Goal: Task Accomplishment & Management: Manage account settings

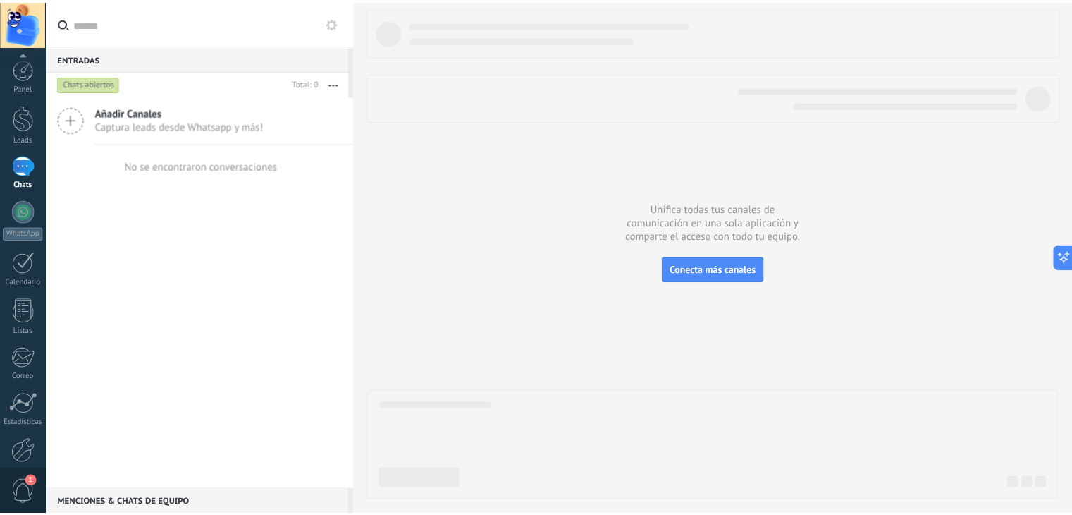
scroll to position [71, 0]
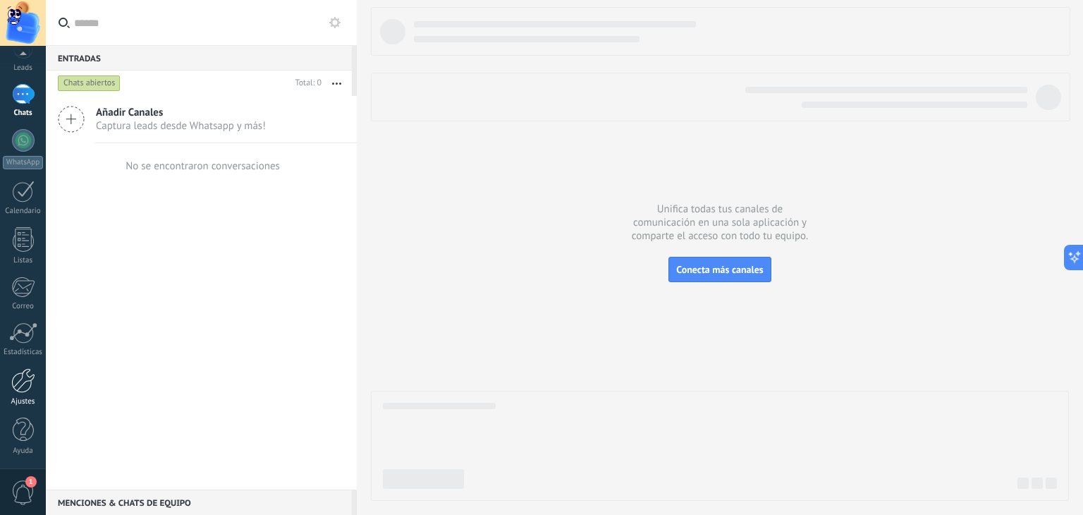
click at [21, 381] on div at bounding box center [23, 380] width 24 height 25
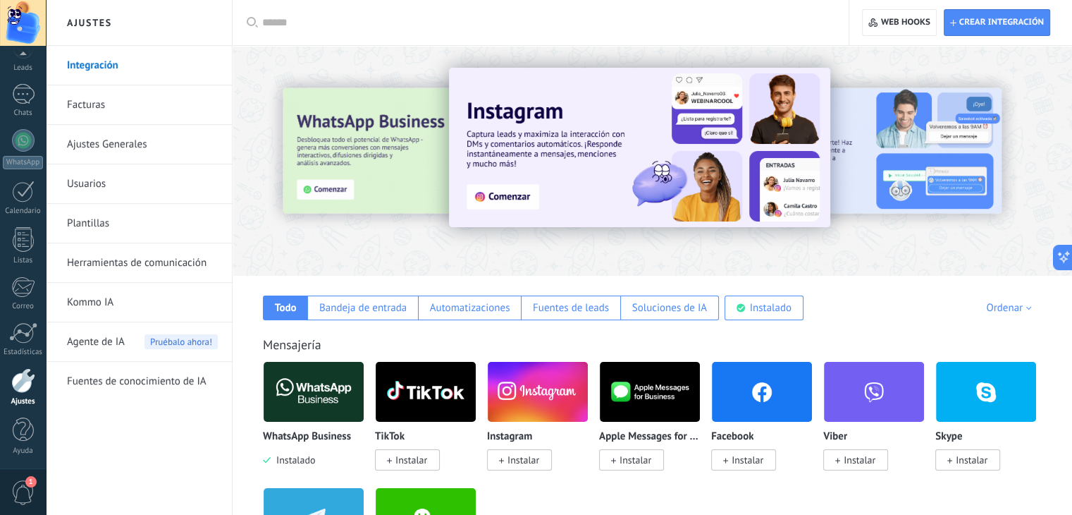
click at [161, 258] on link "Herramientas de comunicación" at bounding box center [142, 262] width 151 height 39
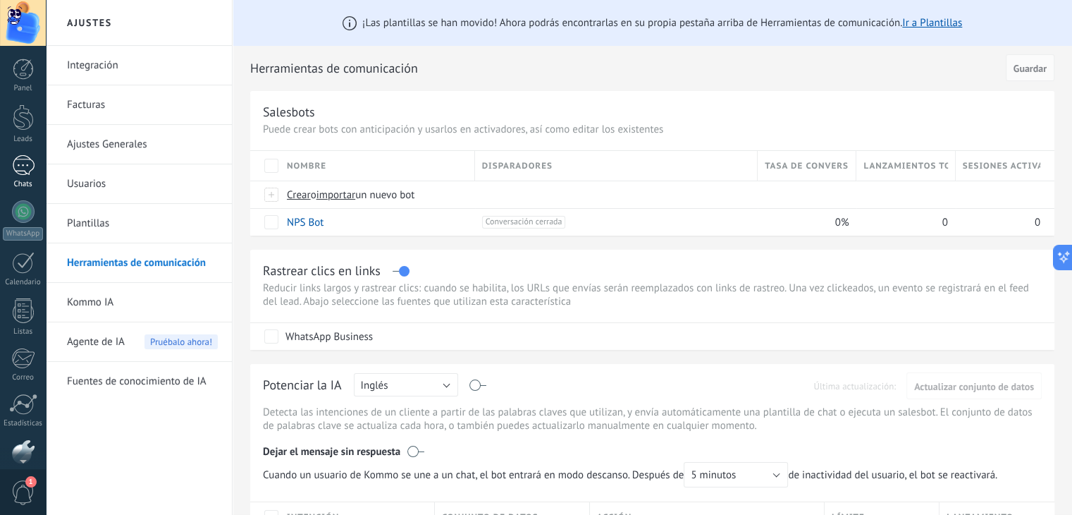
click at [22, 163] on div at bounding box center [23, 165] width 23 height 20
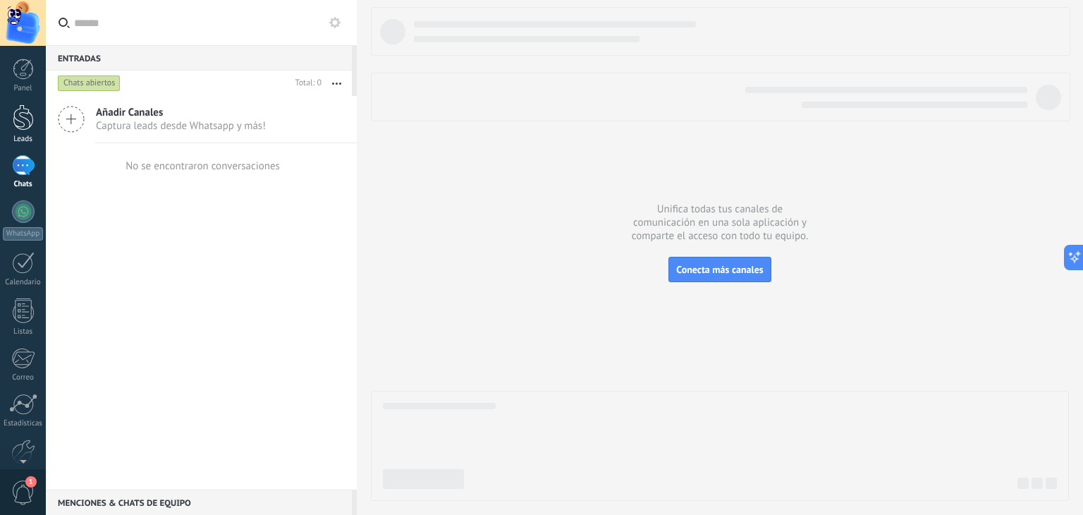
click at [24, 119] on div at bounding box center [23, 117] width 21 height 26
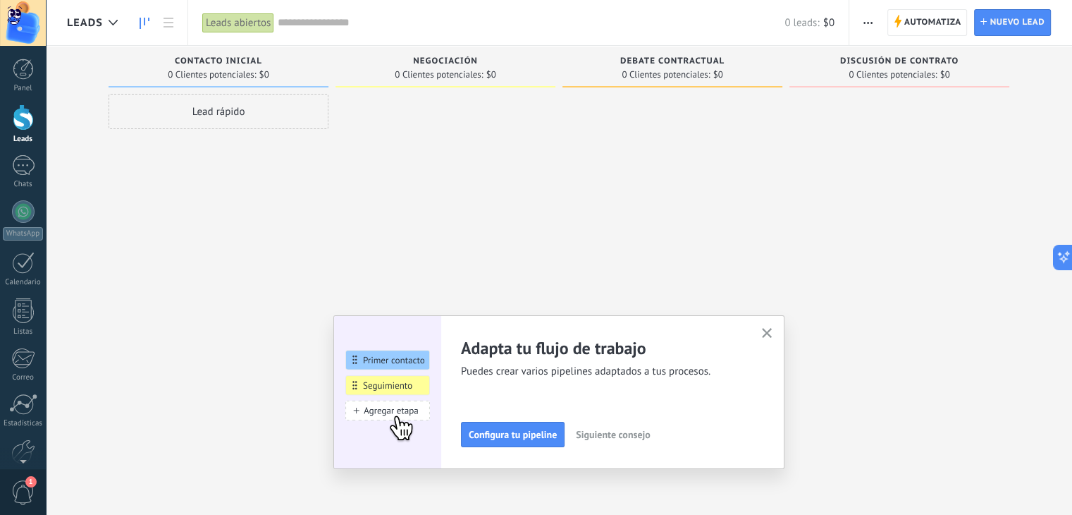
click at [773, 326] on button "button" at bounding box center [768, 333] width 18 height 19
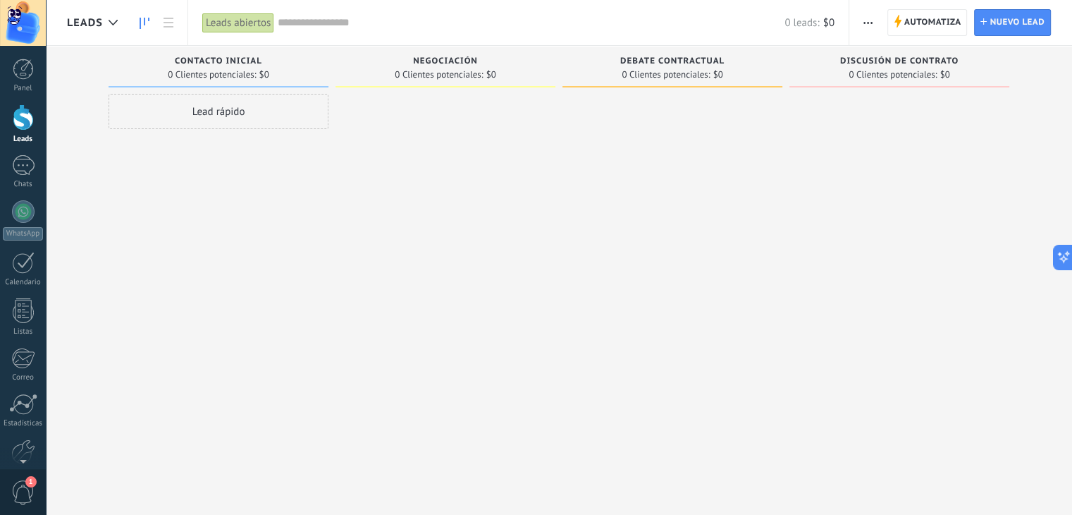
click at [874, 22] on button "button" at bounding box center [868, 22] width 20 height 27
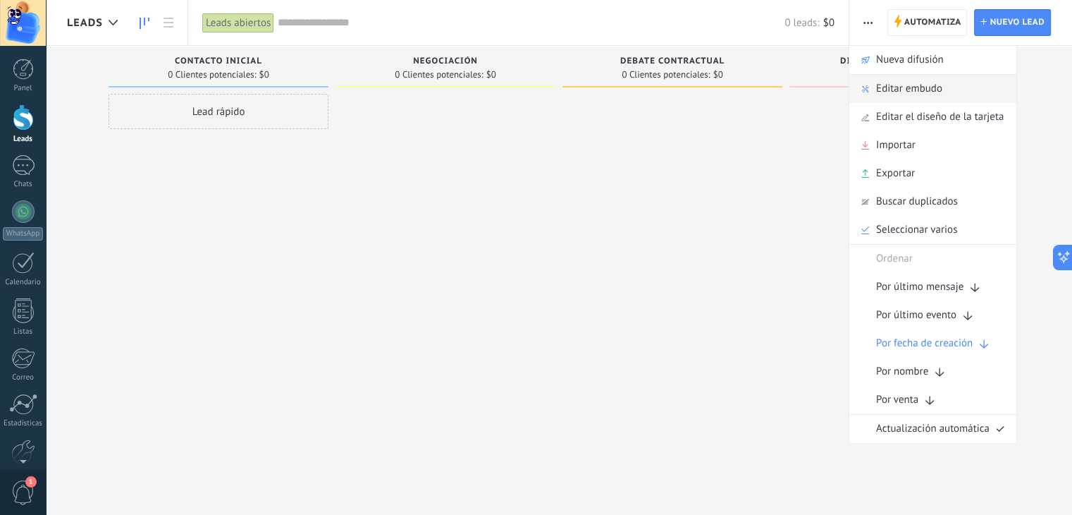
click at [905, 85] on span "Editar embudo" at bounding box center [909, 89] width 66 height 28
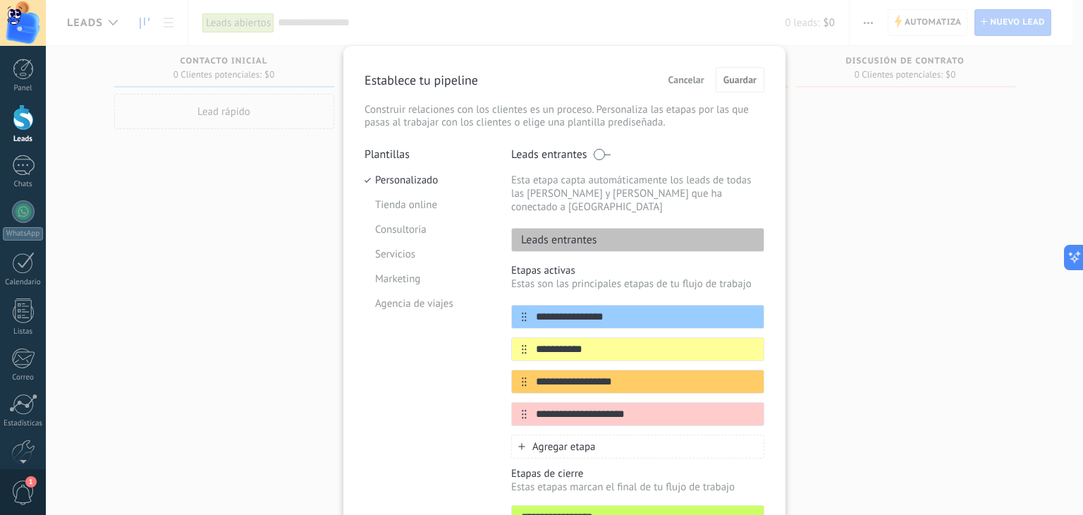
click at [674, 80] on span "Cancelar" at bounding box center [686, 80] width 36 height 10
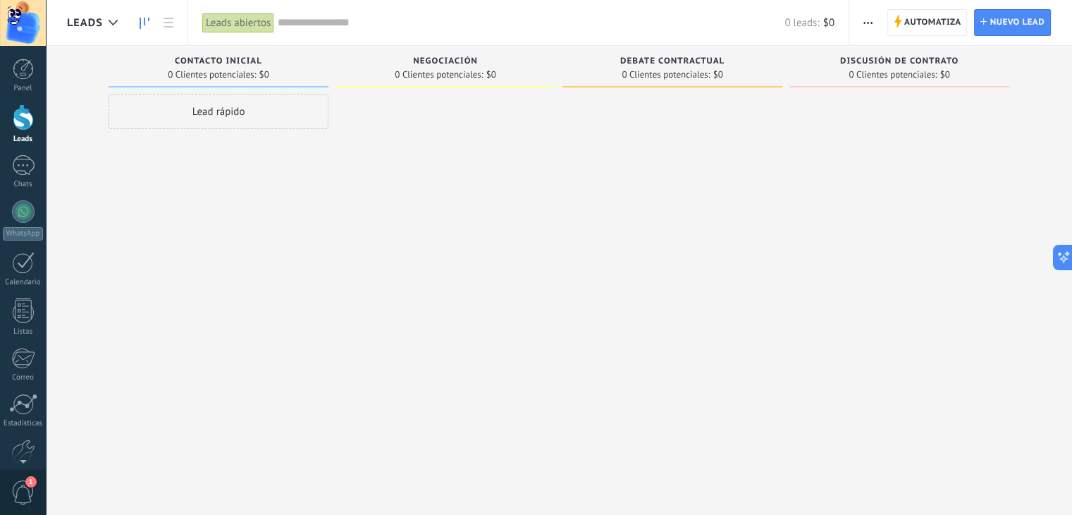
click at [870, 23] on icon "button" at bounding box center [868, 23] width 9 height 2
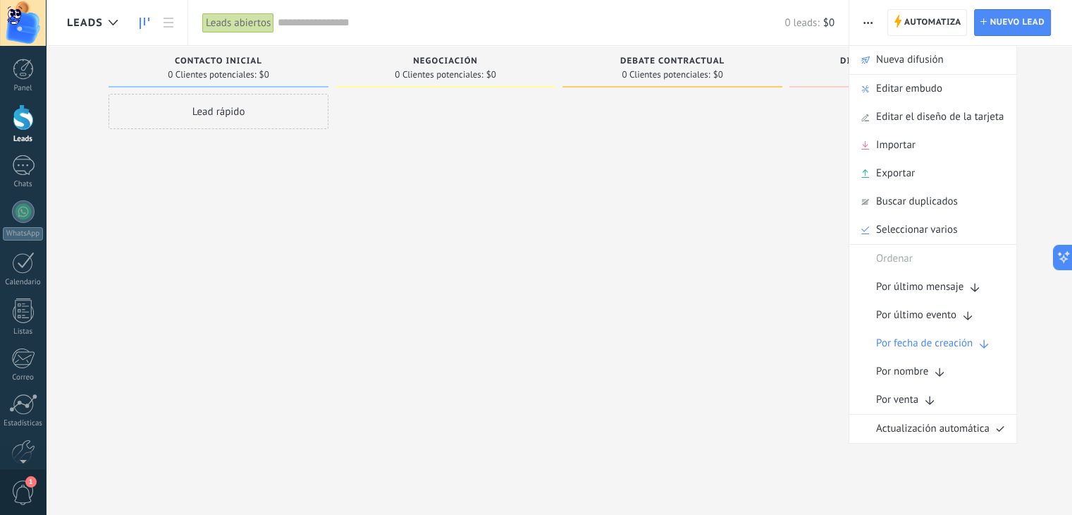
click at [1048, 59] on div "Leads Entrantes Solicitudes: [PHONE_NUMBER] Contacto inicial 0 Clientes potenci…" at bounding box center [569, 235] width 1005 height 379
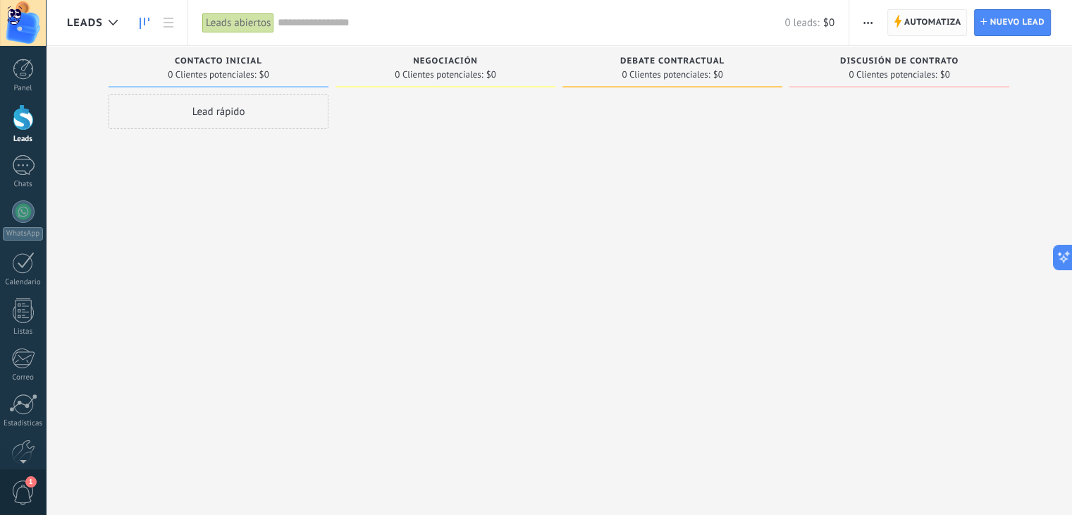
click at [916, 24] on span "Automatiza" at bounding box center [933, 22] width 57 height 25
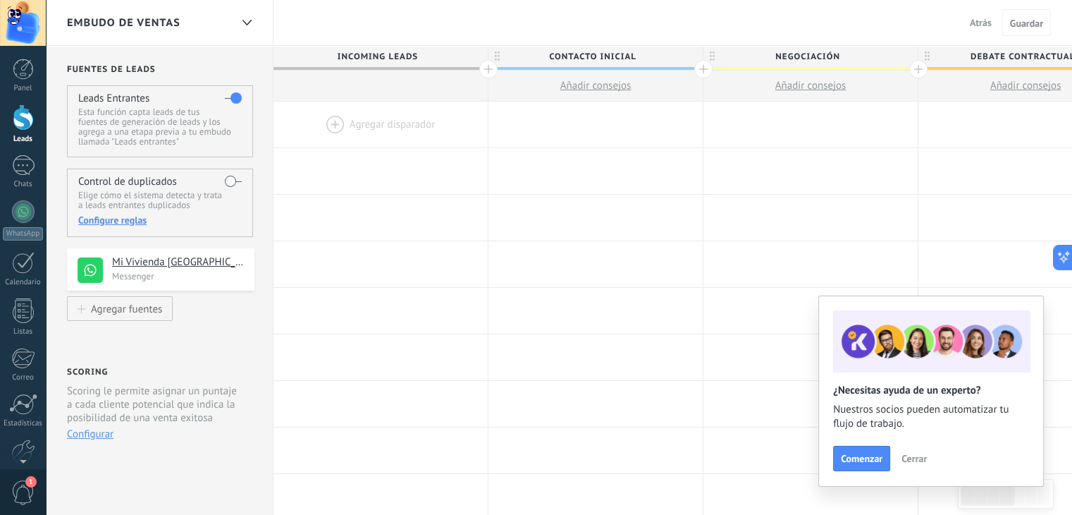
click at [325, 120] on div at bounding box center [381, 125] width 214 height 46
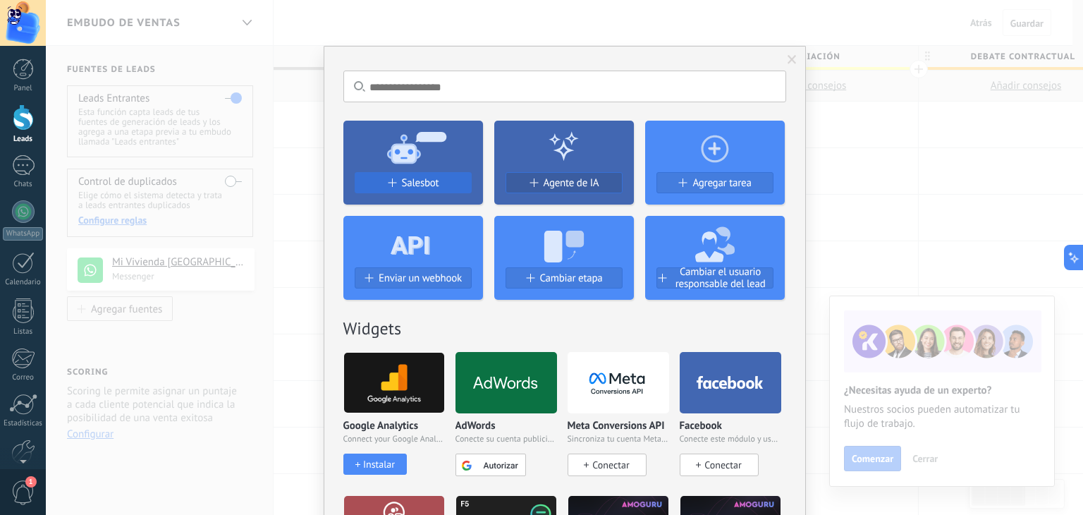
click at [428, 180] on span "Salesbot" at bounding box center [420, 183] width 37 height 12
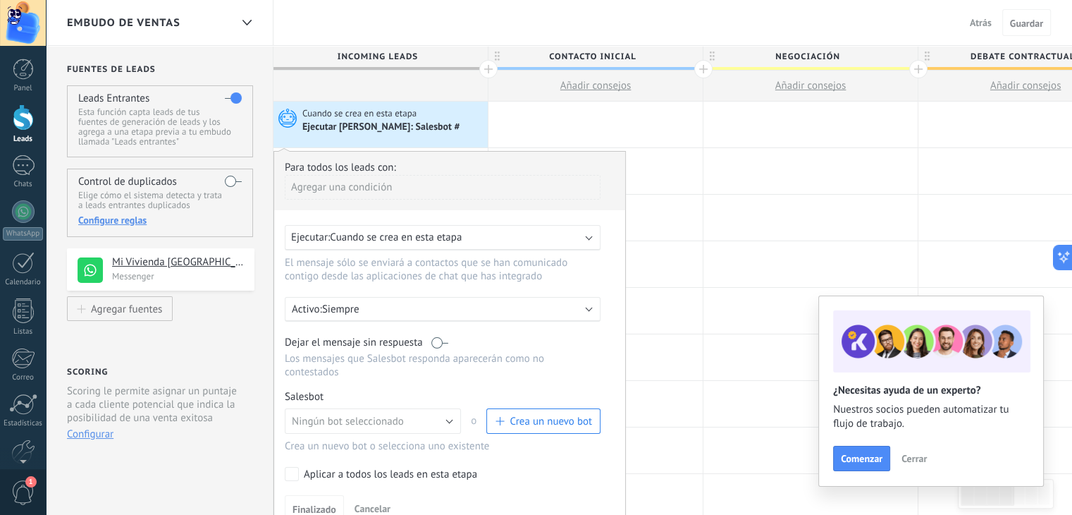
scroll to position [282, 0]
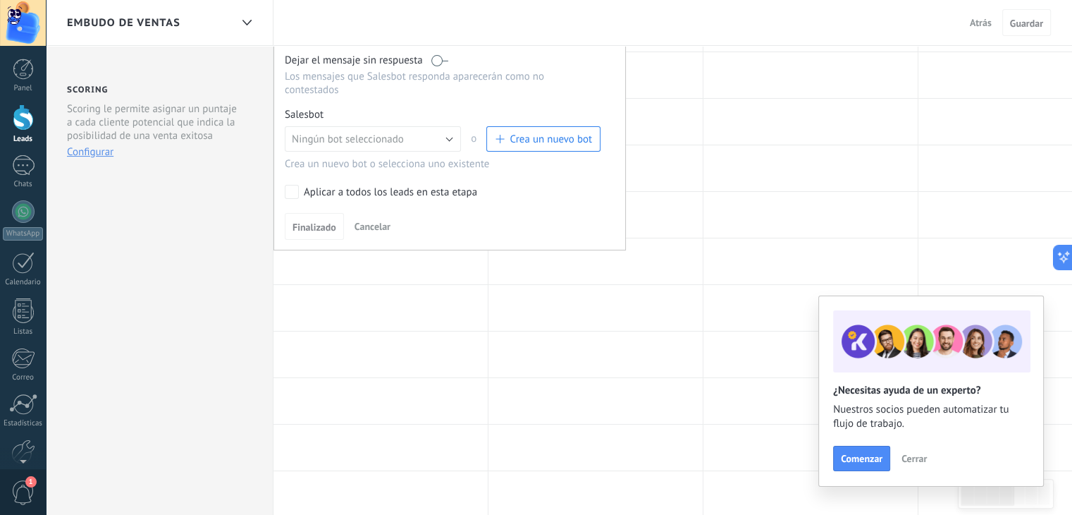
click at [441, 63] on label at bounding box center [440, 60] width 17 height 13
click at [445, 60] on label at bounding box center [440, 60] width 17 height 13
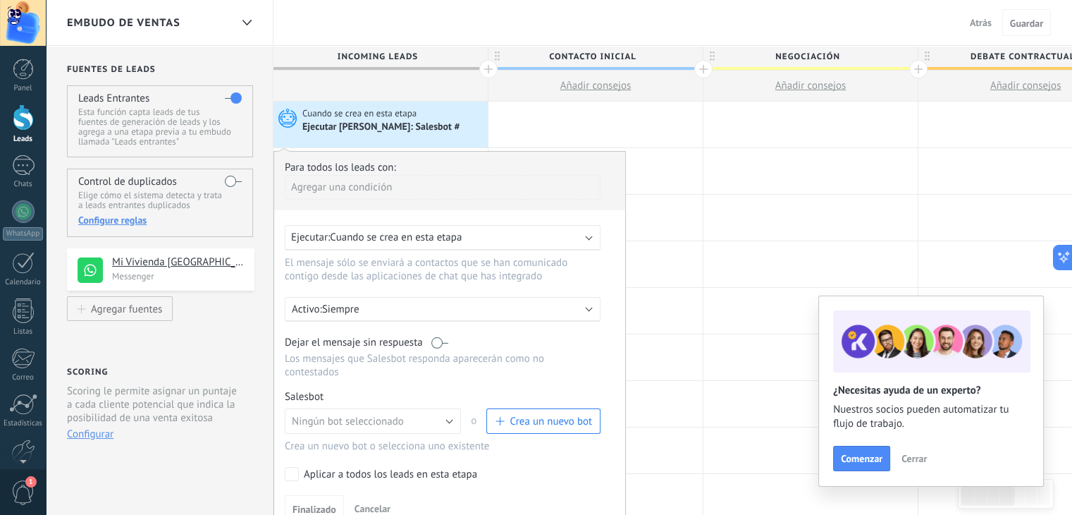
click at [479, 233] on div "Ejecutar: Cuando se crea en esta etapa" at bounding box center [437, 237] width 292 height 13
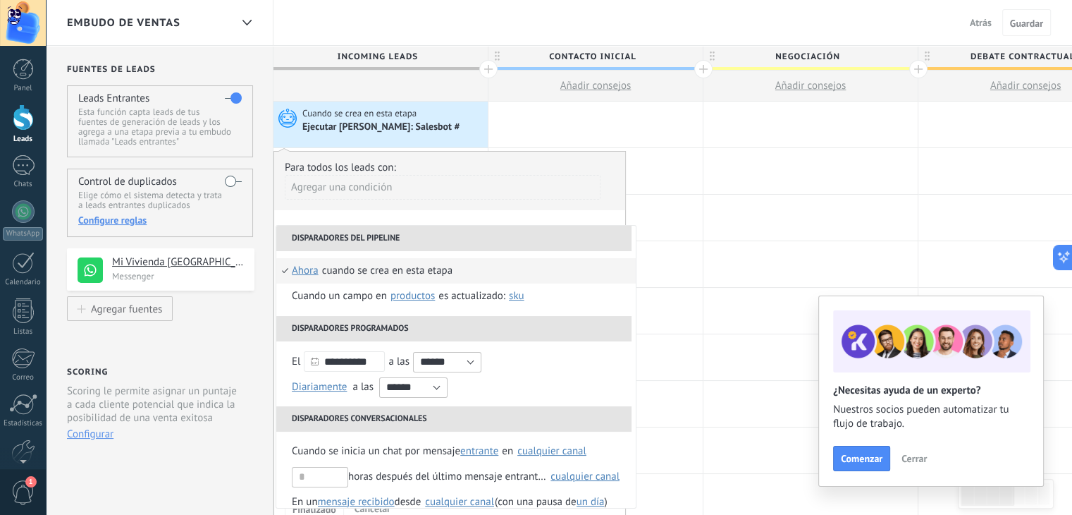
click at [587, 210] on div "**********" at bounding box center [450, 341] width 353 height 381
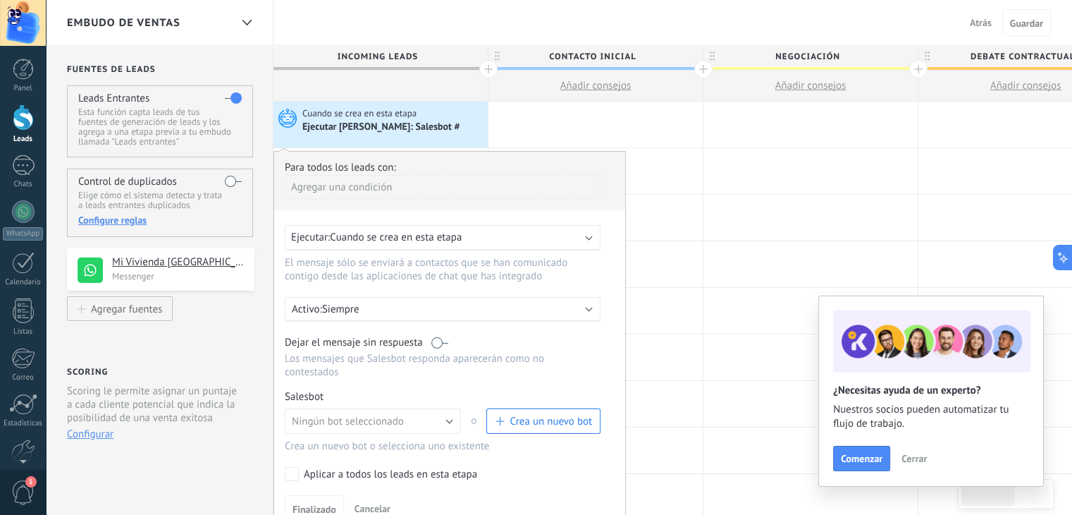
click at [539, 415] on span "Crea un nuevo bot" at bounding box center [551, 421] width 82 height 13
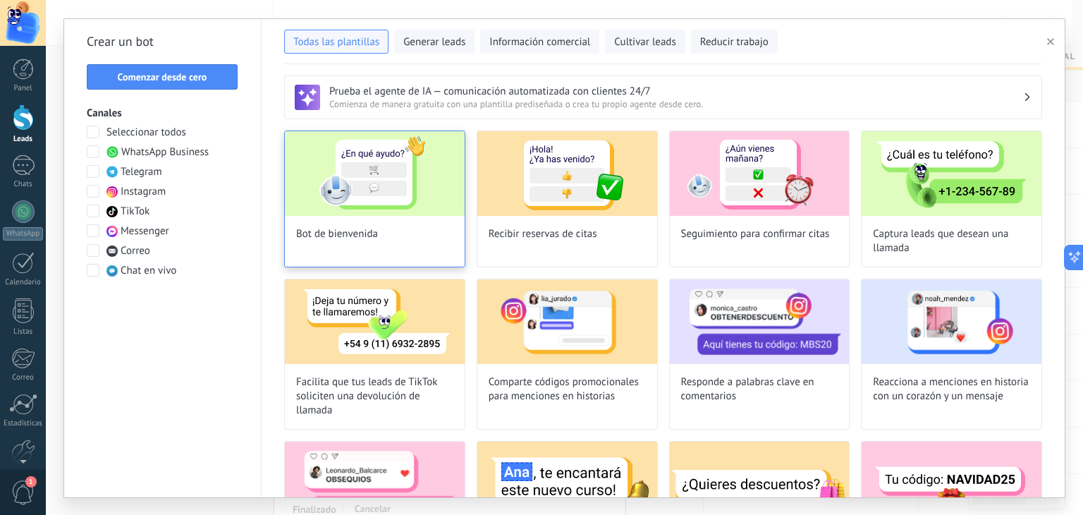
click at [367, 165] on img at bounding box center [375, 173] width 180 height 85
type input "**********"
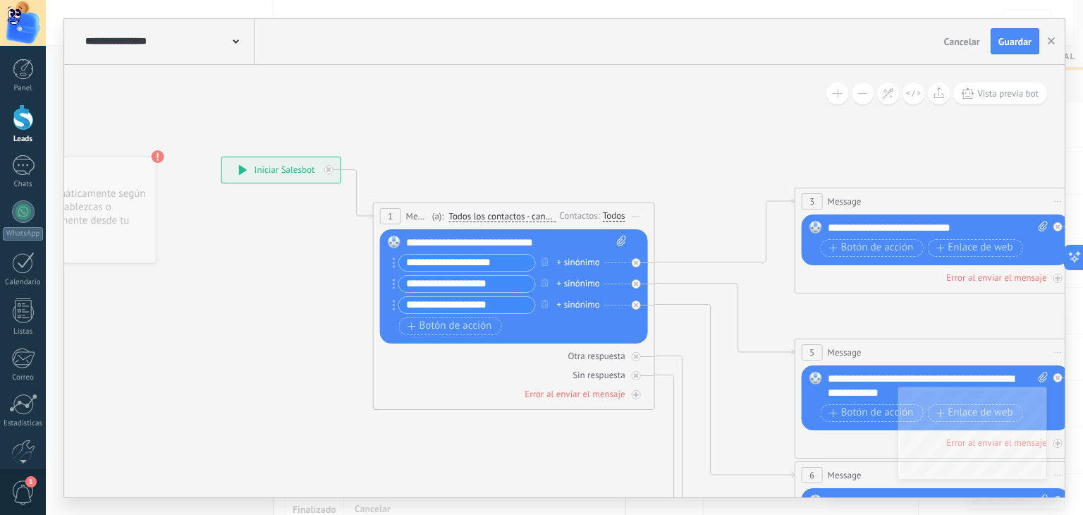
drag, startPoint x: 719, startPoint y: 165, endPoint x: 563, endPoint y: 151, distance: 156.5
click at [563, 151] on icon at bounding box center [968, 516] width 2198 height 1424
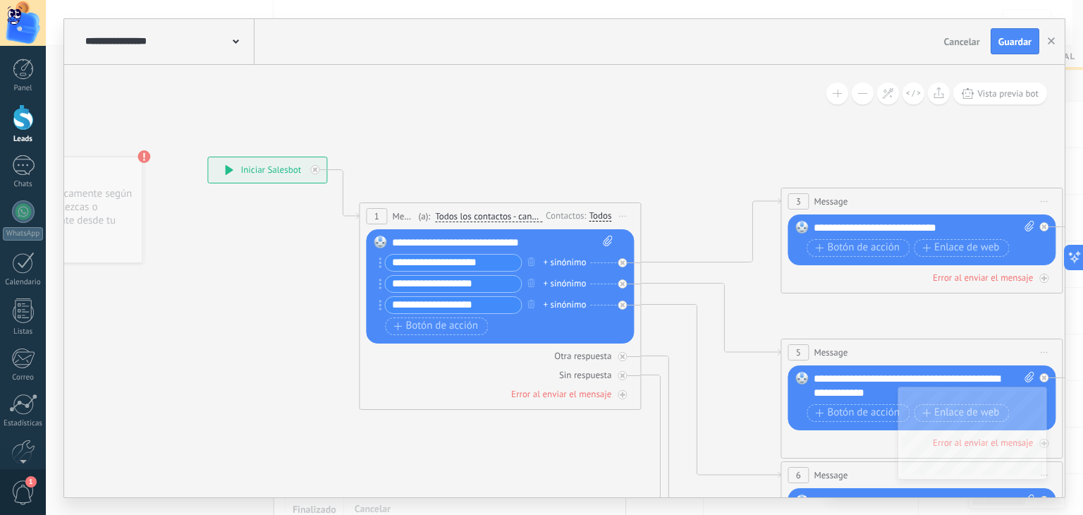
click at [623, 214] on span "Iniciar vista previa aquí Cambiar nombre Duplicar [GEOGRAPHIC_DATA]" at bounding box center [622, 216] width 23 height 20
click at [656, 311] on div "Borrar" at bounding box center [687, 308] width 140 height 24
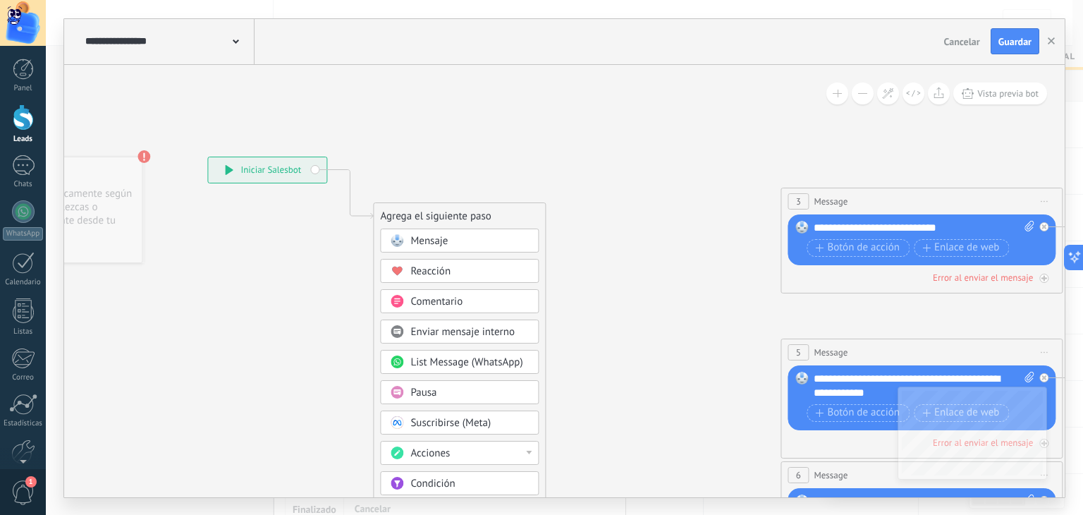
click at [448, 393] on div "Pausa" at bounding box center [469, 393] width 118 height 14
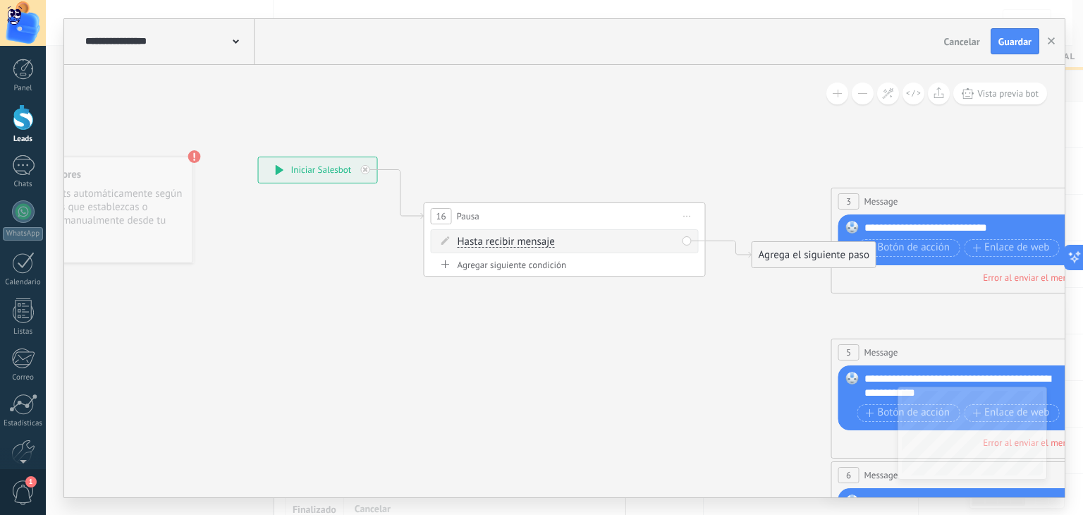
click at [535, 243] on span "Hasta recibir mensaje" at bounding box center [506, 241] width 97 height 11
click at [535, 243] on button "Hasta recibir mensaje" at bounding box center [539, 241] width 176 height 25
click at [520, 269] on span "Temporizador" at bounding box center [527, 267] width 171 height 14
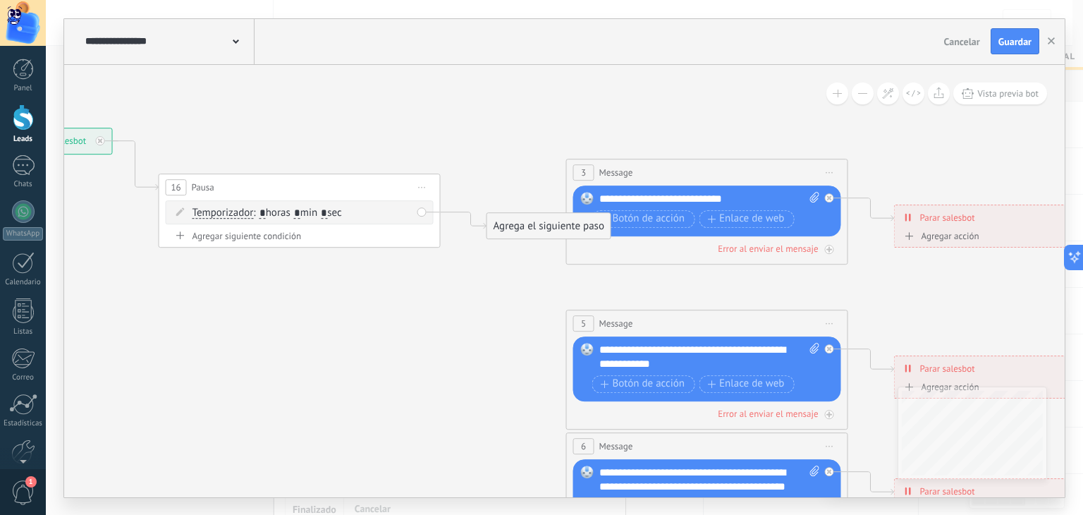
drag, startPoint x: 595, startPoint y: 321, endPoint x: 433, endPoint y: 300, distance: 163.5
click at [433, 300] on icon at bounding box center [739, 479] width 2198 height 1409
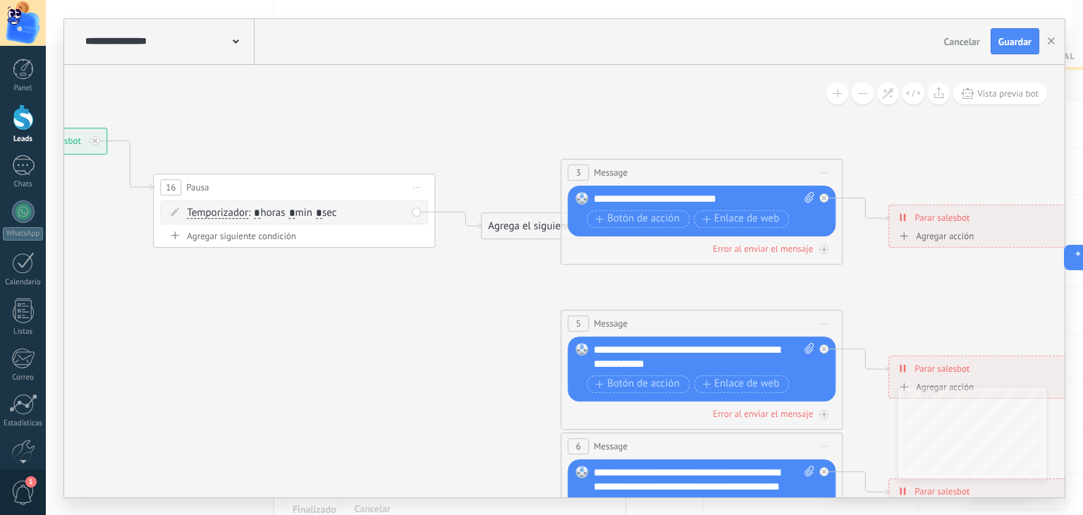
click at [831, 169] on span "Iniciar vista previa aquí Cambiar nombre Duplicar [GEOGRAPHIC_DATA]" at bounding box center [824, 172] width 23 height 20
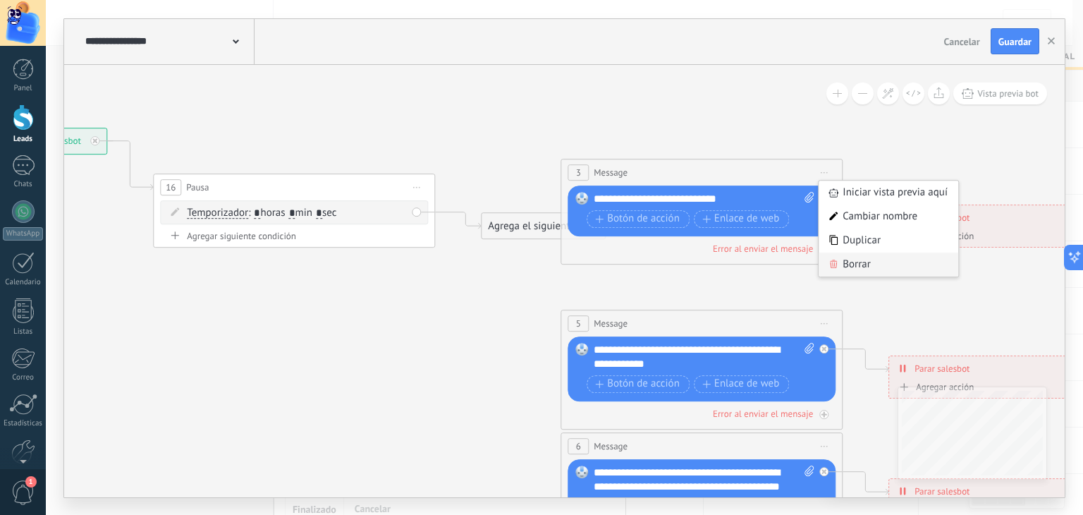
click at [871, 260] on div "Borrar" at bounding box center [889, 264] width 140 height 24
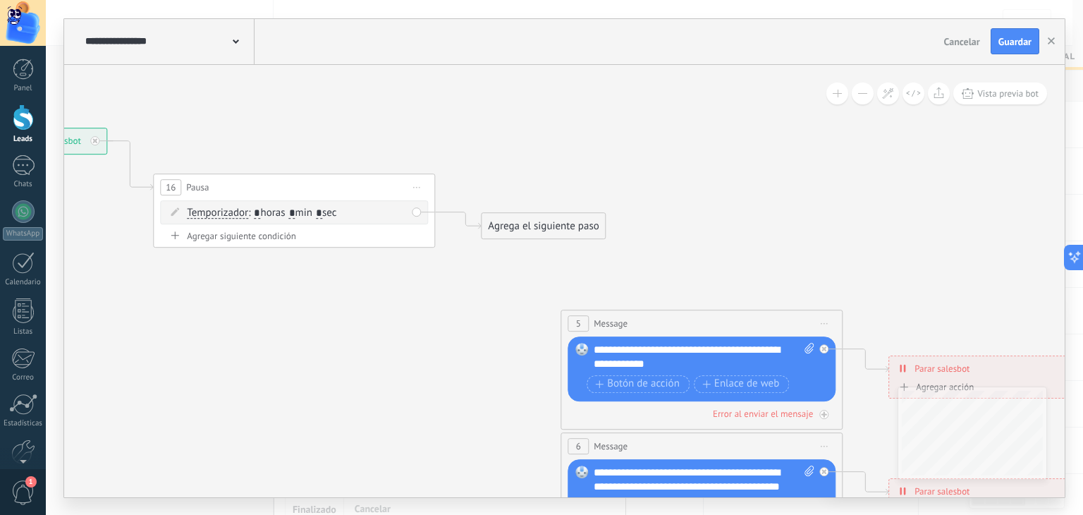
click at [821, 322] on icon at bounding box center [824, 322] width 7 height 1
click at [855, 415] on div "Borrar" at bounding box center [889, 415] width 140 height 24
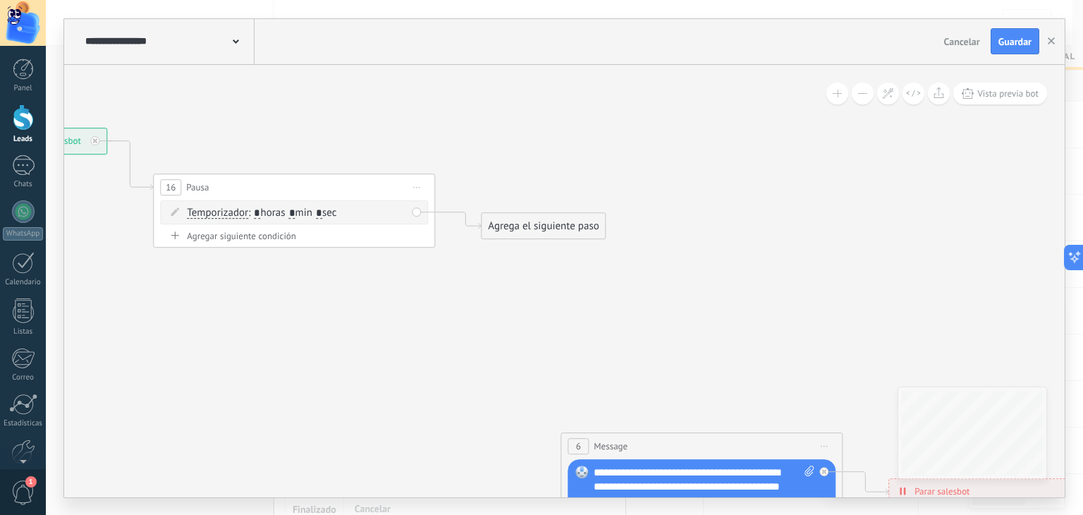
click at [834, 449] on span "Iniciar vista previa aquí Cambiar nombre Duplicar [GEOGRAPHIC_DATA]" at bounding box center [824, 446] width 23 height 20
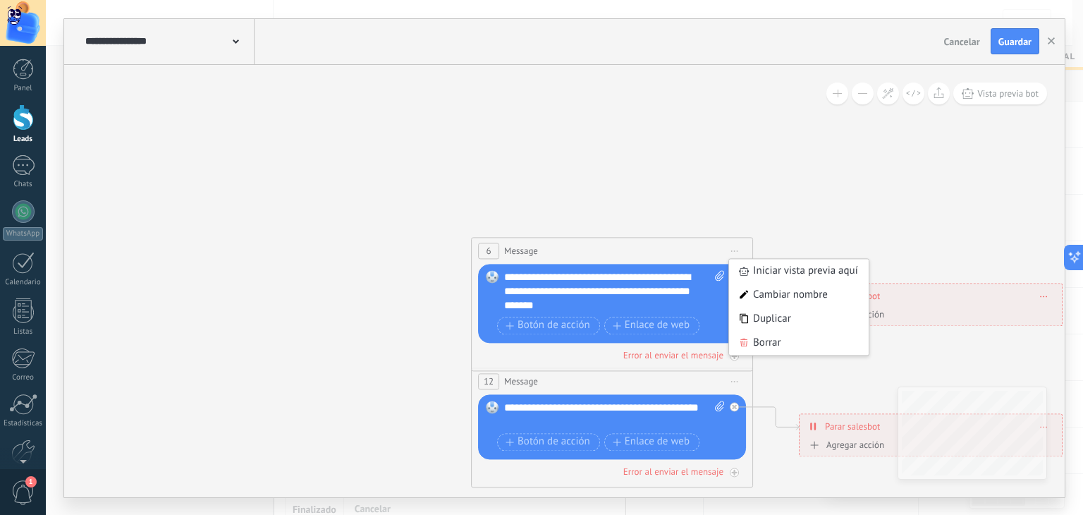
drag, startPoint x: 788, startPoint y: 308, endPoint x: 747, endPoint y: 271, distance: 55.4
click at [708, 166] on icon at bounding box center [644, 292] width 2198 height 1424
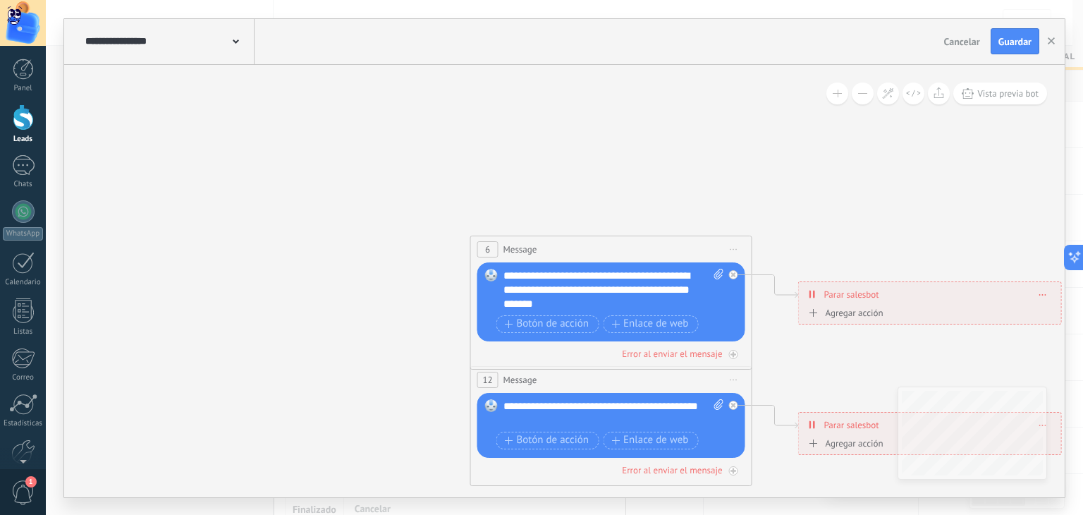
click at [733, 250] on span "Iniciar vista previa aquí Cambiar nombre Duplicar [GEOGRAPHIC_DATA]" at bounding box center [734, 249] width 23 height 20
click at [764, 336] on div "Borrar" at bounding box center [798, 341] width 140 height 24
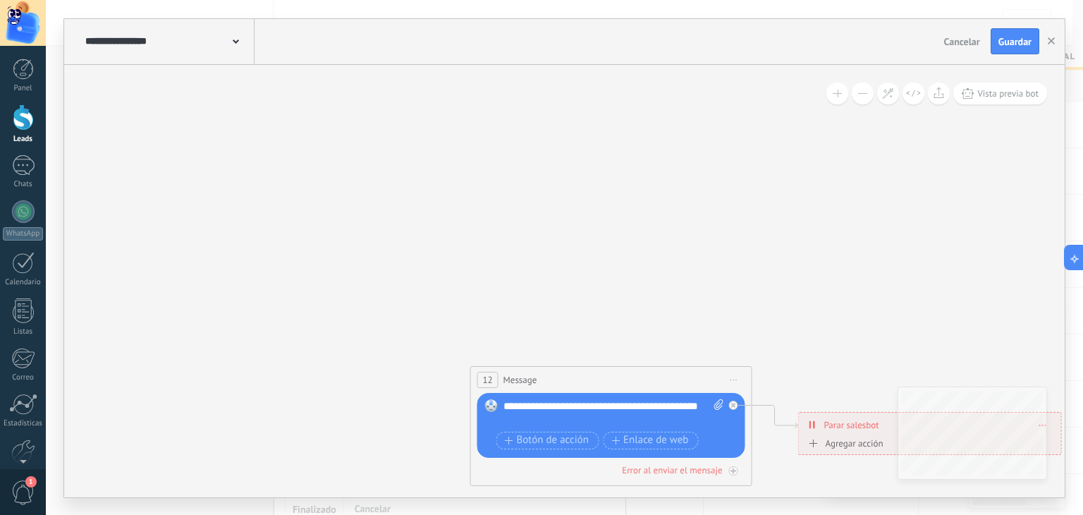
click at [731, 377] on span "Iniciar vista previa aquí Cambiar nombre Duplicar [GEOGRAPHIC_DATA]" at bounding box center [734, 379] width 23 height 20
click at [751, 466] on div "Borrar" at bounding box center [798, 472] width 140 height 24
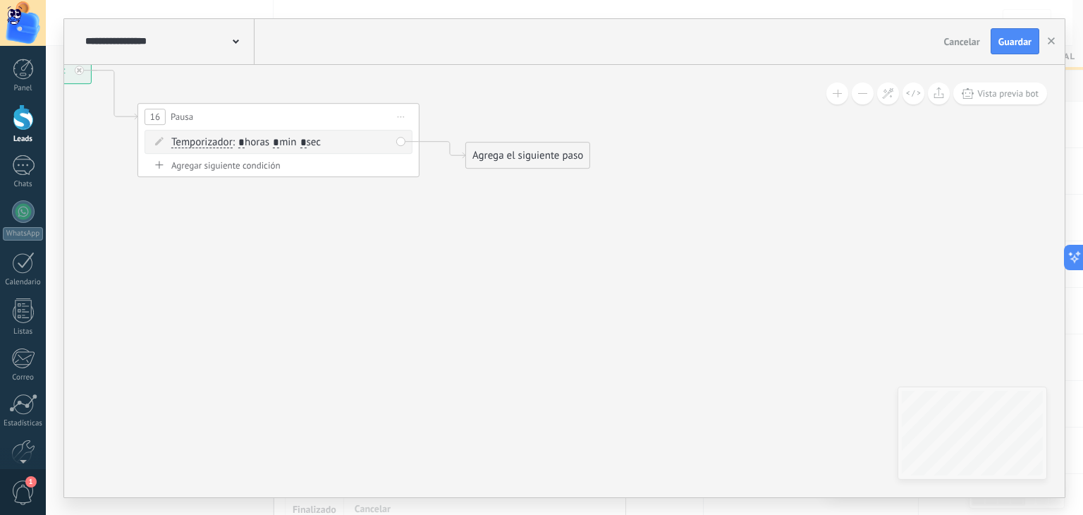
drag, startPoint x: 697, startPoint y: 312, endPoint x: 776, endPoint y: 440, distance: 150.7
click at [776, 440] on icon at bounding box center [718, 417] width 2198 height 1424
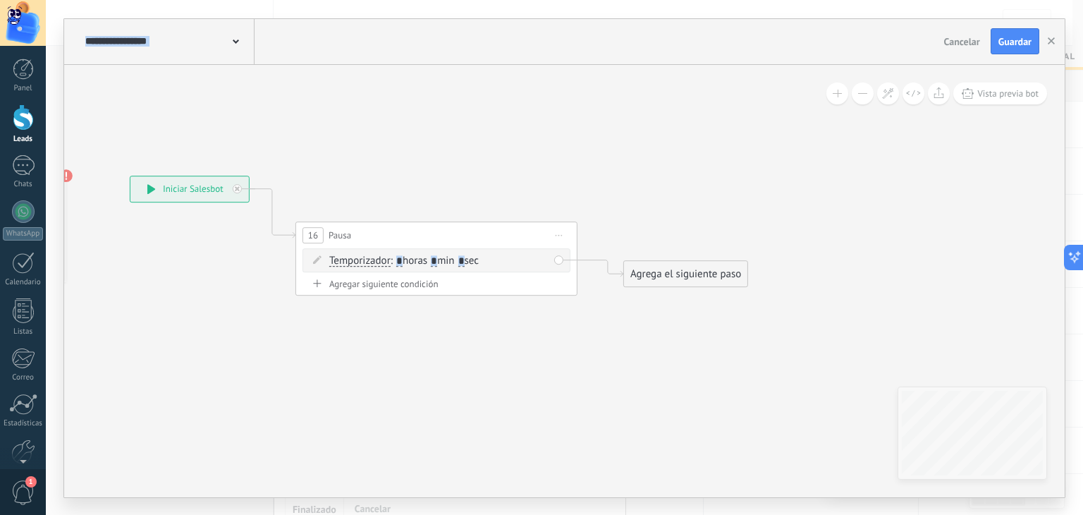
drag, startPoint x: 453, startPoint y: 250, endPoint x: 607, endPoint y: 367, distance: 193.2
click at [662, 271] on div "Agrega el siguiente paso" at bounding box center [685, 273] width 123 height 23
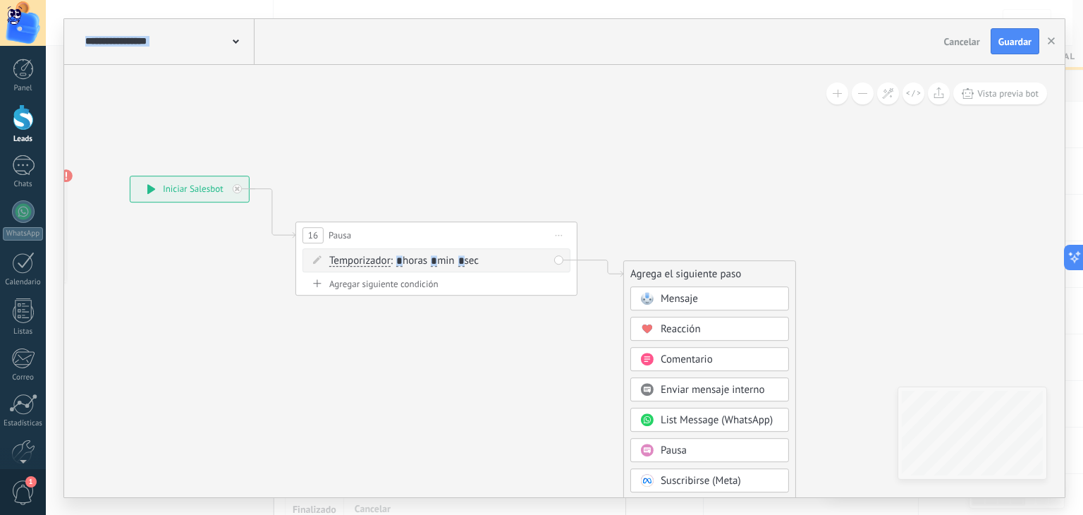
click at [672, 298] on span "Mensaje" at bounding box center [679, 298] width 37 height 13
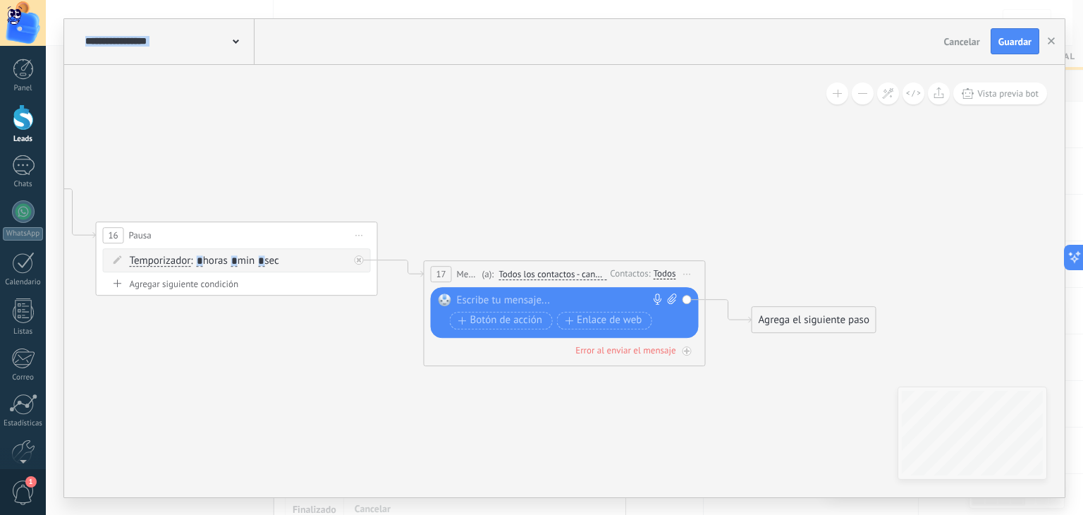
click at [519, 300] on div at bounding box center [561, 300] width 209 height 14
paste div
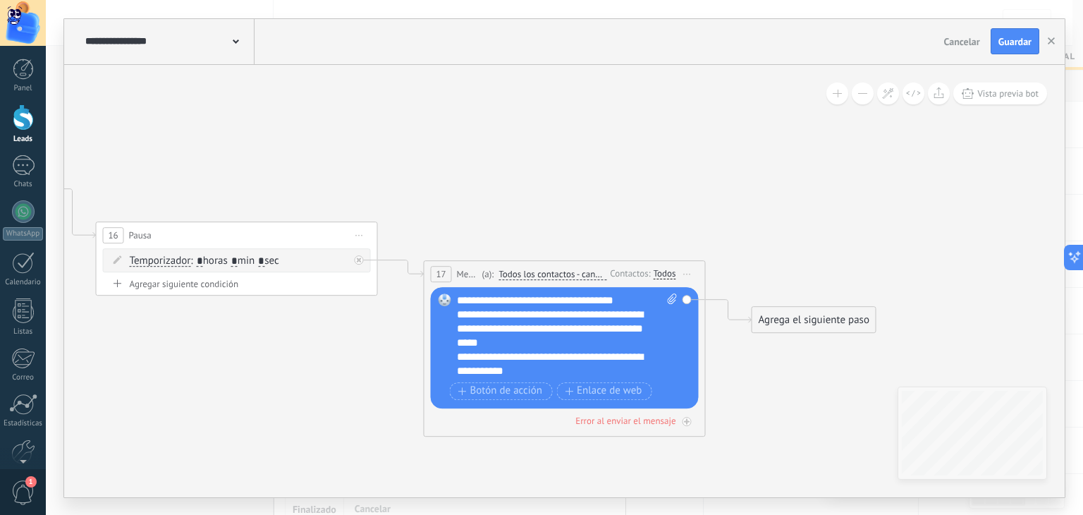
click at [527, 313] on div "**********" at bounding box center [567, 335] width 221 height 85
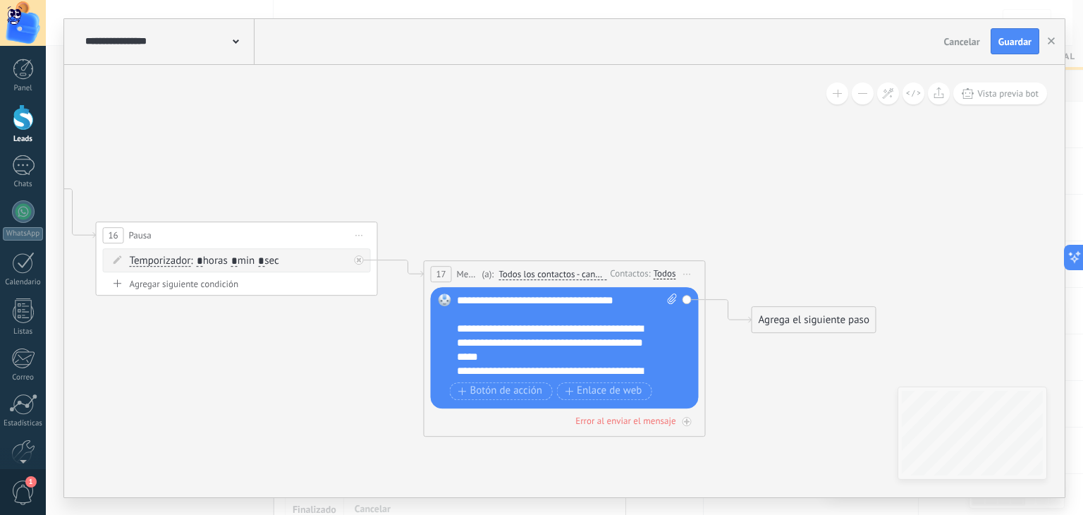
click at [604, 364] on div "**********" at bounding box center [555, 343] width 197 height 42
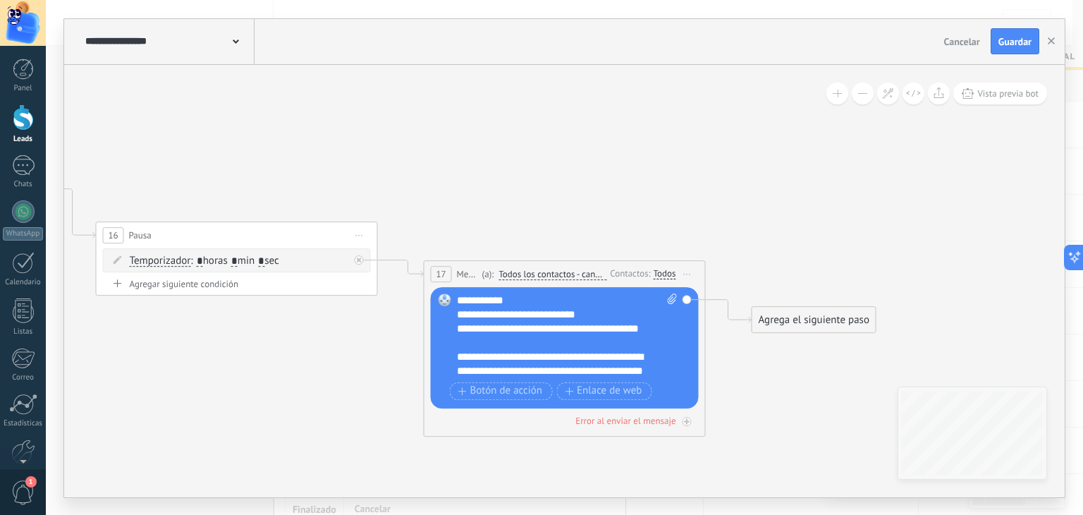
click at [532, 350] on div "**********" at bounding box center [555, 336] width 197 height 28
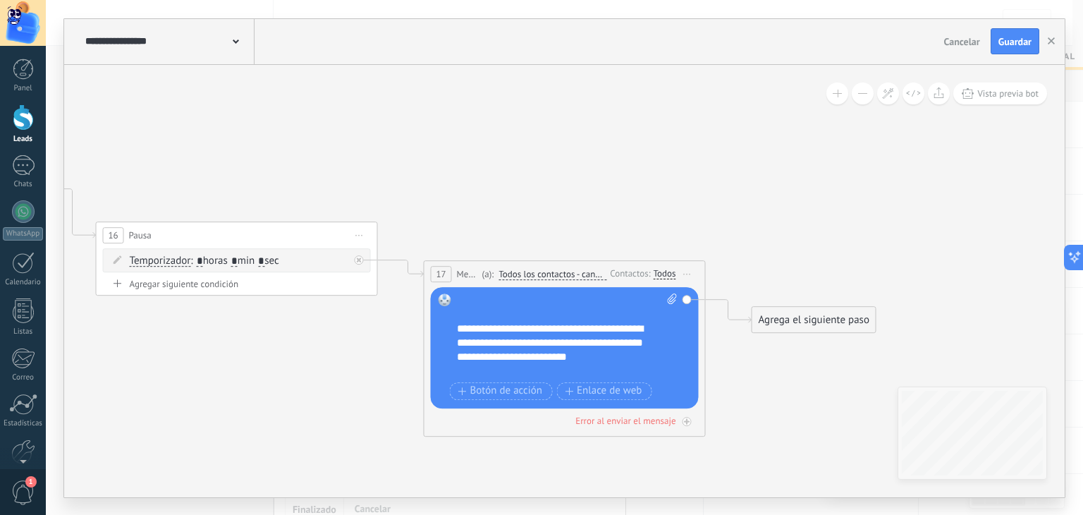
scroll to position [155, 0]
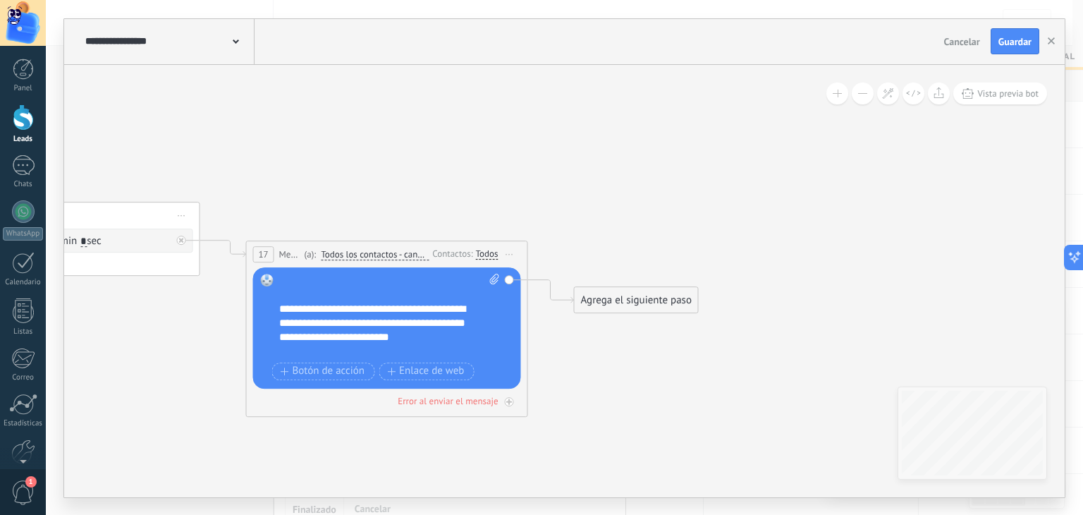
drag, startPoint x: 802, startPoint y: 418, endPoint x: 621, endPoint y: 402, distance: 181.9
click at [621, 402] on icon at bounding box center [499, 485] width 2198 height 1364
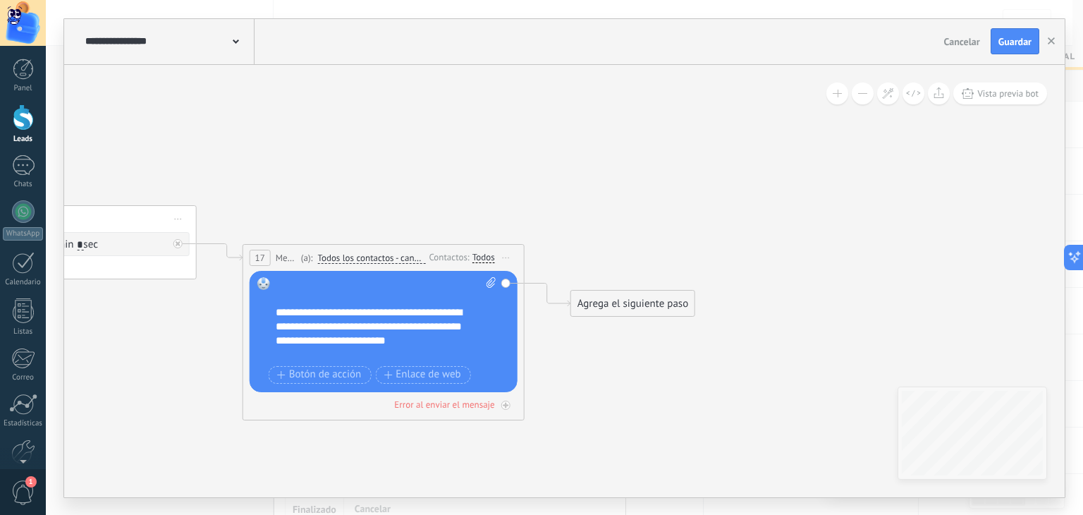
click at [632, 300] on div "Agrega el siguiente paso" at bounding box center [632, 303] width 123 height 23
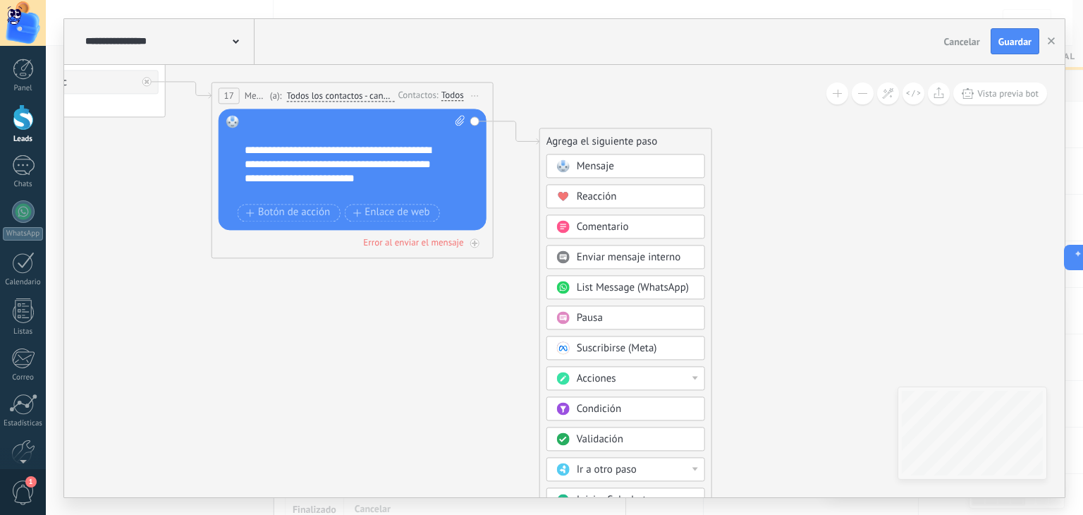
drag, startPoint x: 778, startPoint y: 393, endPoint x: 747, endPoint y: 231, distance: 164.4
click at [747, 231] on icon at bounding box center [464, 327] width 2198 height 1364
click at [629, 381] on div "Acciones" at bounding box center [636, 379] width 118 height 14
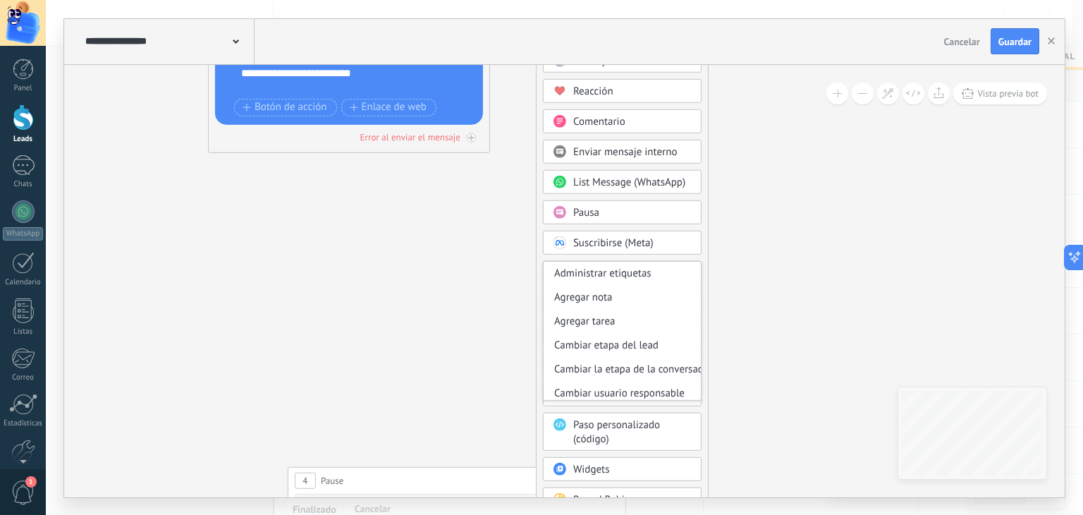
drag, startPoint x: 730, startPoint y: 406, endPoint x: 728, endPoint y: 300, distance: 105.8
click at [728, 300] on icon at bounding box center [461, 221] width 2198 height 1364
click at [623, 344] on div "Cambiar etapa del lead" at bounding box center [622, 345] width 157 height 24
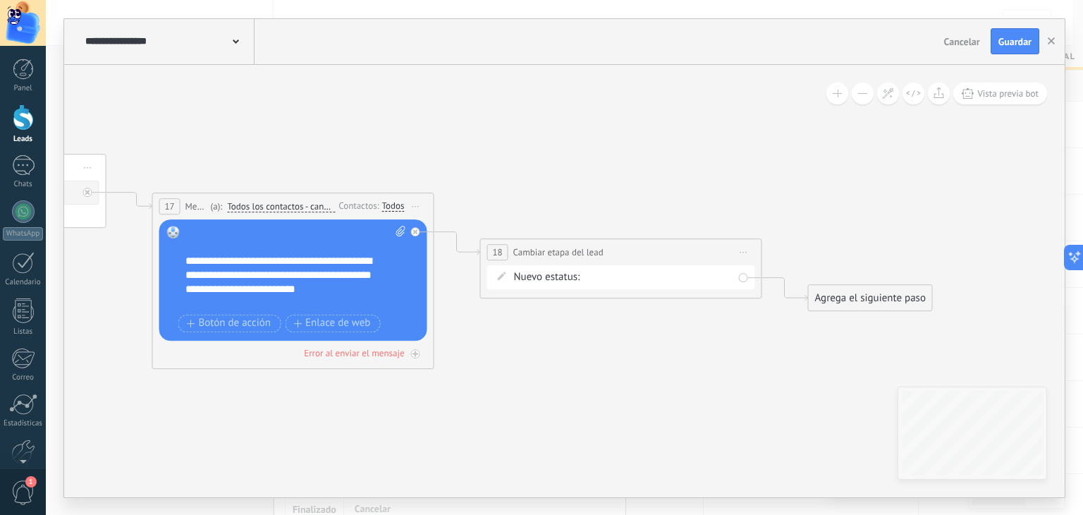
drag, startPoint x: 536, startPoint y: 178, endPoint x: 592, endPoint y: 395, distance: 223.7
click at [592, 395] on icon at bounding box center [405, 467] width 2198 height 1424
click at [0, 0] on div "Contacto inicial Negociación Debate contractual Discusión de contrato Logrado c…" at bounding box center [0, 0] width 0 height 0
click at [778, 348] on div at bounding box center [564, 257] width 1037 height 515
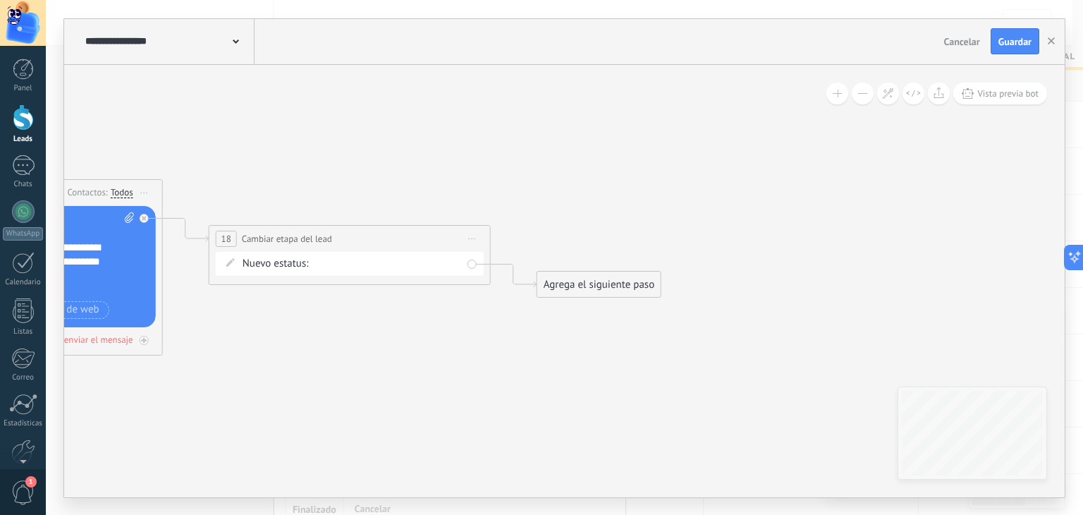
drag, startPoint x: 704, startPoint y: 353, endPoint x: 439, endPoint y: 341, distance: 266.1
click at [439, 341] on icon at bounding box center [134, 454] width 2198 height 1424
click at [580, 283] on div "Agrega el siguiente paso" at bounding box center [598, 284] width 123 height 23
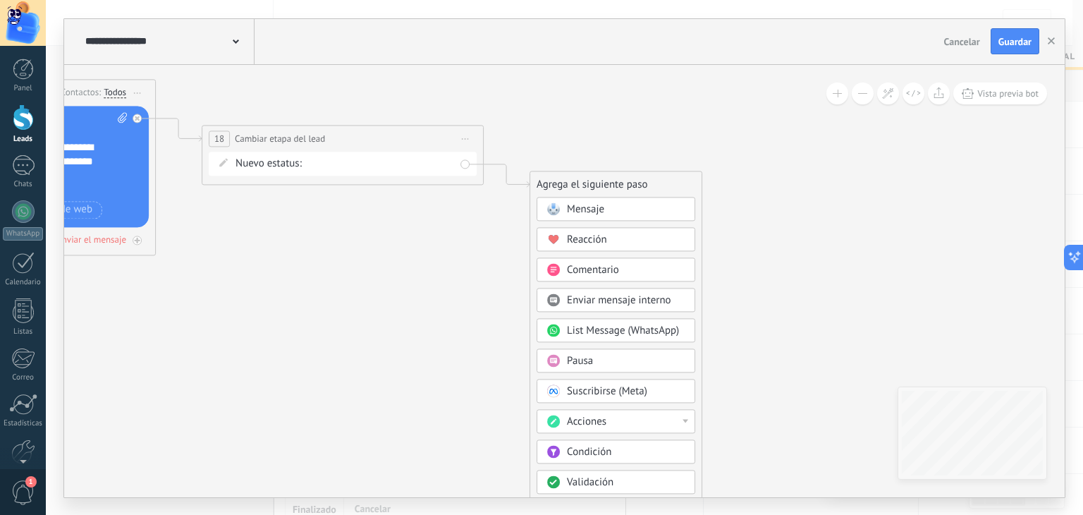
drag, startPoint x: 761, startPoint y: 386, endPoint x: 754, endPoint y: 286, distance: 100.4
click at [754, 286] on icon at bounding box center [127, 354] width 2198 height 1424
click at [589, 209] on span "Mensaje" at bounding box center [585, 208] width 37 height 13
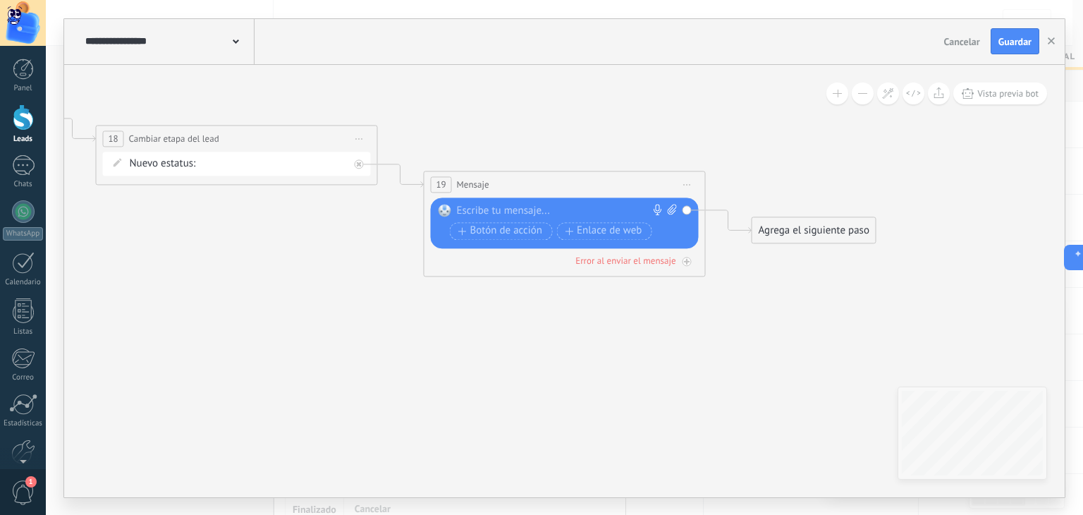
click at [538, 208] on div at bounding box center [561, 211] width 209 height 14
paste div
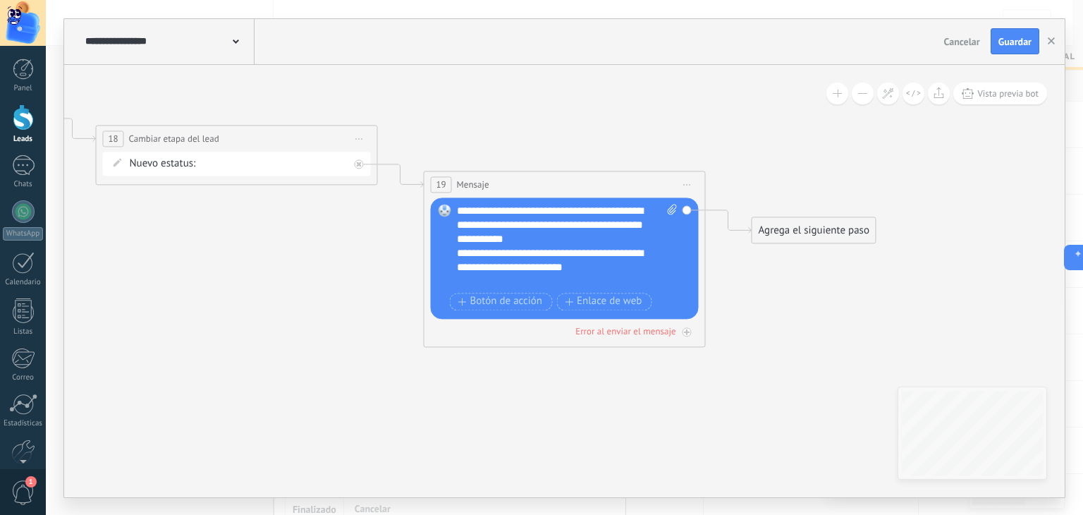
click at [655, 236] on div "**********" at bounding box center [567, 246] width 221 height 85
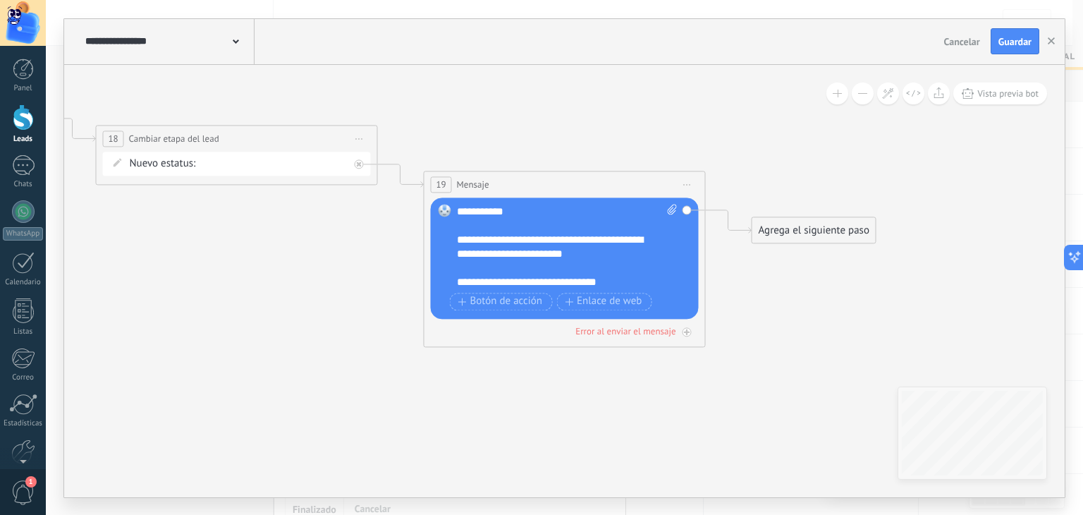
click at [527, 267] on div "**********" at bounding box center [555, 254] width 197 height 42
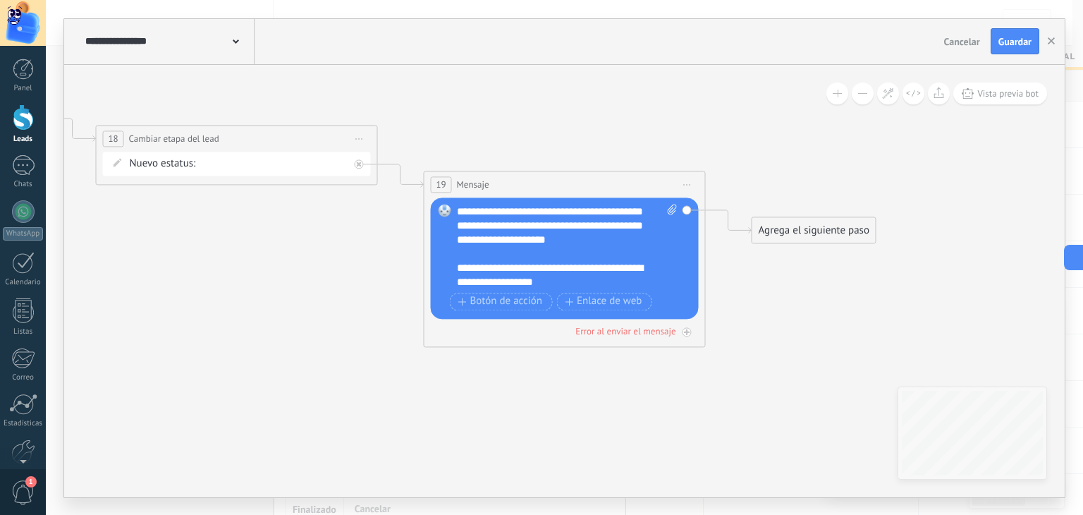
click at [594, 255] on div "**********" at bounding box center [555, 225] width 197 height 71
click at [618, 238] on div "**********" at bounding box center [555, 225] width 197 height 42
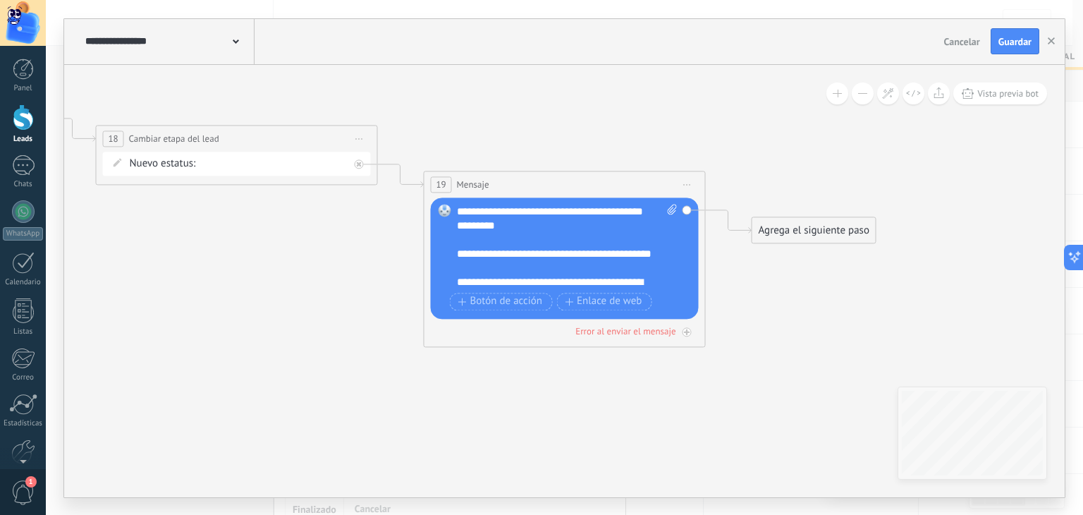
scroll to position [422, 0]
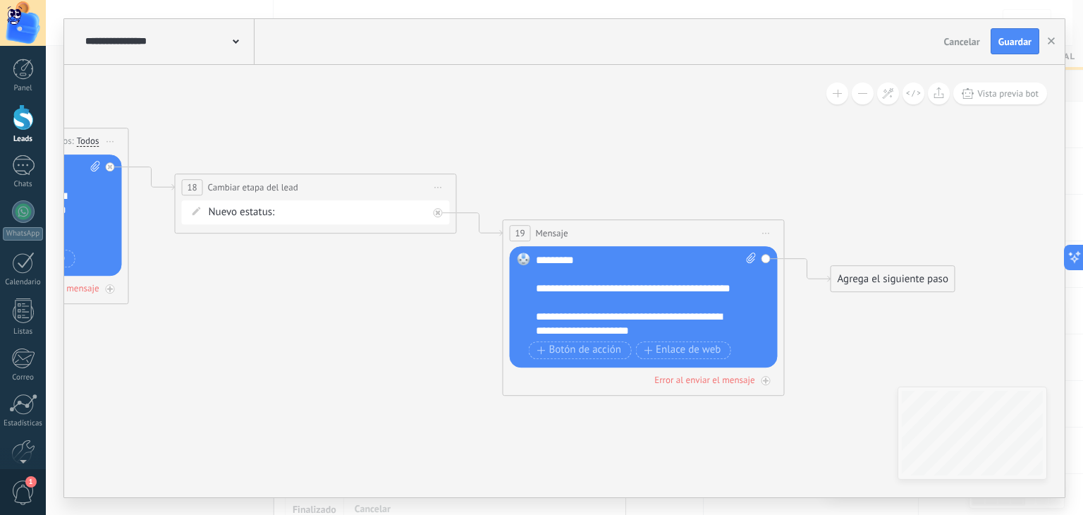
drag, startPoint x: 251, startPoint y: 243, endPoint x: 330, endPoint y: 291, distance: 92.4
click at [330, 291] on icon at bounding box center [130, 402] width 2259 height 1424
click at [766, 233] on span "Iniciar vista previa aquí Cambiar nombre Duplicar [GEOGRAPHIC_DATA]" at bounding box center [766, 233] width 23 height 20
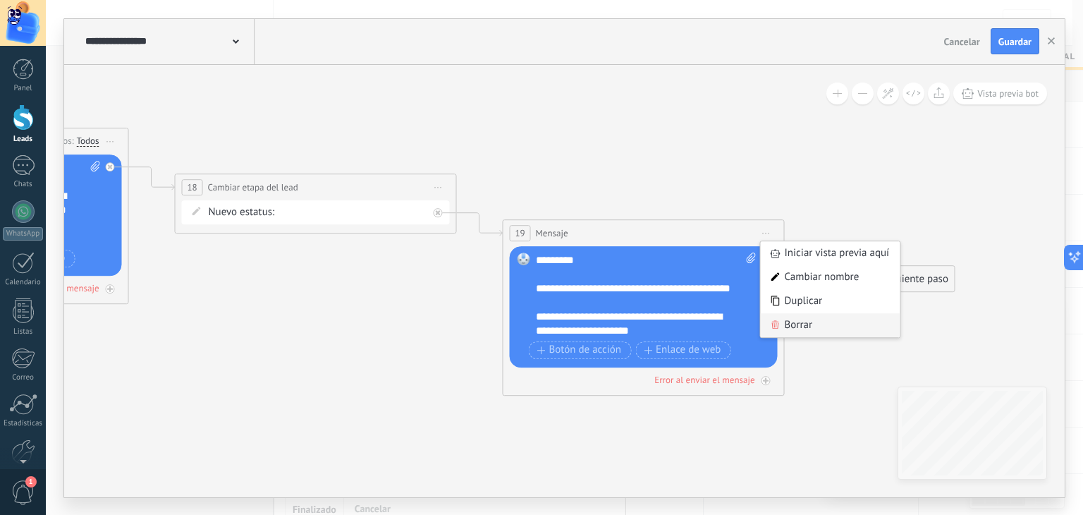
click at [800, 325] on div "Borrar" at bounding box center [831, 325] width 140 height 24
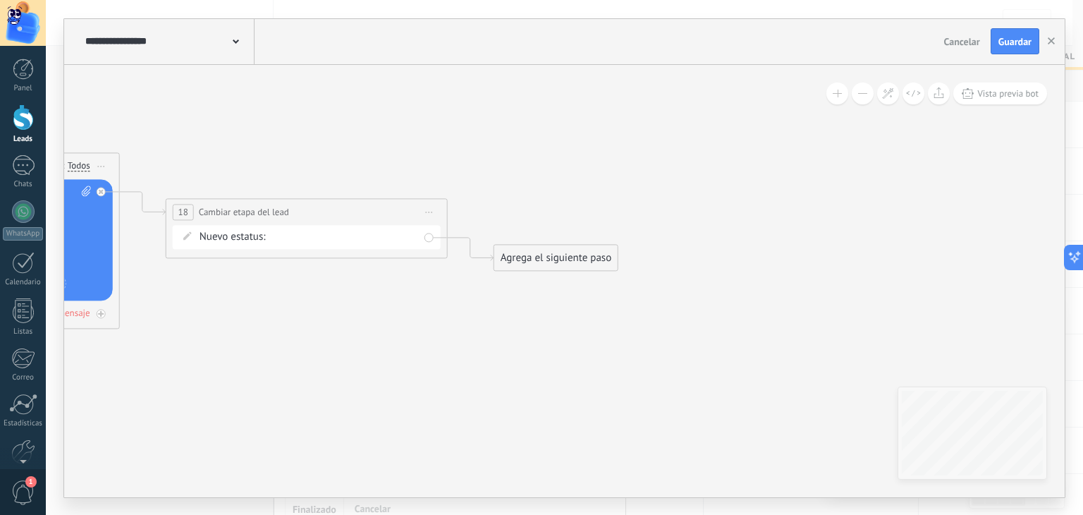
drag, startPoint x: 202, startPoint y: 286, endPoint x: 183, endPoint y: 311, distance: 30.7
click at [183, 311] on icon at bounding box center [91, 427] width 2198 height 1424
click at [538, 259] on div "Agrega el siguiente paso" at bounding box center [546, 257] width 123 height 23
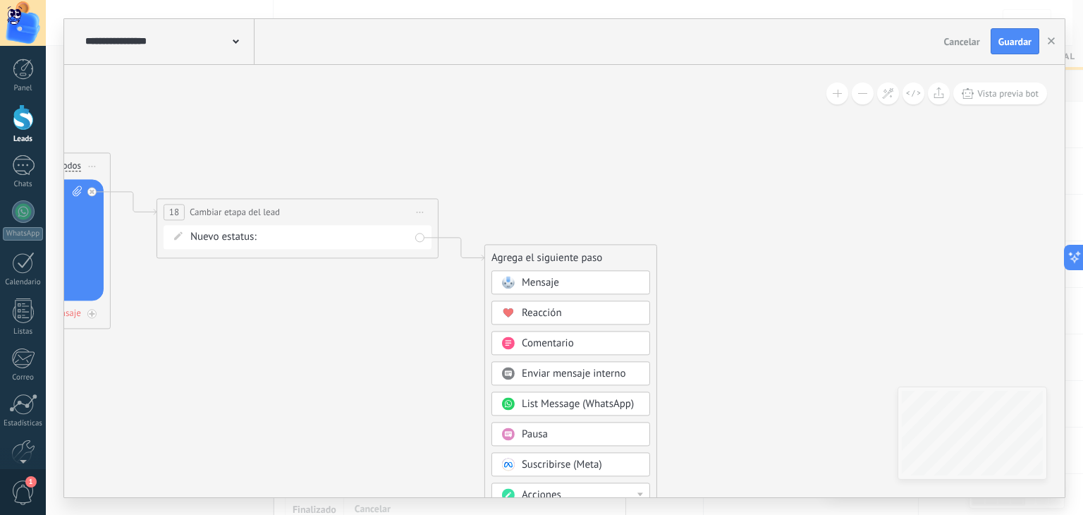
click at [556, 431] on div "Pausa" at bounding box center [581, 434] width 118 height 14
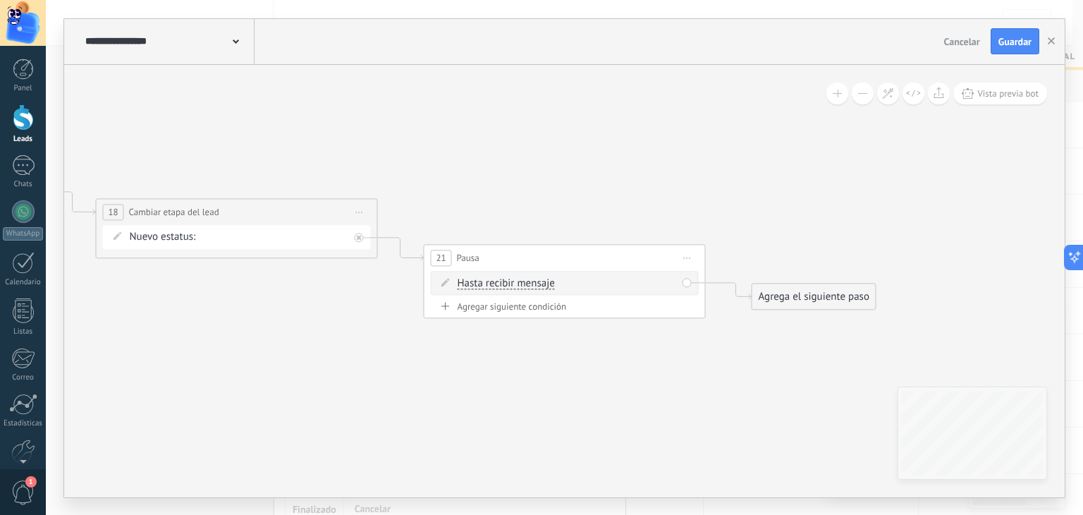
click at [546, 279] on span "Hasta recibir mensaje" at bounding box center [506, 283] width 97 height 11
click at [546, 279] on button "Hasta recibir mensaje" at bounding box center [539, 283] width 176 height 25
click at [351, 302] on icon at bounding box center [51, 397] width 2259 height 1364
click at [687, 257] on icon at bounding box center [687, 257] width 7 height 1
click at [715, 347] on div "Borrar" at bounding box center [752, 350] width 140 height 24
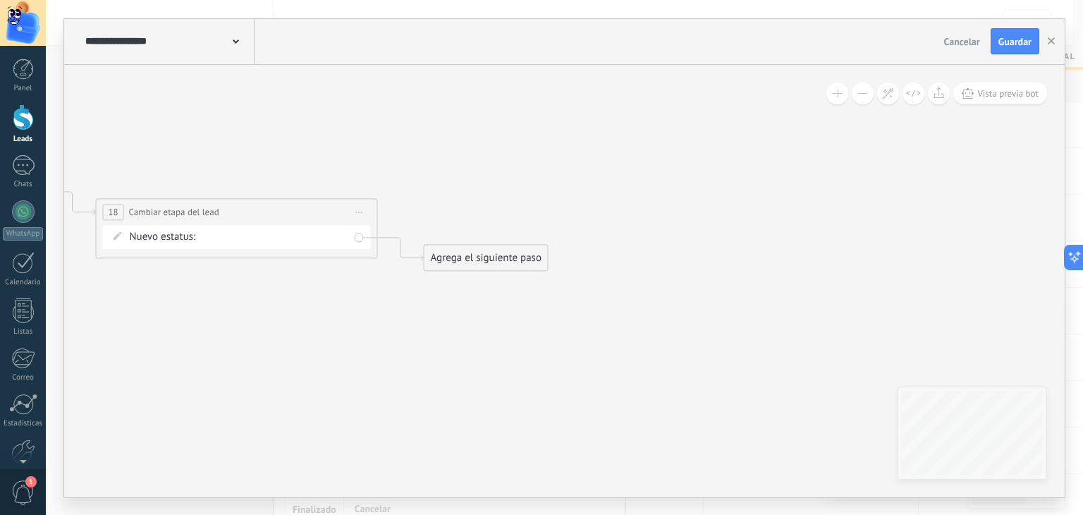
click at [508, 264] on div "Agrega el siguiente paso" at bounding box center [485, 257] width 123 height 23
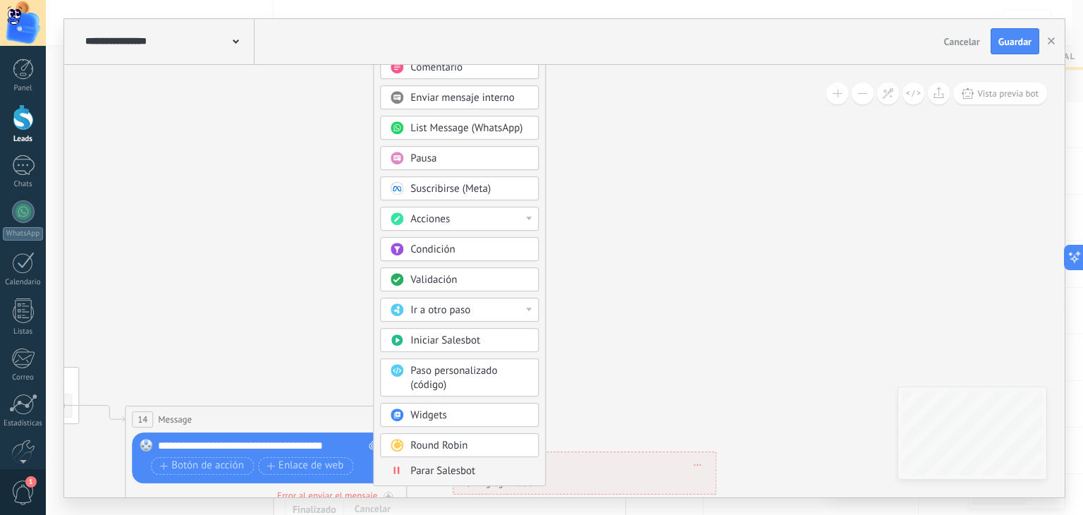
drag, startPoint x: 668, startPoint y: 390, endPoint x: 618, endPoint y: 111, distance: 283.8
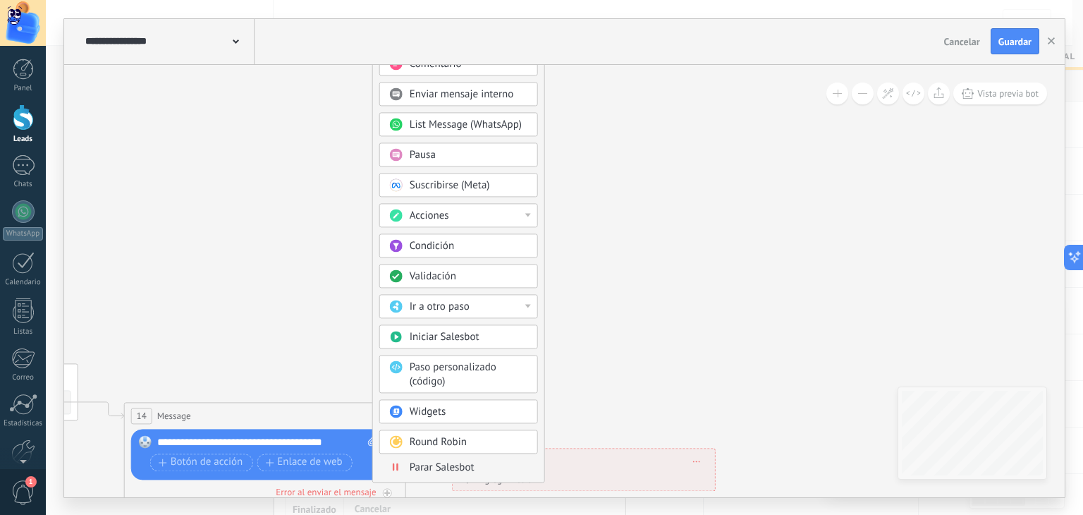
click at [453, 462] on span "Parar Salesbot" at bounding box center [442, 466] width 65 height 13
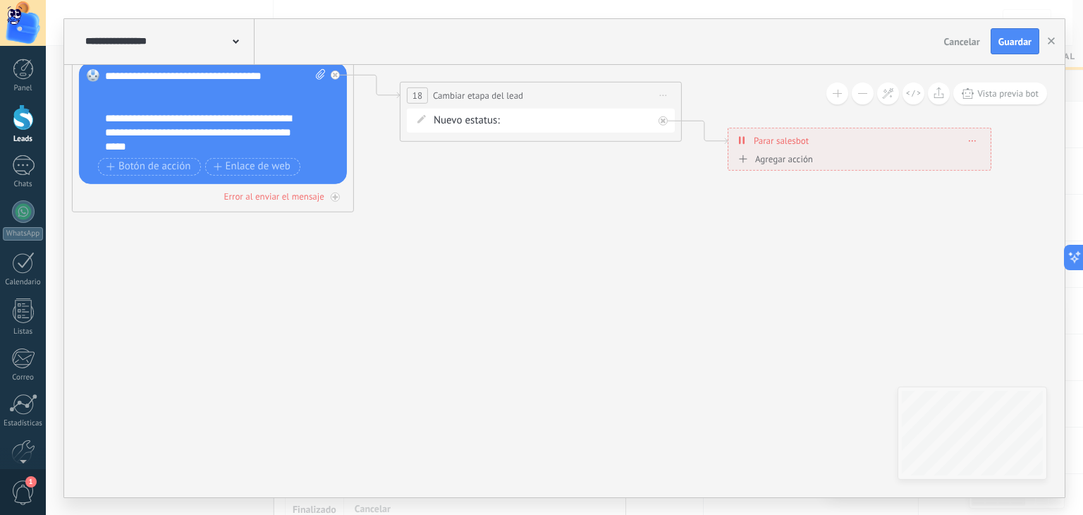
drag, startPoint x: 507, startPoint y: 294, endPoint x: 783, endPoint y: 484, distance: 335.0
click at [783, 484] on icon at bounding box center [325, 280] width 2198 height 1364
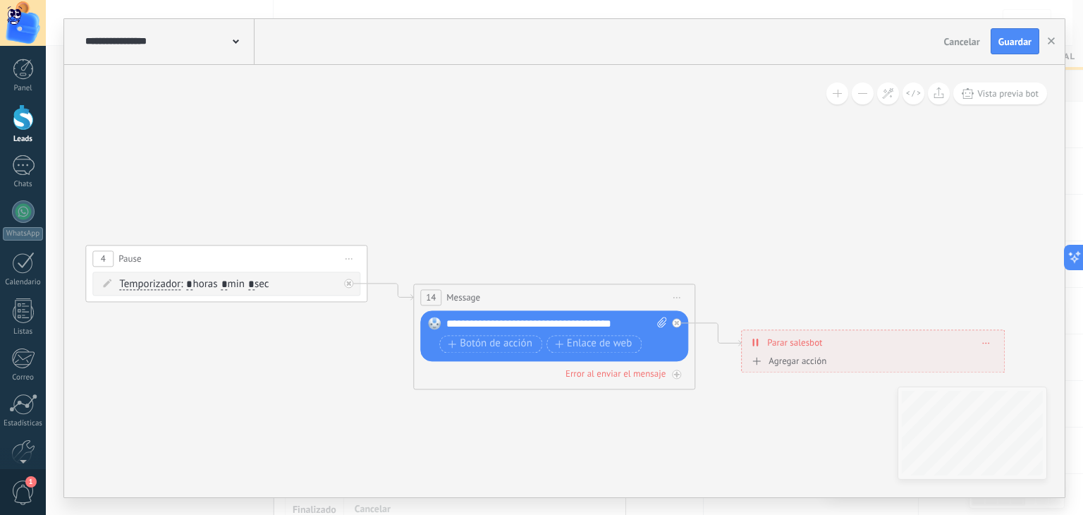
drag, startPoint x: 561, startPoint y: 238, endPoint x: 494, endPoint y: 97, distance: 155.8
click at [496, 96] on icon at bounding box center [259, -1] width 2198 height 1364
click at [355, 257] on span "Iniciar vista previa aquí Cambiar nombre Duplicar [GEOGRAPHIC_DATA]" at bounding box center [348, 257] width 23 height 20
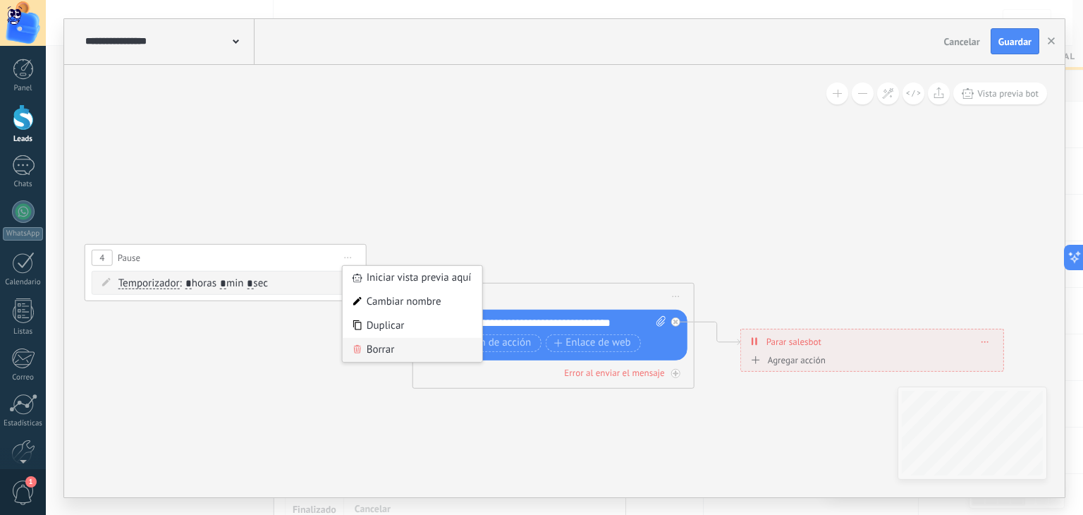
click at [379, 348] on div "Borrar" at bounding box center [413, 349] width 140 height 24
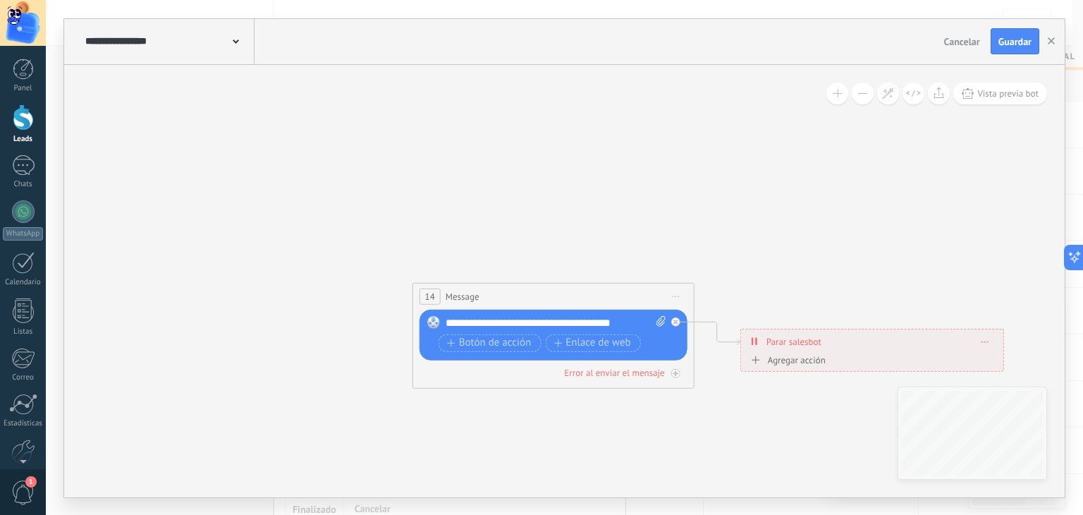
click at [682, 295] on span "Iniciar vista previa aquí Cambiar nombre Duplicar [GEOGRAPHIC_DATA]" at bounding box center [676, 296] width 23 height 20
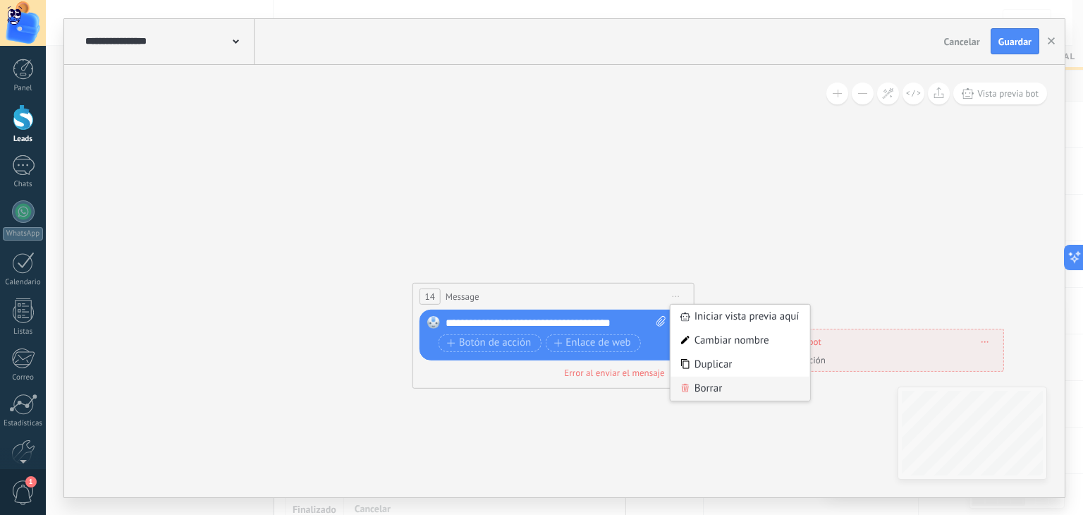
click at [716, 383] on div "Borrar" at bounding box center [741, 388] width 140 height 24
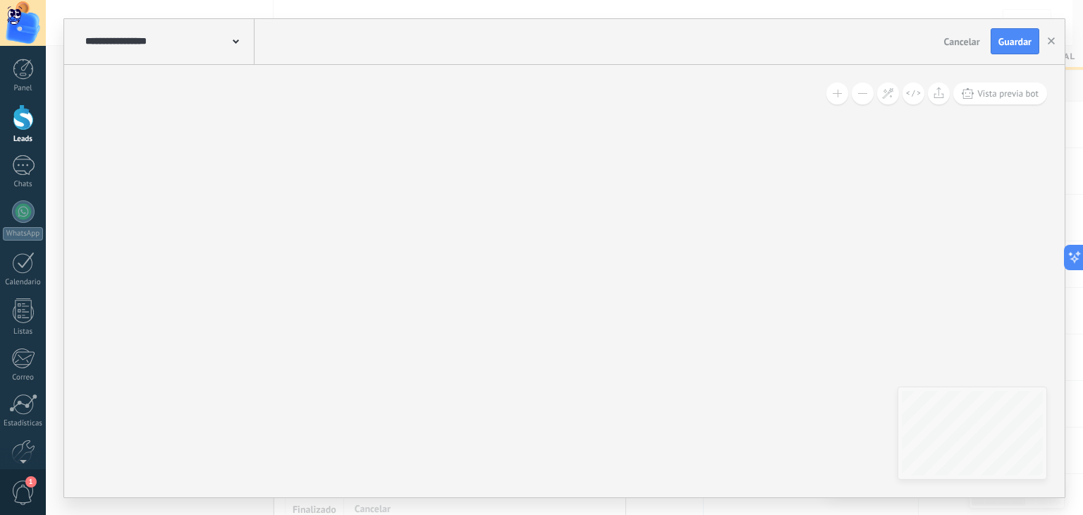
drag, startPoint x: 848, startPoint y: 317, endPoint x: 536, endPoint y: 281, distance: 314.4
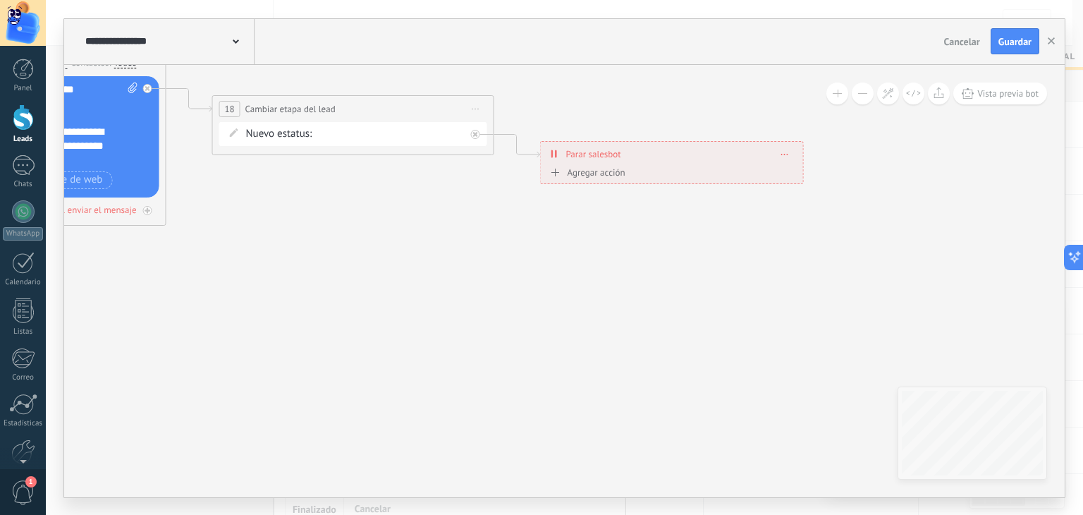
drag, startPoint x: 628, startPoint y: 138, endPoint x: 859, endPoint y: 403, distance: 351.8
click at [859, 403] on icon at bounding box center [137, 294] width 2198 height 1364
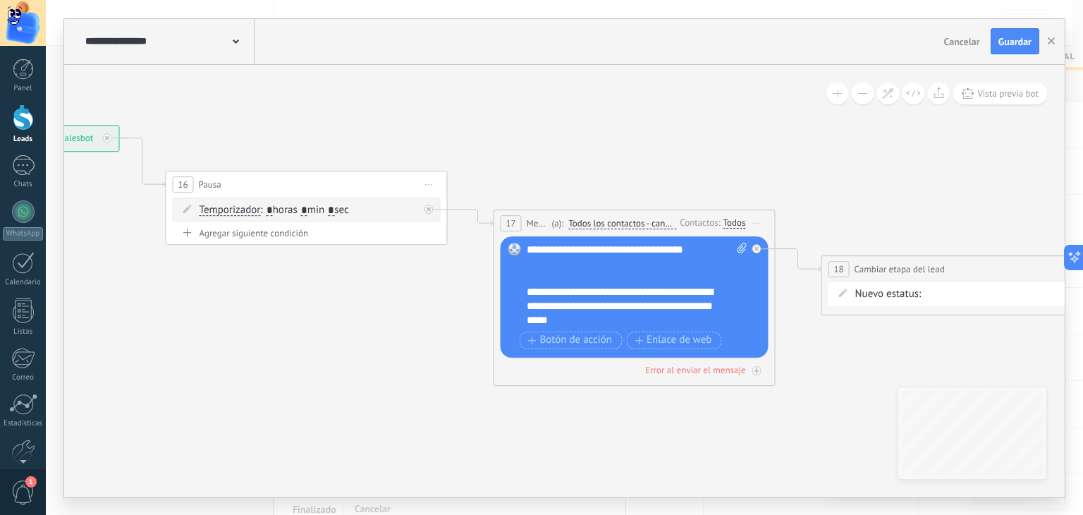
drag, startPoint x: 336, startPoint y: 198, endPoint x: 946, endPoint y: 359, distance: 630.7
click at [946, 359] on icon at bounding box center [746, 454] width 2198 height 1364
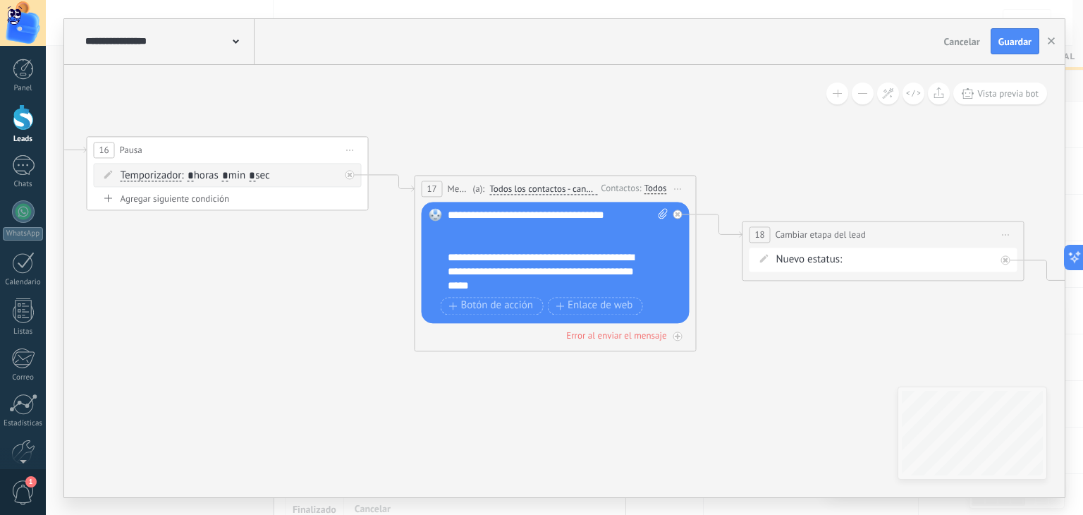
drag, startPoint x: 167, startPoint y: 304, endPoint x: 68, endPoint y: 269, distance: 104.6
click at [68, 269] on icon at bounding box center [667, 420] width 2198 height 1364
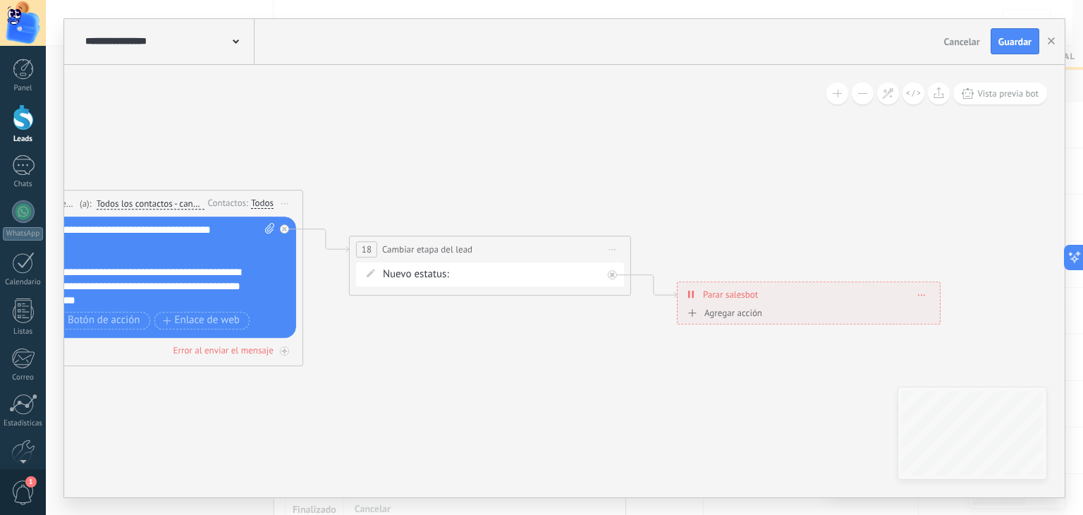
drag, startPoint x: 778, startPoint y: 342, endPoint x: 440, endPoint y: 357, distance: 338.1
click at [440, 357] on icon at bounding box center [274, 435] width 2198 height 1364
click at [1010, 42] on span "Guardar" at bounding box center [1014, 42] width 33 height 10
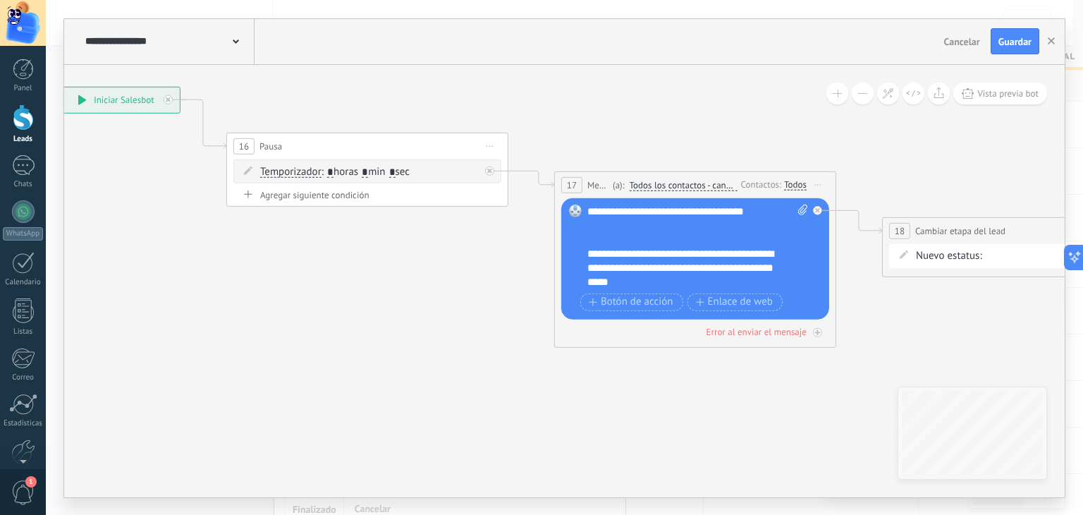
drag, startPoint x: 491, startPoint y: 136, endPoint x: 1026, endPoint y: 117, distance: 535.5
click at [1026, 117] on icon at bounding box center [807, 415] width 2198 height 1364
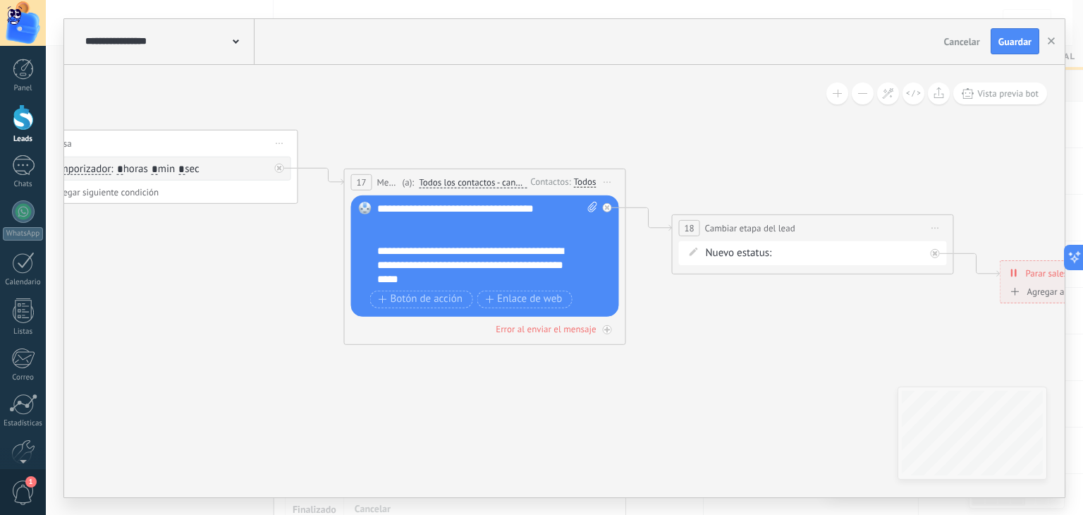
drag, startPoint x: 926, startPoint y: 120, endPoint x: 714, endPoint y: 117, distance: 212.9
click at [714, 117] on icon at bounding box center [597, 413] width 2198 height 1364
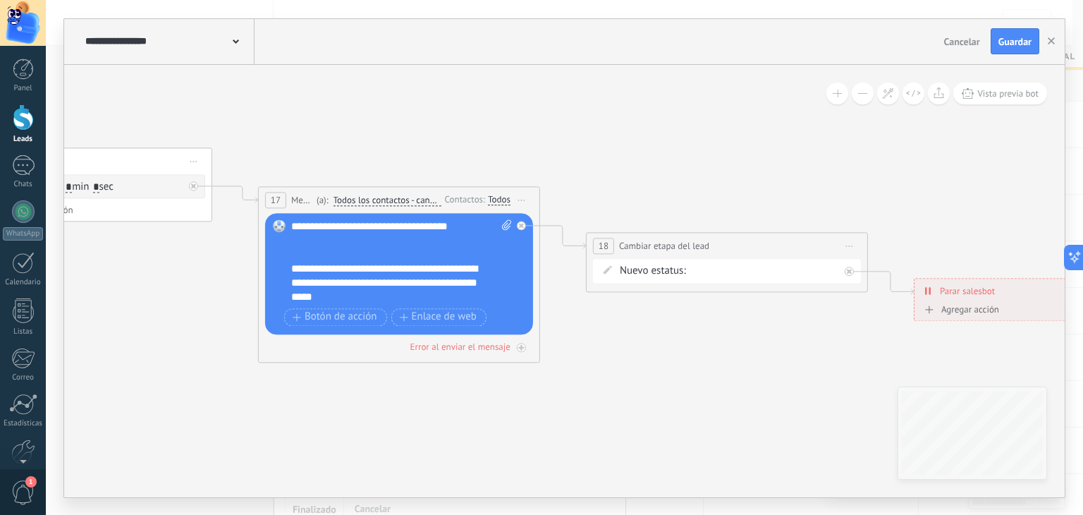
drag, startPoint x: 789, startPoint y: 126, endPoint x: 698, endPoint y: 147, distance: 93.4
click at [698, 147] on icon at bounding box center [511, 431] width 2198 height 1364
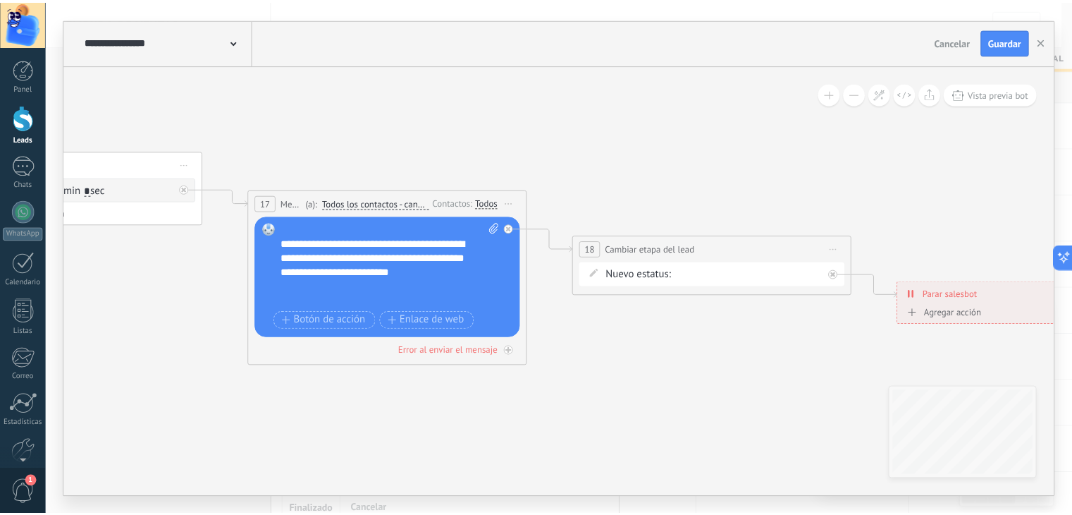
scroll to position [0, 0]
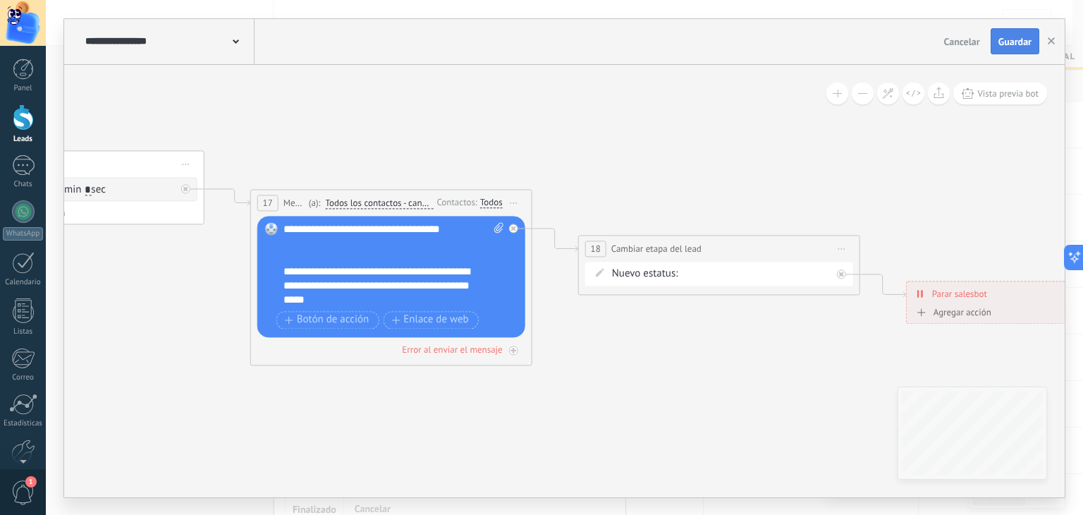
click at [1014, 39] on span "Guardar" at bounding box center [1014, 42] width 33 height 10
click at [1049, 39] on use "button" at bounding box center [1051, 40] width 7 height 7
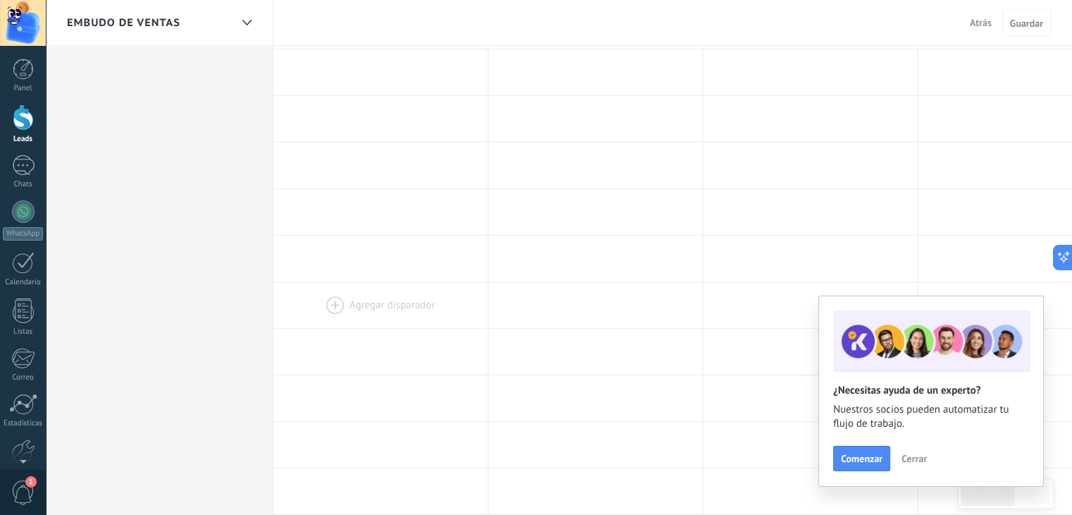
scroll to position [282, 0]
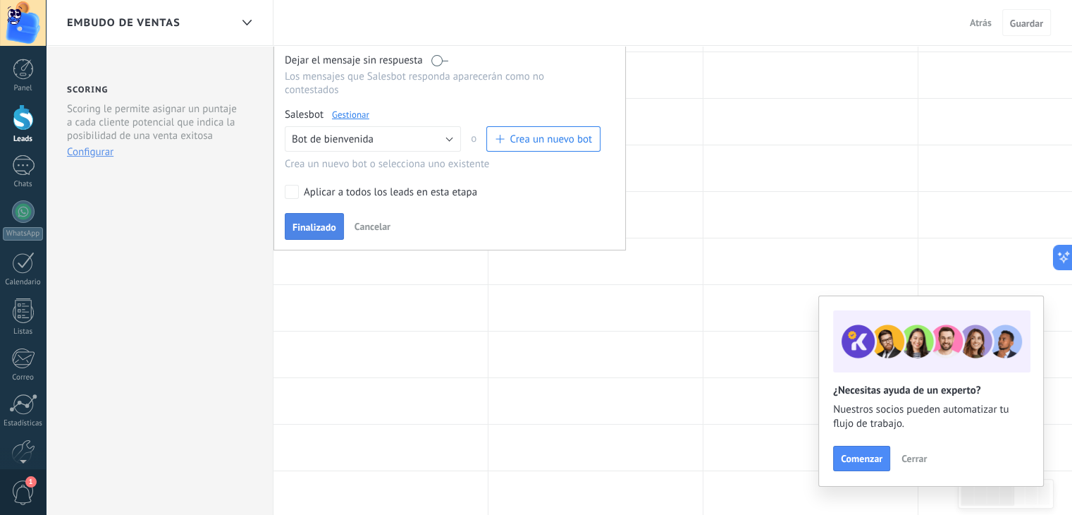
click at [319, 228] on span "Finalizado" at bounding box center [315, 227] width 44 height 10
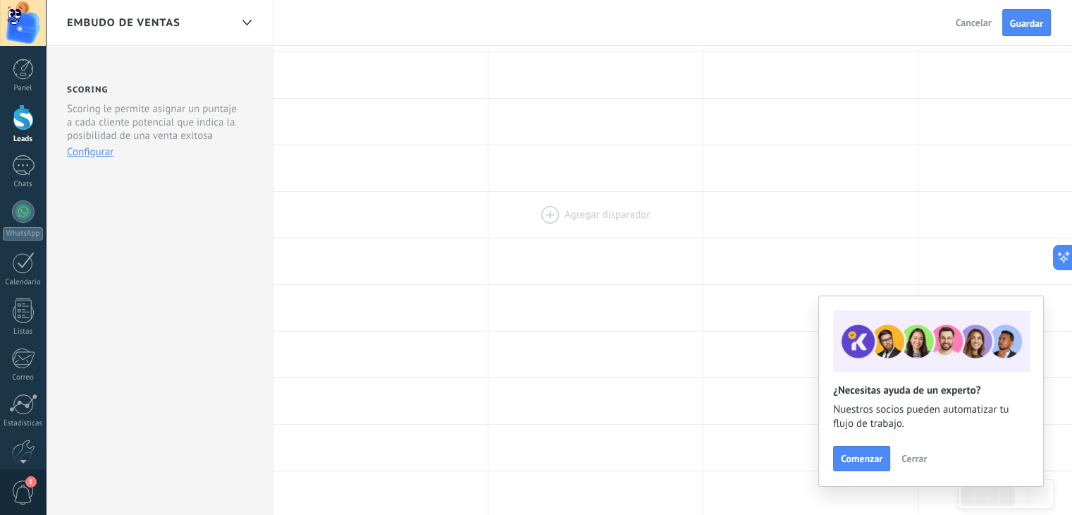
scroll to position [0, 0]
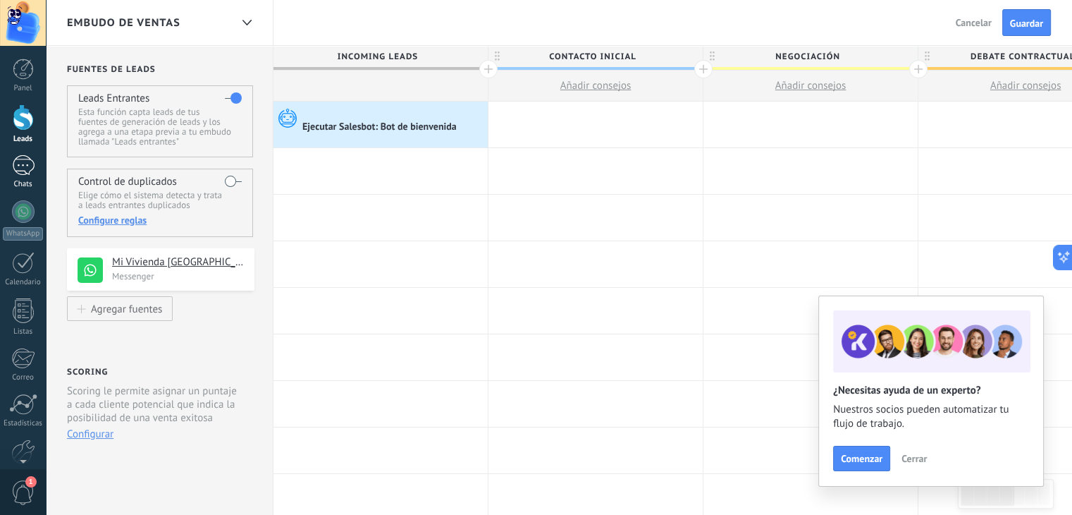
click at [19, 158] on div at bounding box center [23, 165] width 23 height 20
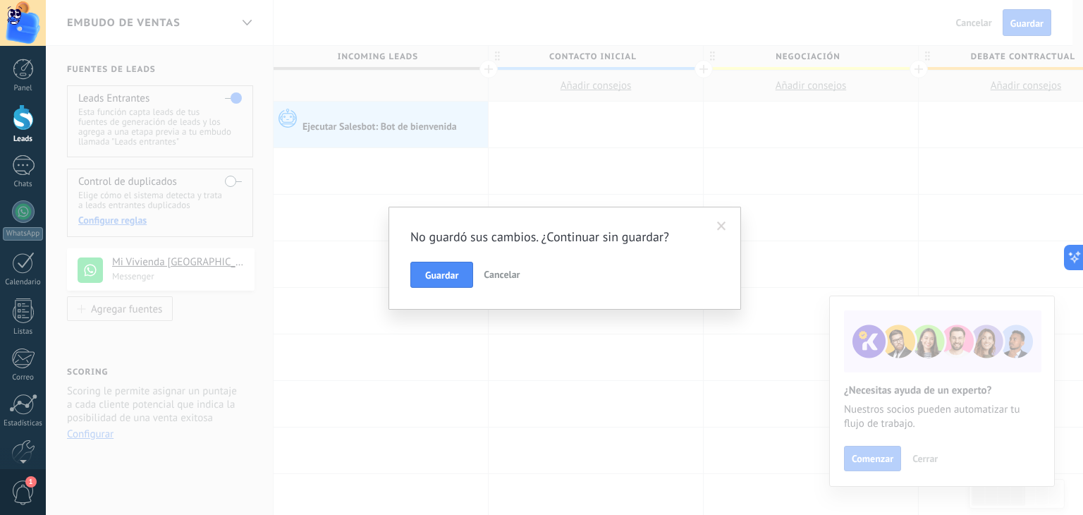
click at [718, 223] on span at bounding box center [721, 226] width 9 height 10
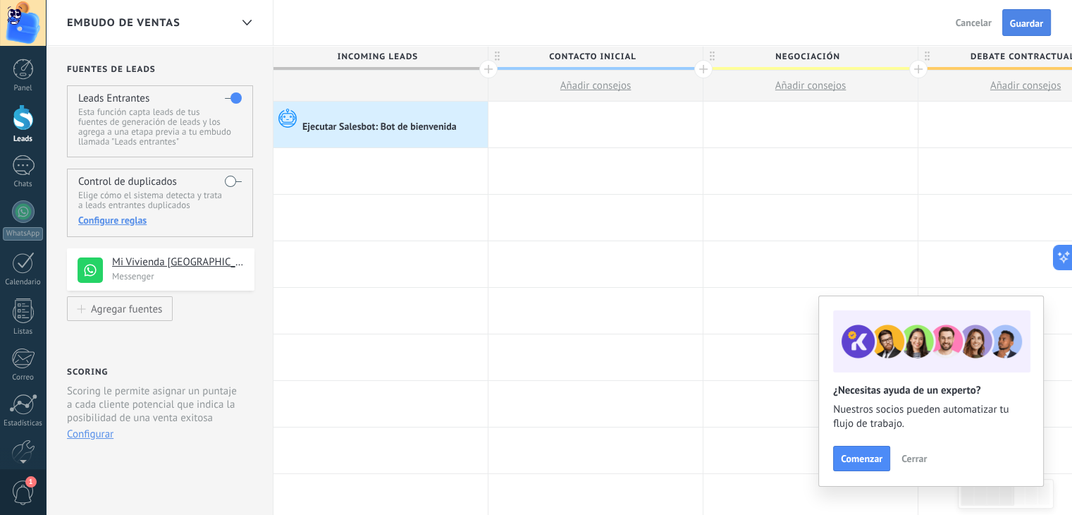
click at [1028, 24] on span "Guardar" at bounding box center [1026, 23] width 33 height 10
click at [602, 122] on div at bounding box center [596, 125] width 214 height 46
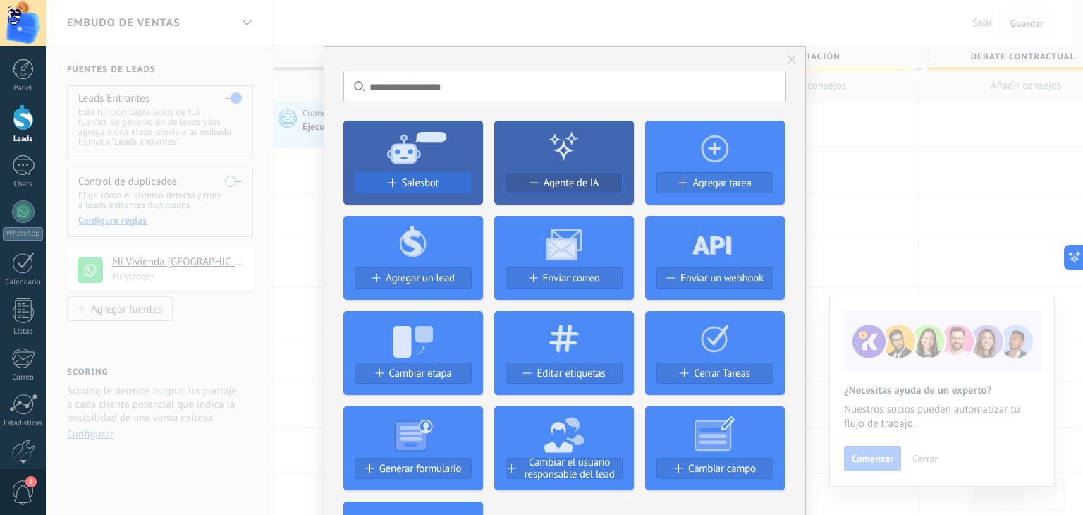
click at [395, 187] on div "Salesbot" at bounding box center [413, 183] width 116 height 12
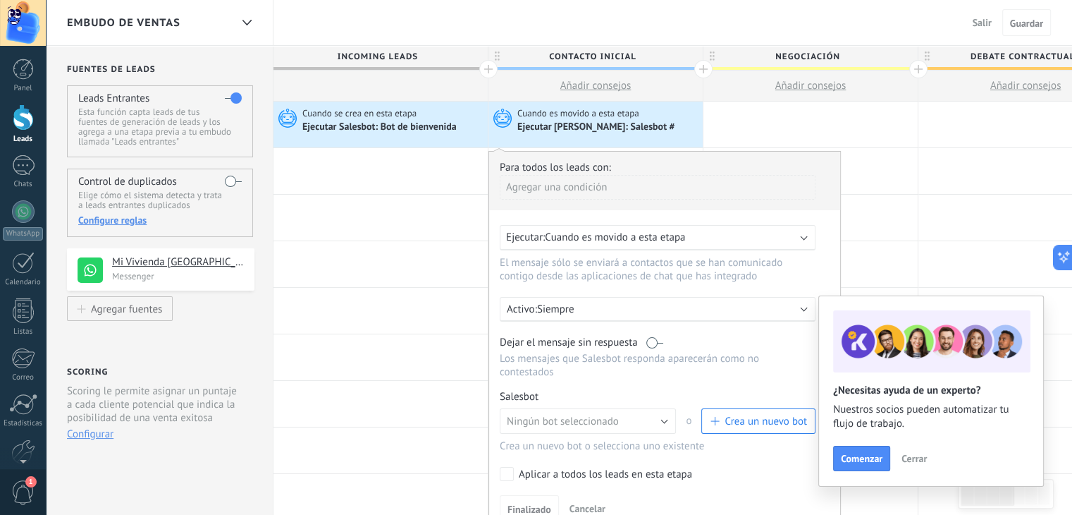
scroll to position [282, 0]
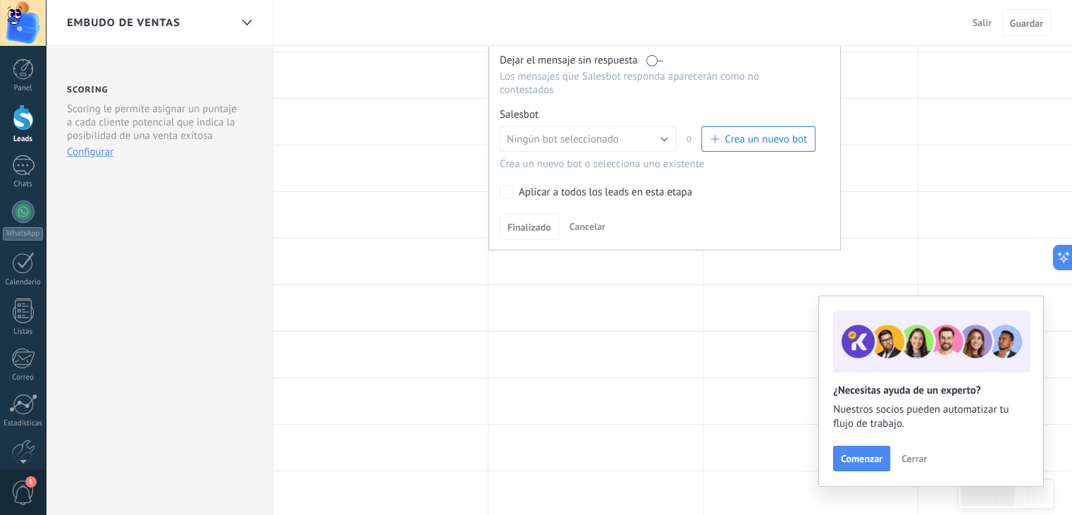
click at [558, 194] on div "Aplicar a todos los leads en esta etapa" at bounding box center [605, 192] width 173 height 14
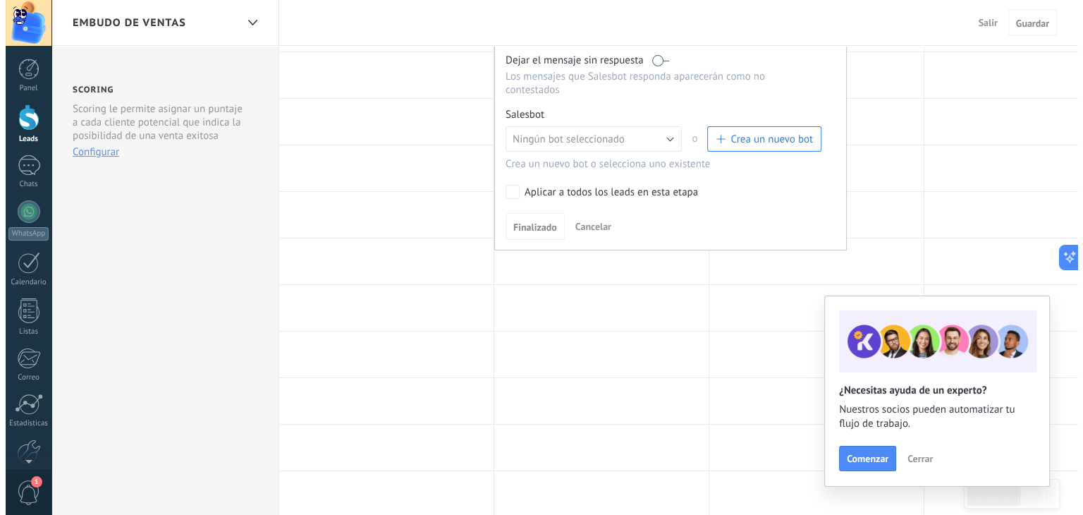
scroll to position [0, 0]
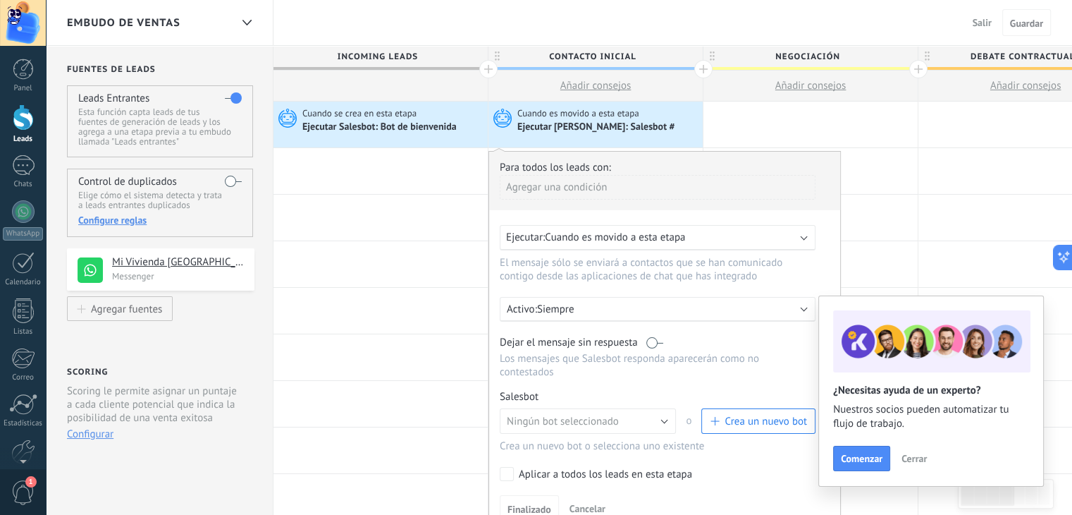
click at [738, 418] on span "Crea un nuevo bot" at bounding box center [766, 421] width 82 height 13
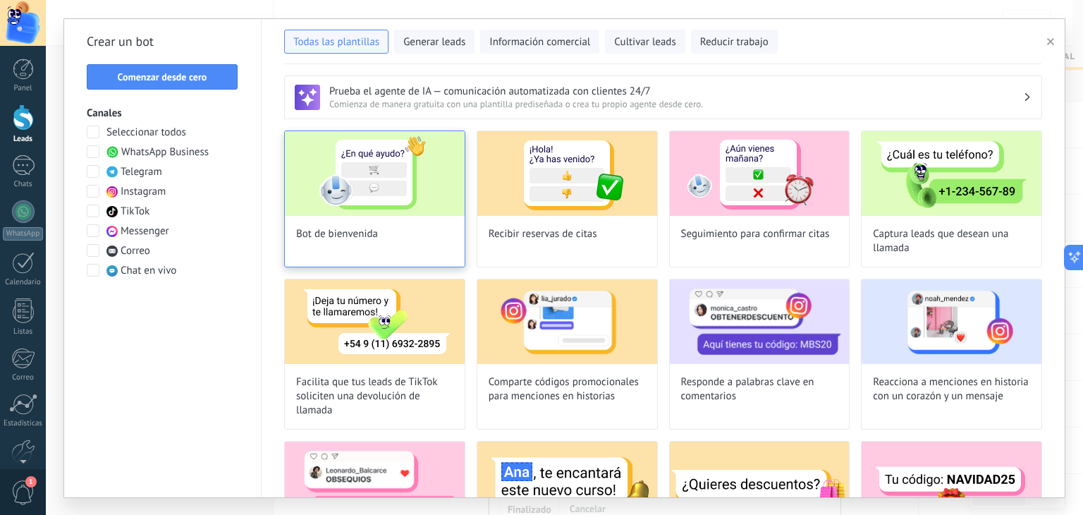
click at [457, 229] on div "Bot de bienvenida" at bounding box center [374, 198] width 181 height 137
type input "**********"
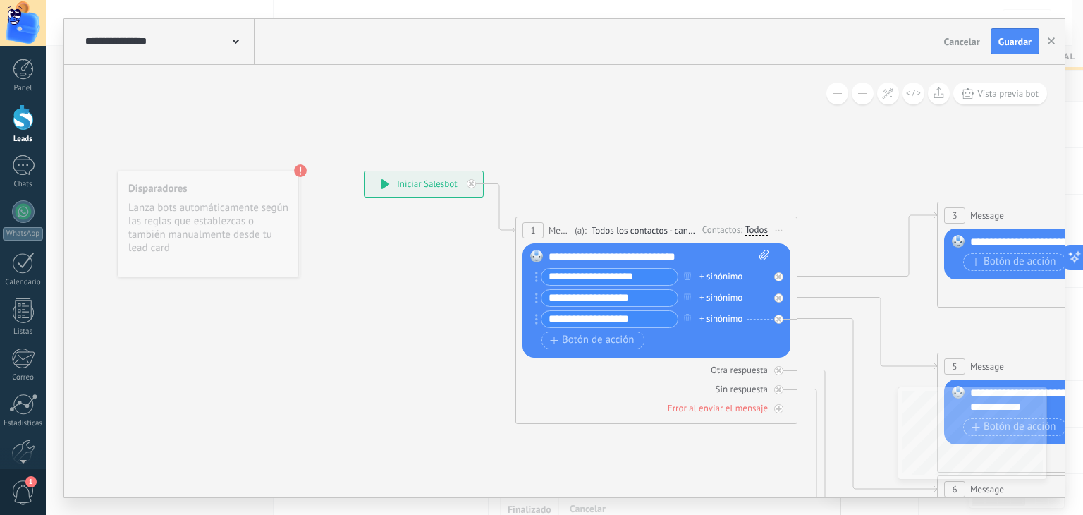
click at [237, 42] on use at bounding box center [236, 41] width 6 height 4
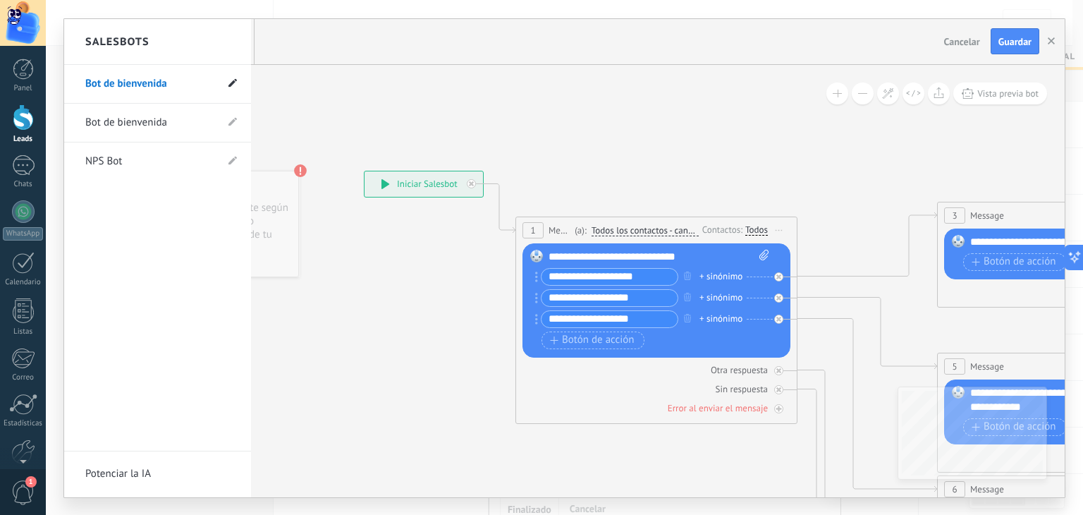
click at [231, 87] on icon at bounding box center [232, 82] width 8 height 8
drag, startPoint x: 170, startPoint y: 82, endPoint x: 117, endPoint y: 79, distance: 53.0
click at [117, 79] on input "**********" at bounding box center [135, 84] width 101 height 23
type input "**********"
click at [233, 77] on span at bounding box center [232, 84] width 16 height 18
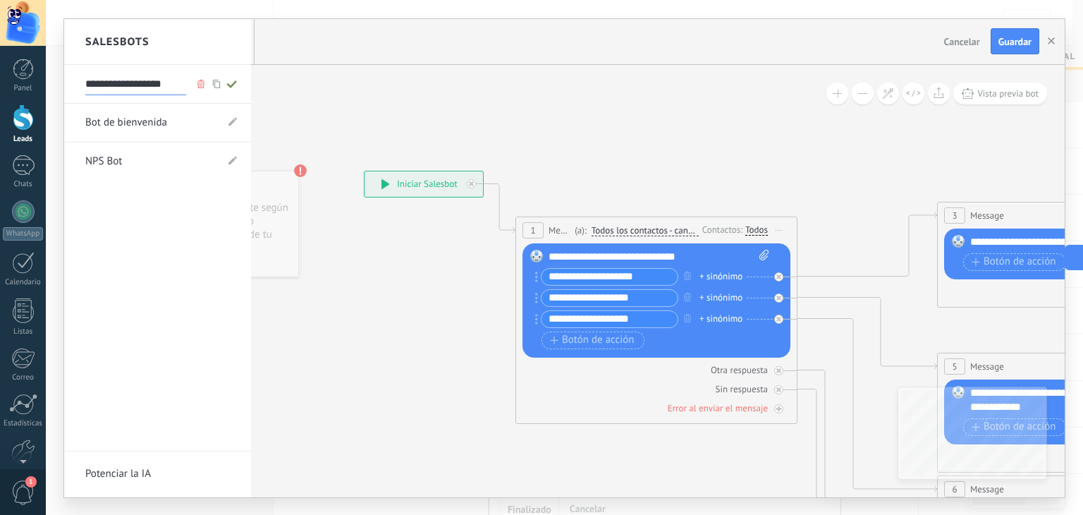
type input "**********"
click at [538, 143] on div at bounding box center [564, 258] width 1000 height 478
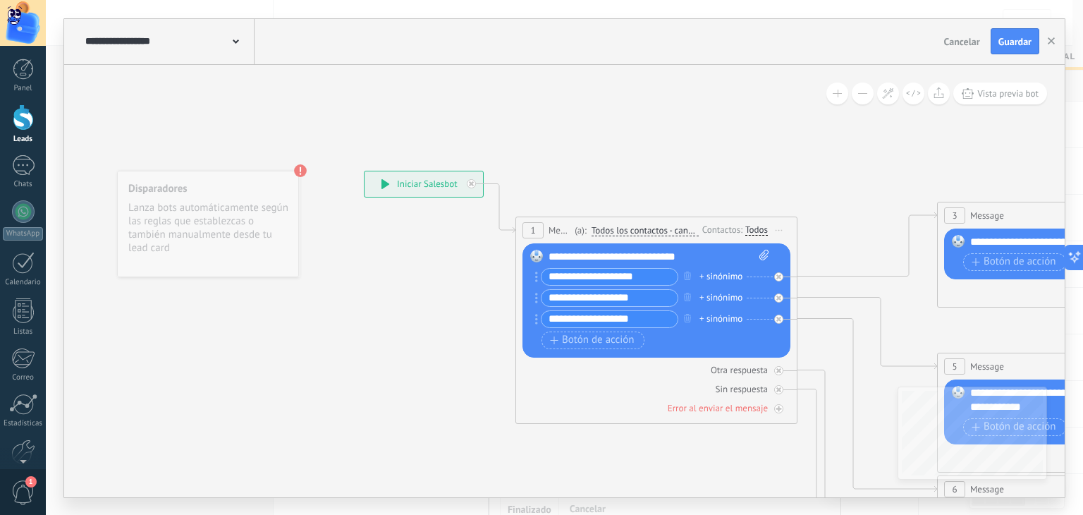
click at [778, 229] on icon at bounding box center [779, 229] width 7 height 1
click at [816, 322] on div "Borrar" at bounding box center [843, 322] width 140 height 24
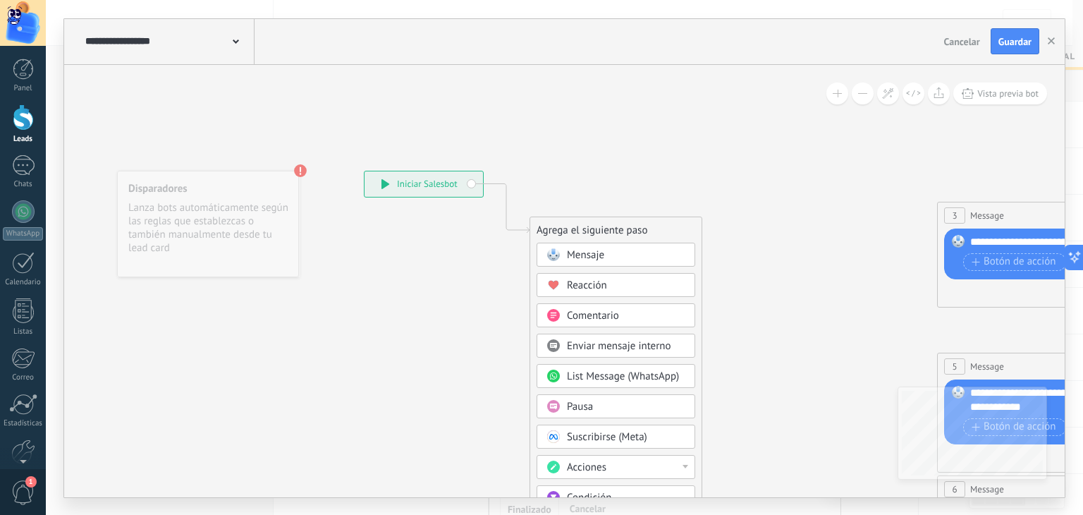
click at [606, 400] on div "Pausa" at bounding box center [626, 407] width 118 height 14
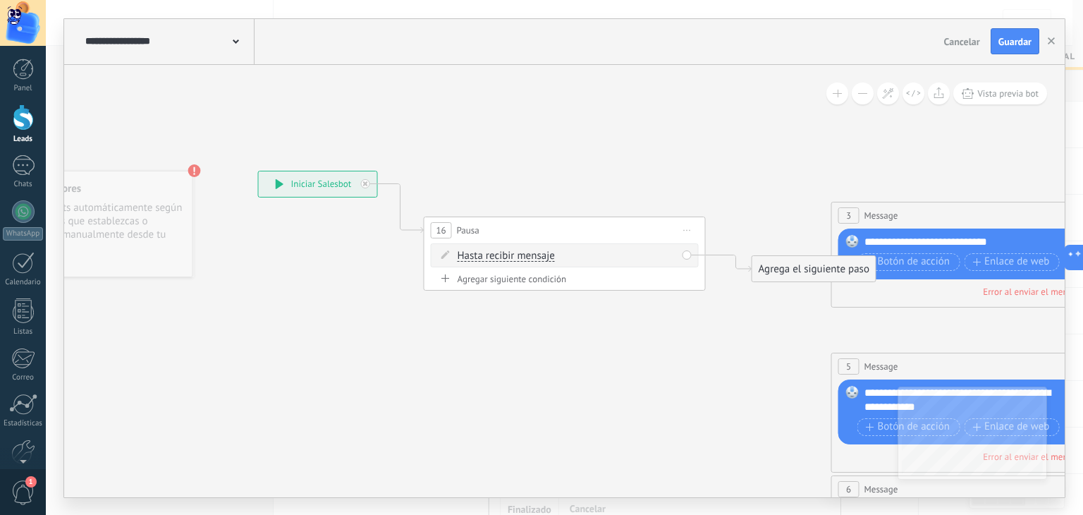
click at [544, 253] on span "Hasta recibir mensaje" at bounding box center [506, 255] width 97 height 11
click at [544, 253] on button "Hasta recibir mensaje" at bounding box center [539, 255] width 176 height 25
click at [526, 275] on span "Temporizador" at bounding box center [527, 281] width 171 height 14
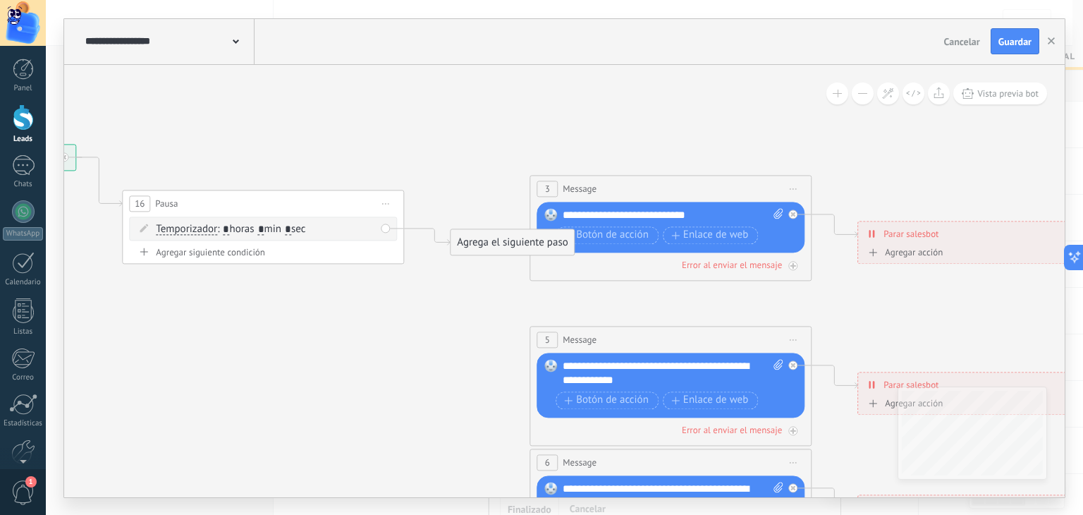
drag, startPoint x: 697, startPoint y: 328, endPoint x: 396, endPoint y: 301, distance: 302.3
click at [396, 301] on icon at bounding box center [703, 503] width 2198 height 1424
click at [796, 188] on icon at bounding box center [793, 188] width 7 height 1
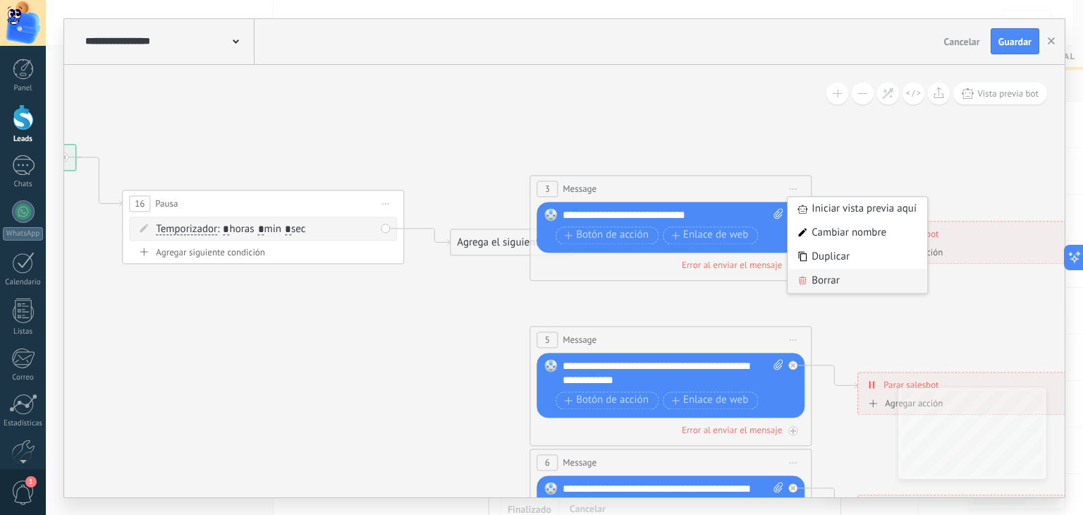
drag, startPoint x: 819, startPoint y: 274, endPoint x: 794, endPoint y: 340, distance: 70.3
click at [819, 276] on div "Borrar" at bounding box center [858, 281] width 140 height 24
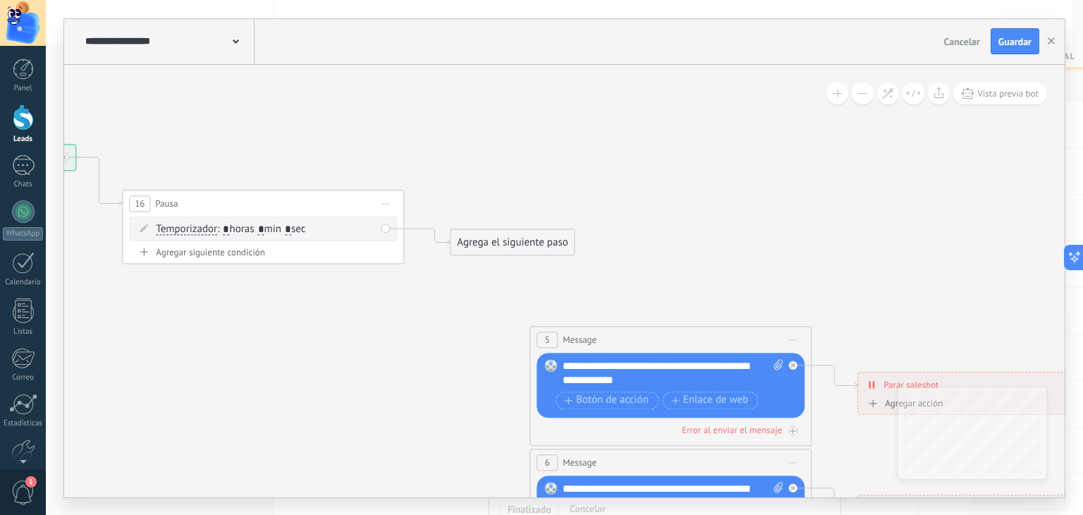
click at [792, 341] on span "Iniciar vista previa aquí Cambiar nombre Duplicar [GEOGRAPHIC_DATA]" at bounding box center [793, 339] width 23 height 20
click at [812, 429] on div "Borrar" at bounding box center [858, 432] width 140 height 24
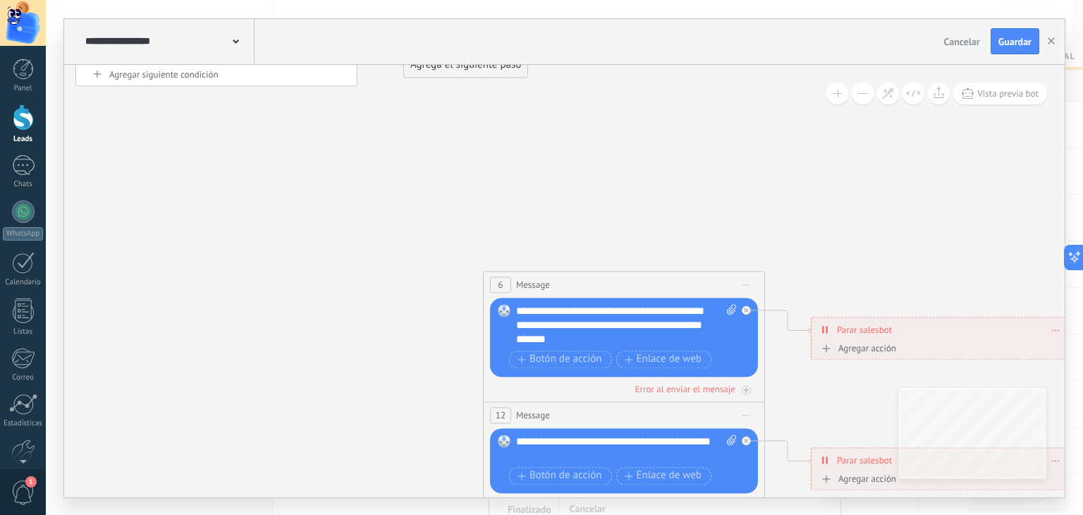
drag, startPoint x: 719, startPoint y: 281, endPoint x: 653, endPoint y: 51, distance: 239.2
click at [653, 49] on div "**********" at bounding box center [564, 258] width 1000 height 478
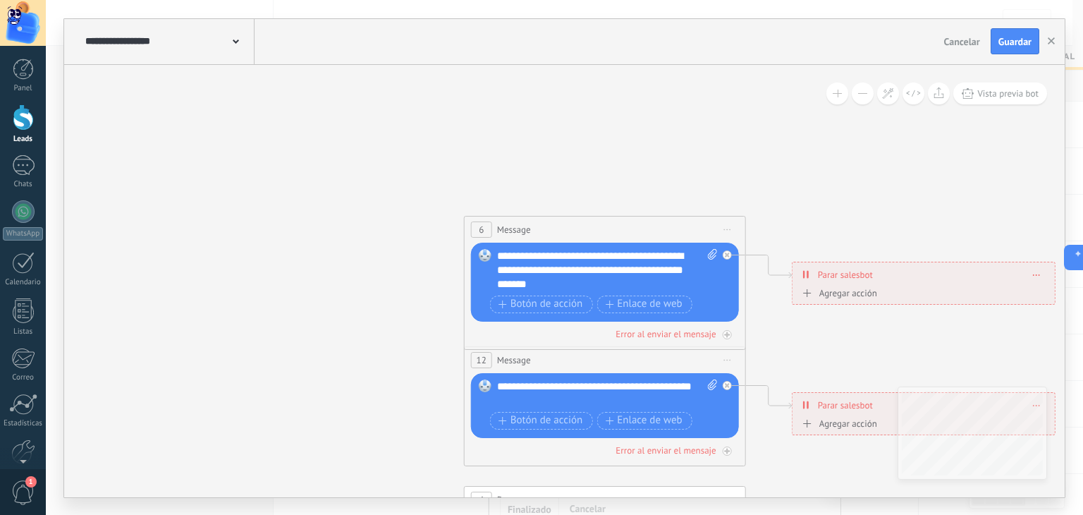
drag, startPoint x: 733, startPoint y: 227, endPoint x: 730, endPoint y: 260, distance: 33.2
click at [730, 227] on span "Iniciar vista previa aquí Cambiar nombre Duplicar [GEOGRAPHIC_DATA]" at bounding box center [727, 229] width 23 height 20
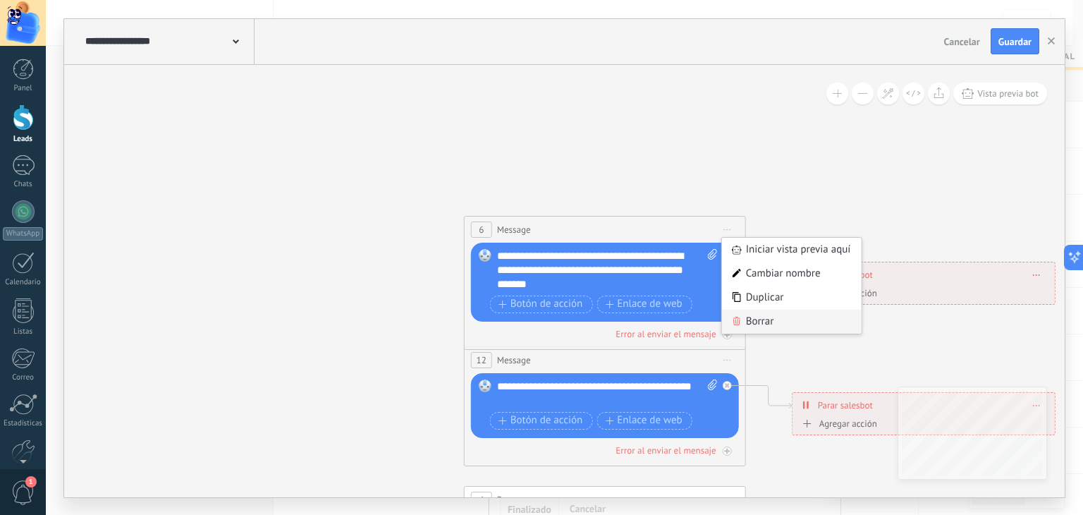
click at [773, 322] on div "Borrar" at bounding box center [792, 322] width 140 height 24
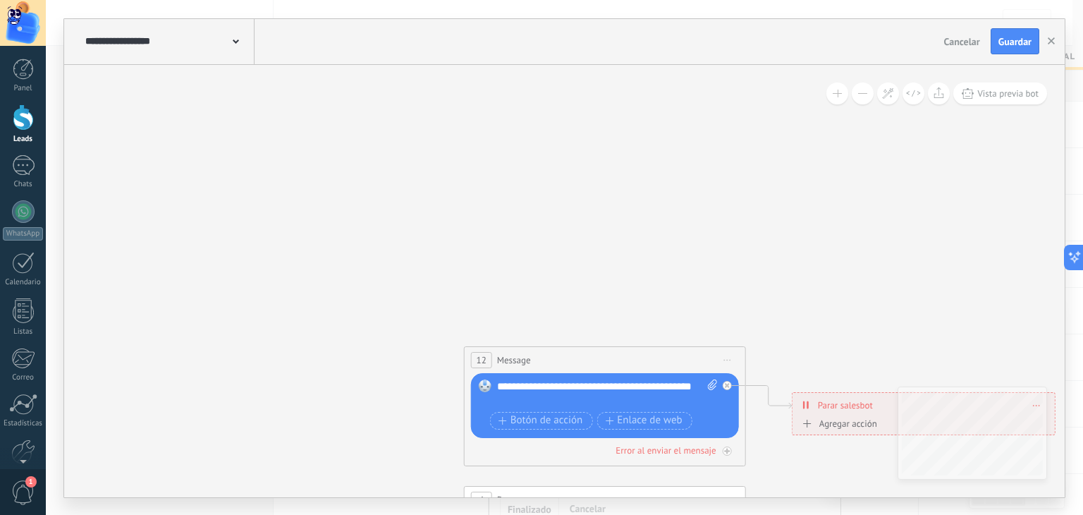
click at [731, 357] on span "Iniciar vista previa aquí Cambiar nombre Duplicar [GEOGRAPHIC_DATA]" at bounding box center [727, 360] width 23 height 20
click at [753, 456] on div "Borrar" at bounding box center [792, 452] width 140 height 24
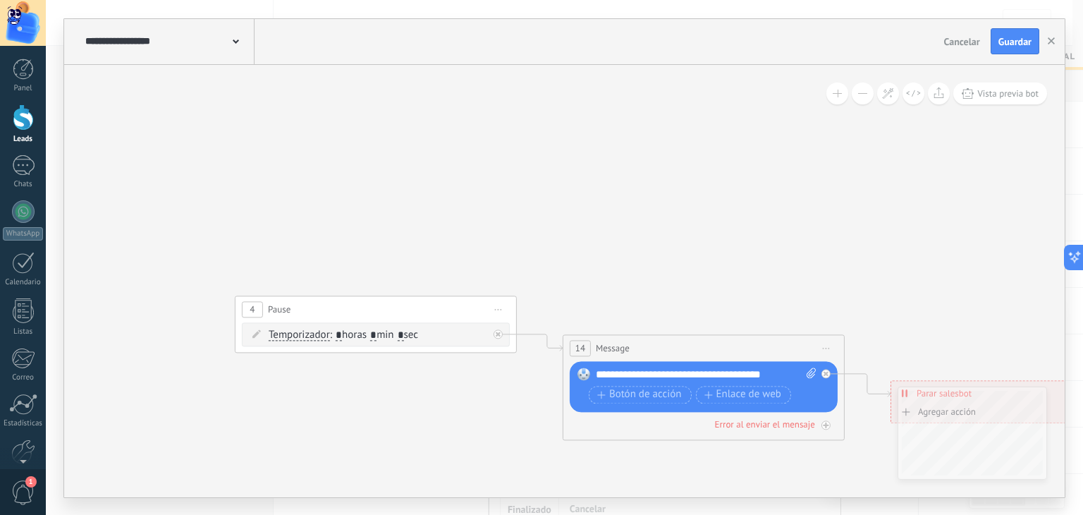
drag, startPoint x: 734, startPoint y: 321, endPoint x: 526, endPoint y: 124, distance: 286.3
click at [526, 124] on icon at bounding box center [408, 80] width 2198 height 1424
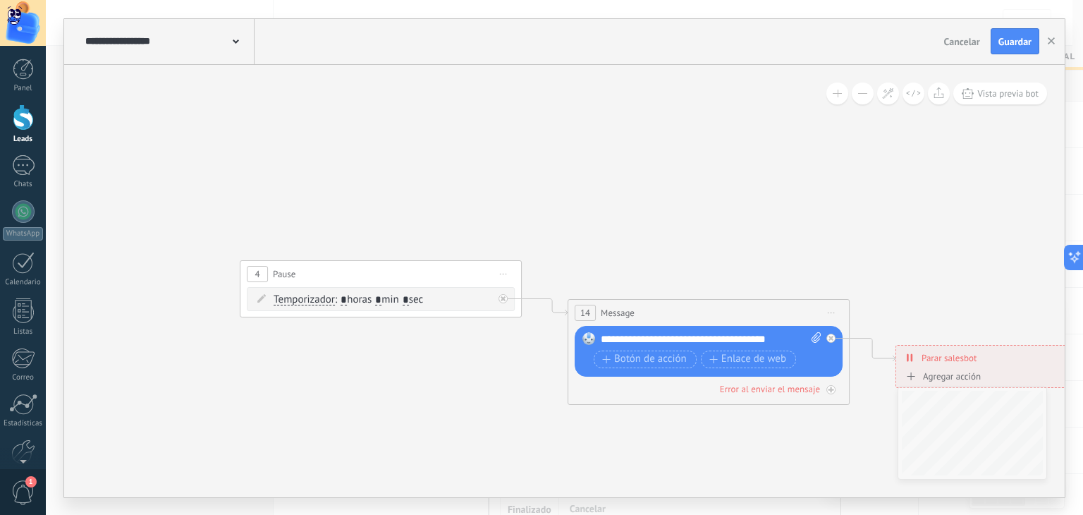
click at [502, 269] on span "Iniciar vista previa aquí Cambiar nombre Duplicar [GEOGRAPHIC_DATA]" at bounding box center [503, 274] width 23 height 20
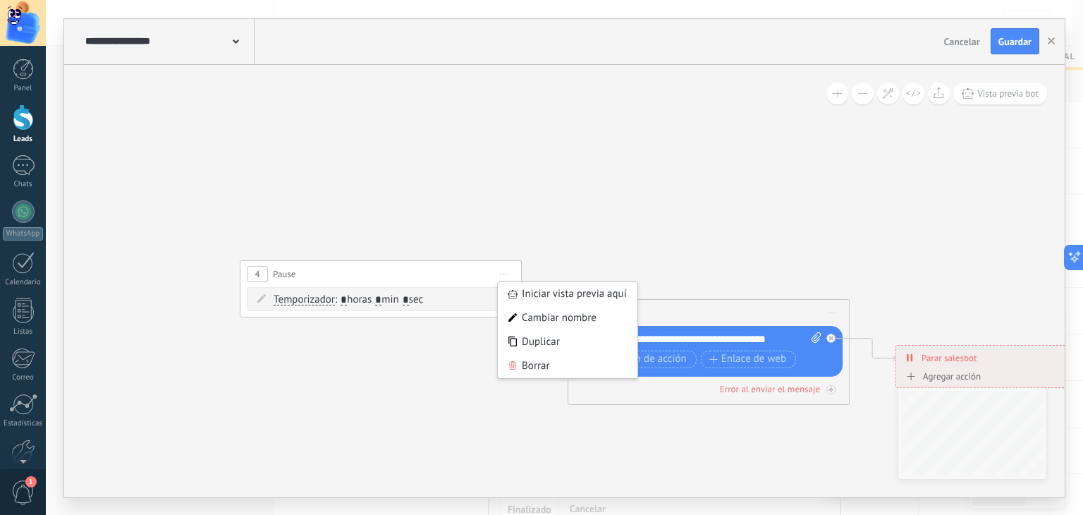
click at [556, 367] on div "Borrar" at bounding box center [568, 366] width 140 height 24
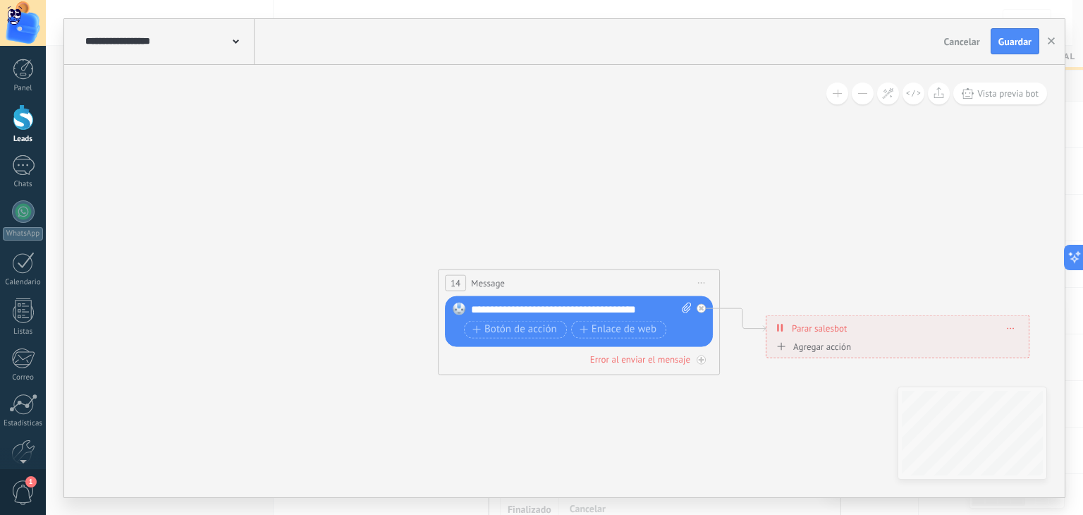
drag, startPoint x: 557, startPoint y: 302, endPoint x: 393, endPoint y: 266, distance: 167.6
click at [393, 266] on icon at bounding box center [283, 15] width 2198 height 1424
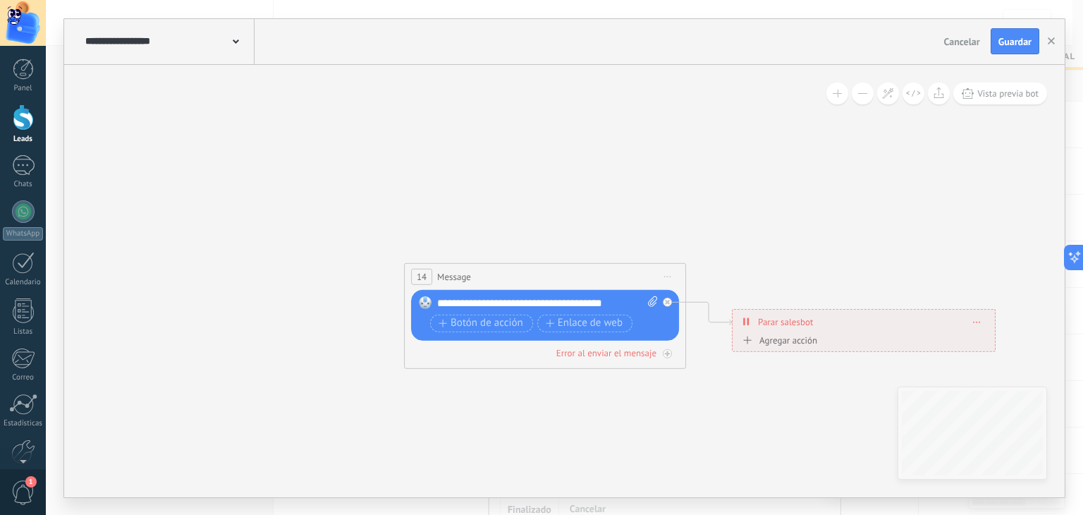
click at [668, 276] on icon at bounding box center [667, 276] width 7 height 1
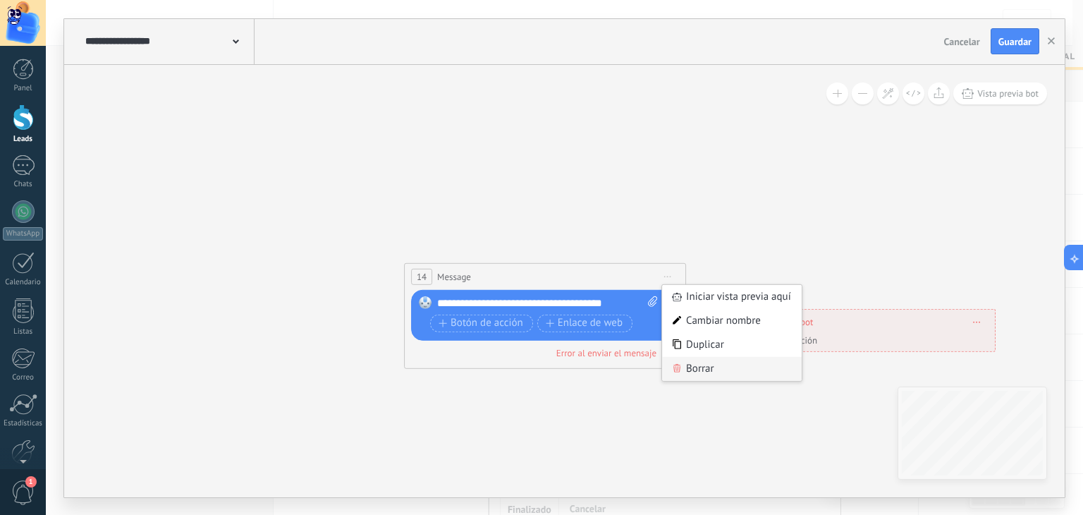
click at [704, 372] on div "Borrar" at bounding box center [732, 368] width 140 height 24
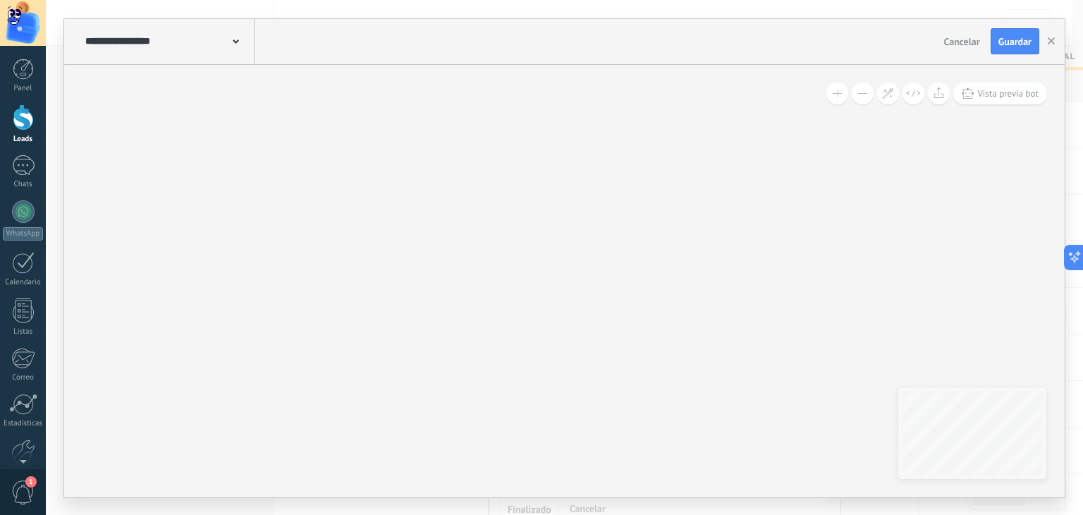
drag, startPoint x: 338, startPoint y: 171, endPoint x: 732, endPoint y: 365, distance: 439.2
click at [732, 365] on icon at bounding box center [629, 192] width 2198 height 1424
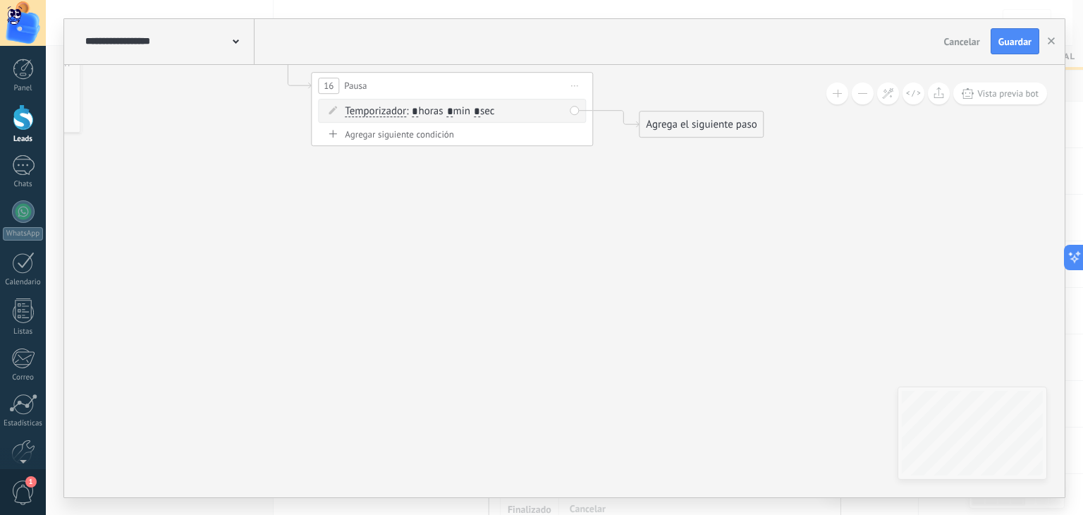
drag, startPoint x: 458, startPoint y: 189, endPoint x: 706, endPoint y: 372, distance: 308.1
click at [706, 372] on icon at bounding box center [892, 386] width 2198 height 1424
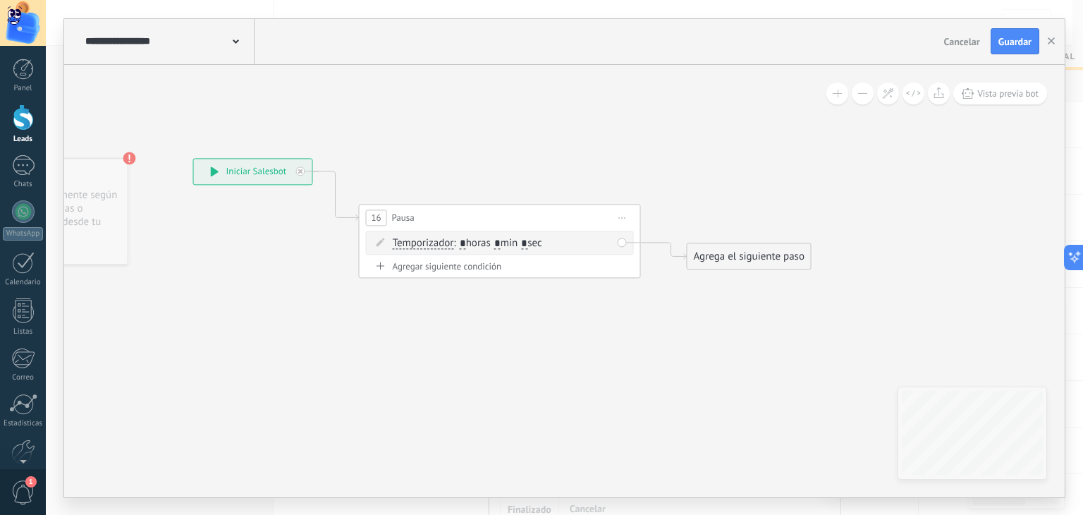
drag, startPoint x: 631, startPoint y: 218, endPoint x: 678, endPoint y: 350, distance: 140.7
click at [678, 350] on icon at bounding box center [940, 517] width 2198 height 1424
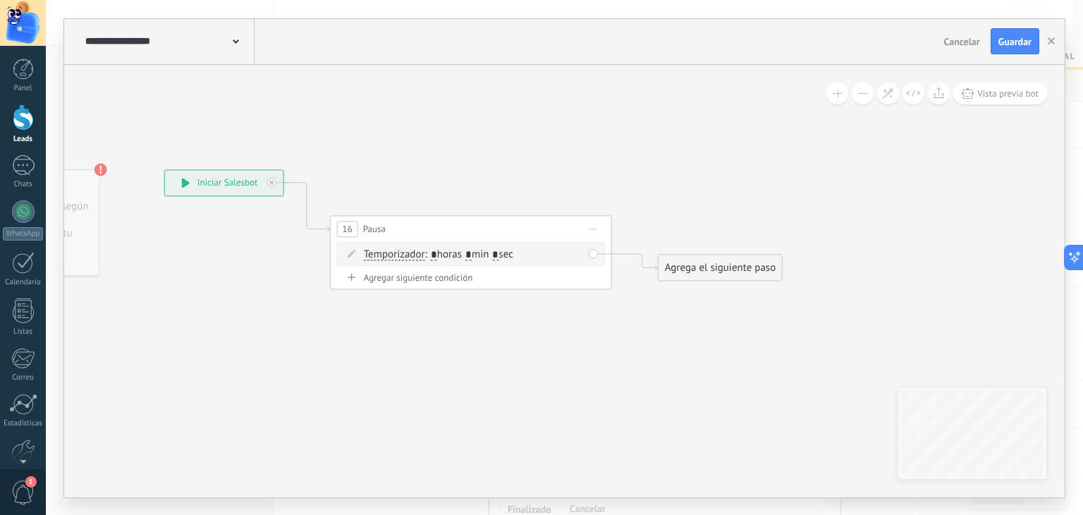
drag, startPoint x: 271, startPoint y: 298, endPoint x: 242, endPoint y: 309, distance: 31.0
click at [684, 266] on div "Agrega el siguiente paso" at bounding box center [720, 267] width 123 height 23
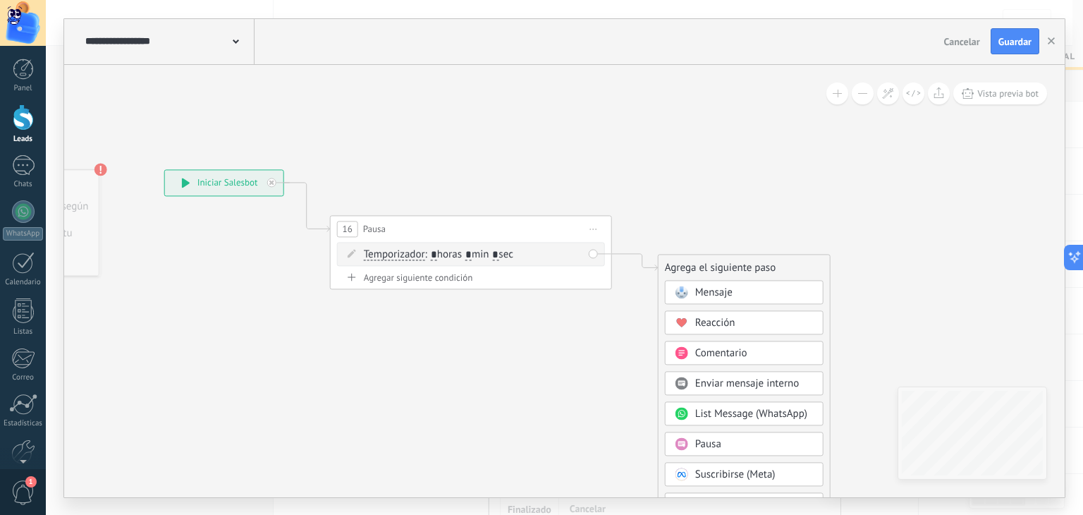
click at [723, 290] on span "Mensaje" at bounding box center [713, 292] width 37 height 13
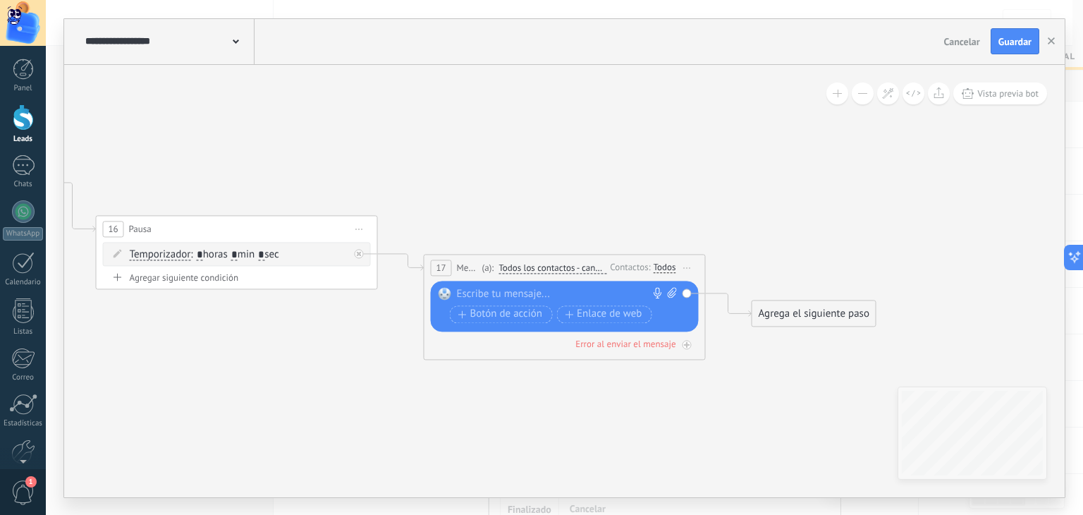
click at [520, 299] on div at bounding box center [561, 294] width 209 height 14
paste div
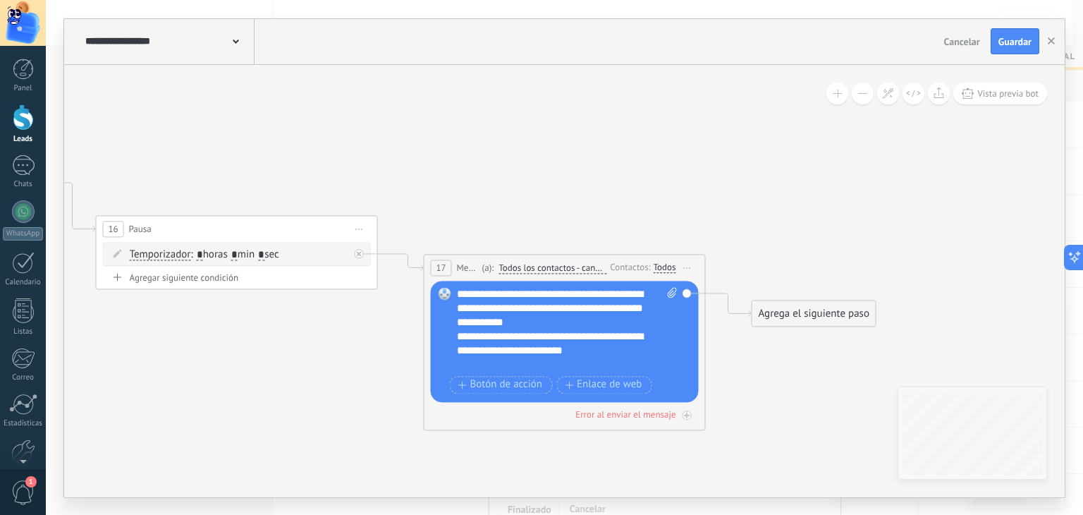
click at [657, 324] on div "**********" at bounding box center [567, 329] width 221 height 85
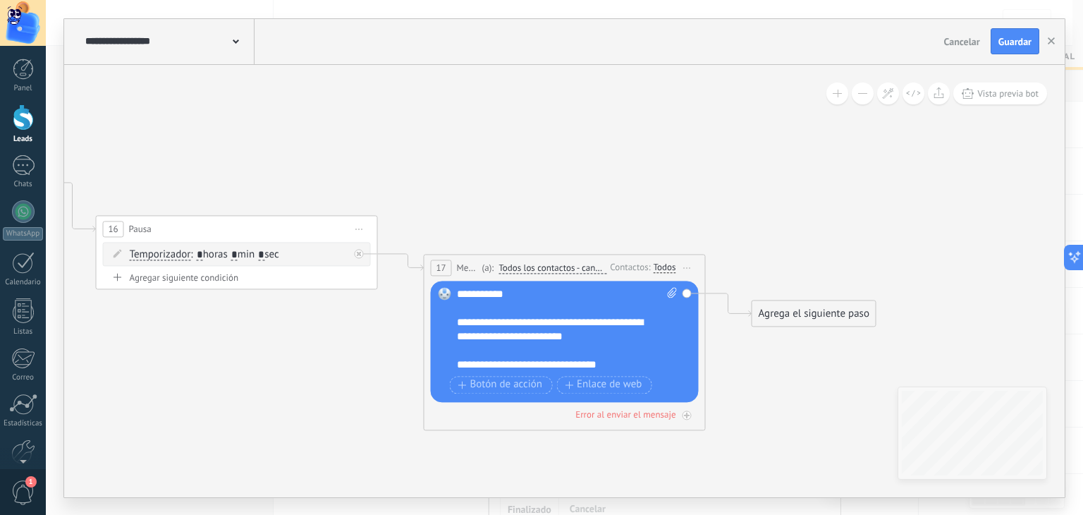
click at [525, 353] on div "**********" at bounding box center [555, 336] width 197 height 42
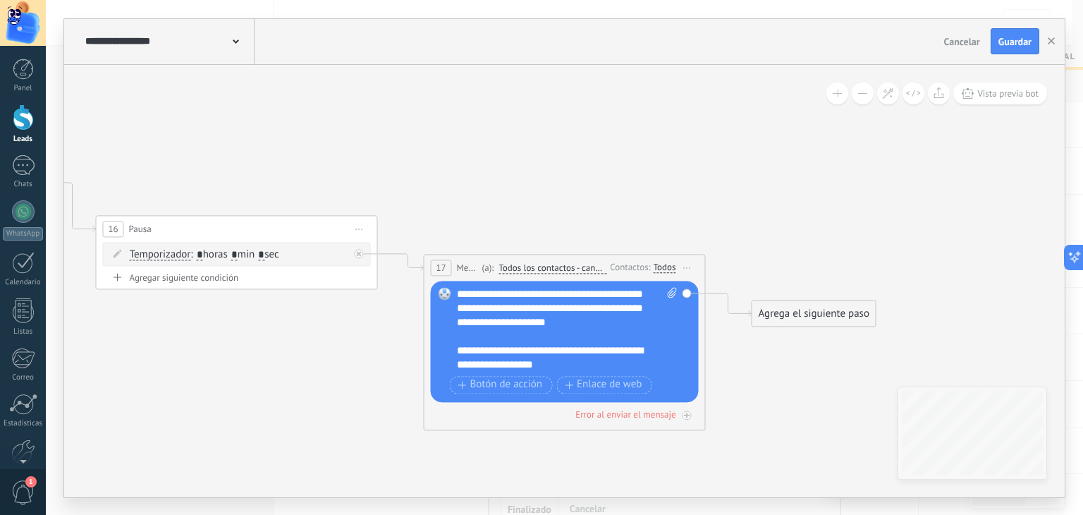
scroll to position [310, 0]
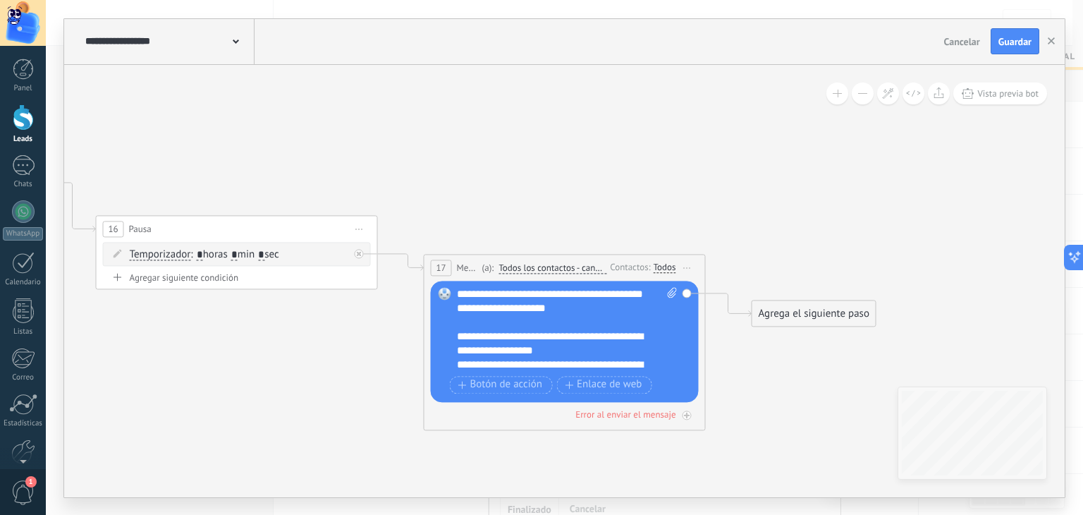
click at [604, 319] on div "**********" at bounding box center [555, 294] width 197 height 71
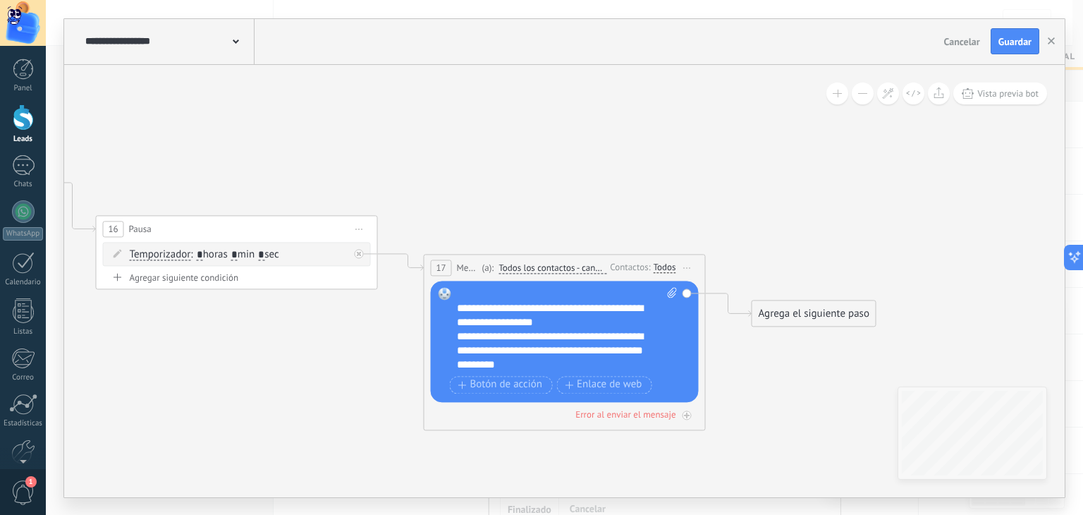
scroll to position [367, 0]
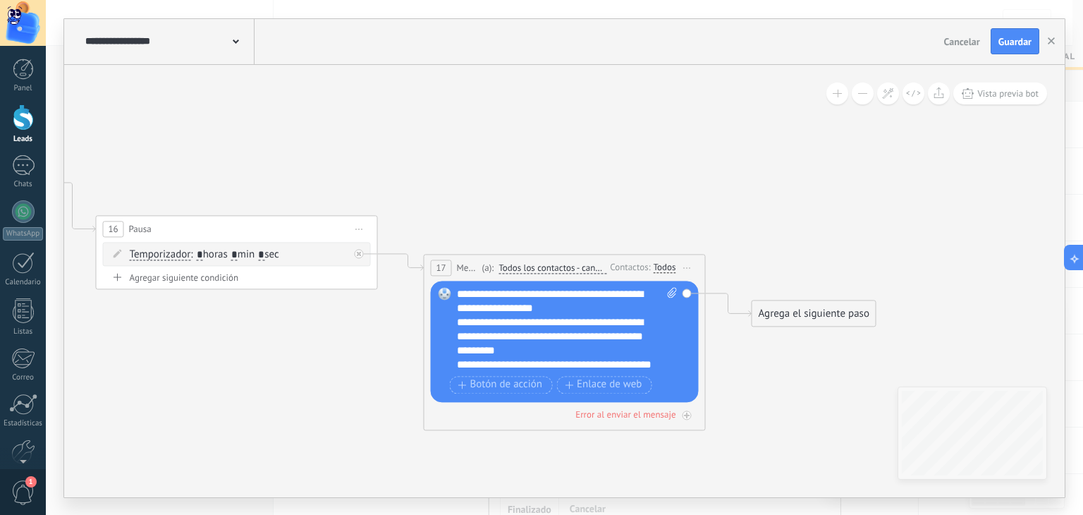
click at [615, 351] on div "**********" at bounding box center [555, 336] width 197 height 42
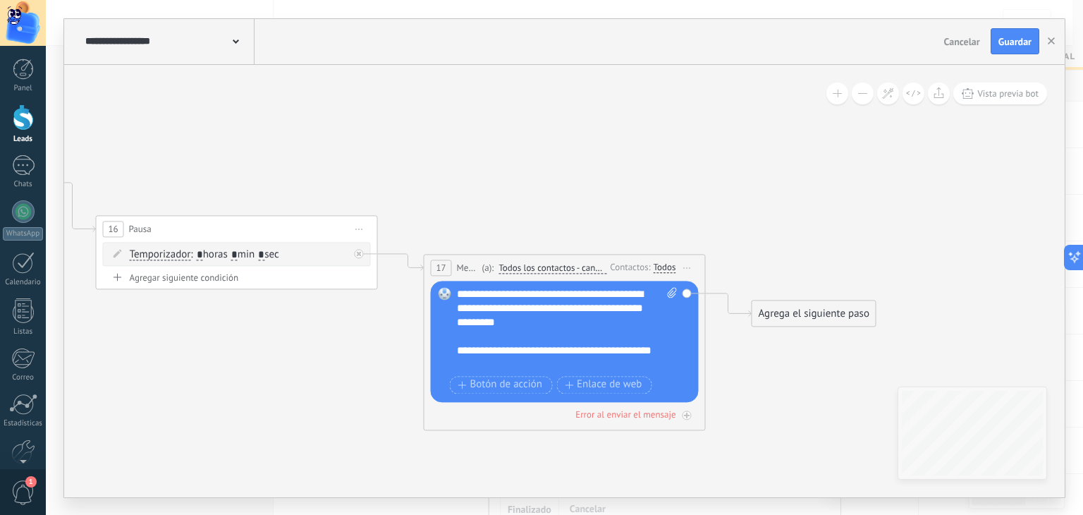
scroll to position [409, 0]
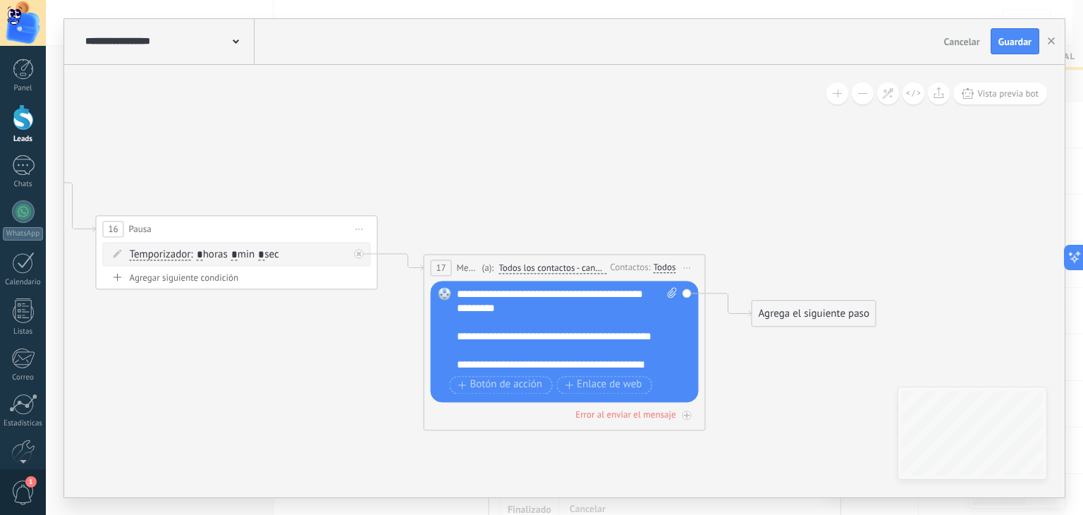
click at [561, 350] on div "**********" at bounding box center [555, 343] width 197 height 28
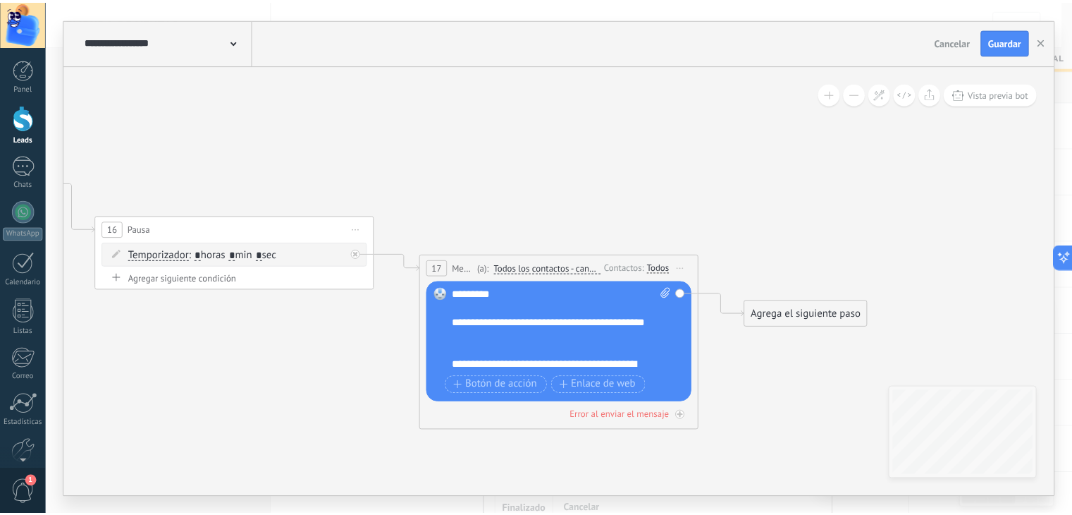
scroll to position [437, 0]
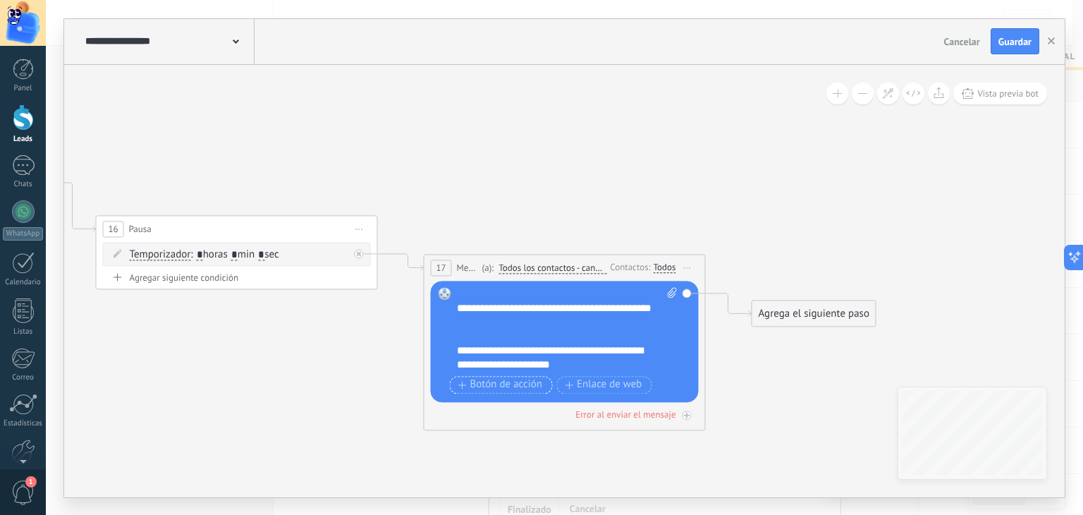
click at [485, 385] on span "Botón de acción" at bounding box center [500, 384] width 85 height 11
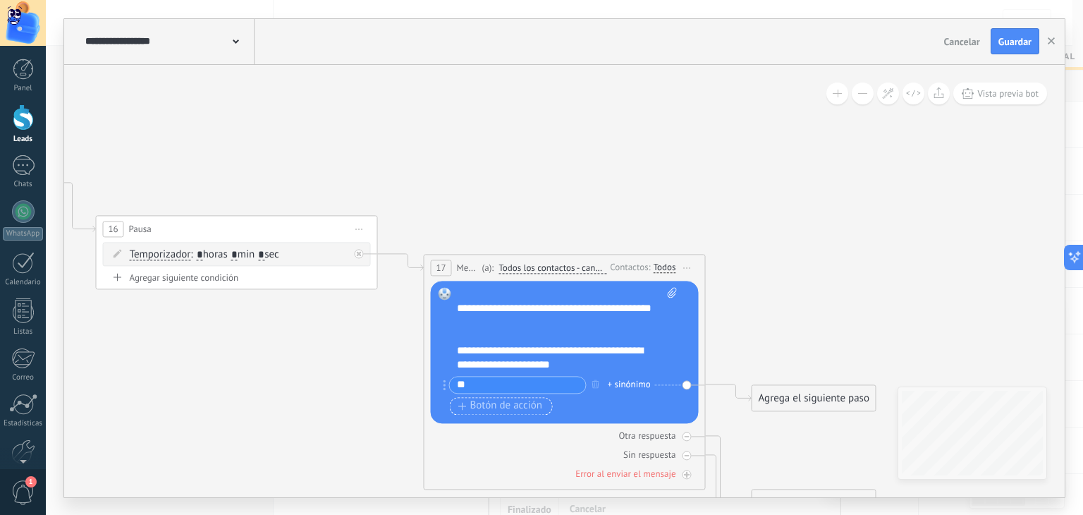
type input "*"
type input "**********"
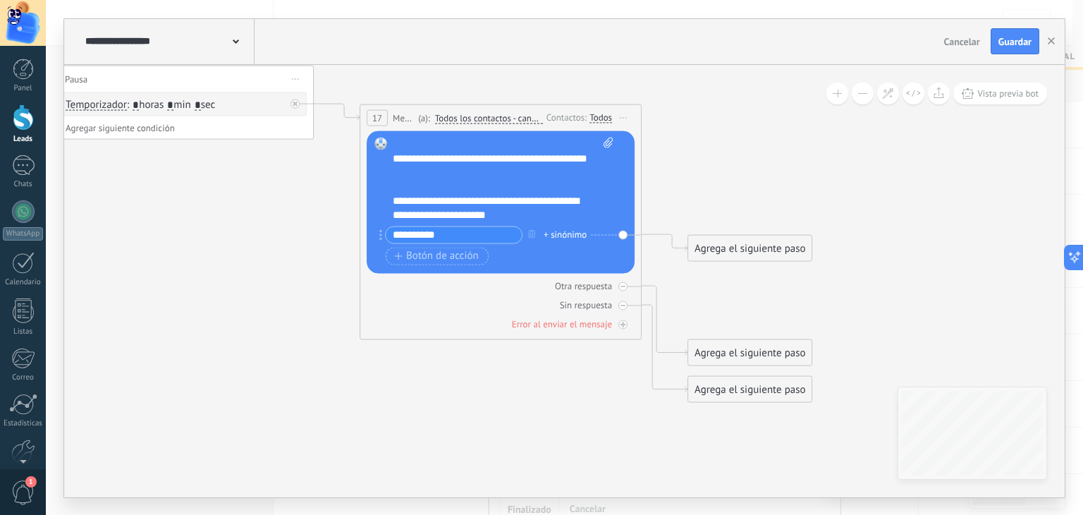
drag, startPoint x: 771, startPoint y: 441, endPoint x: 708, endPoint y: 291, distance: 162.4
click at [708, 291] on icon at bounding box center [315, 211] width 1603 height 1088
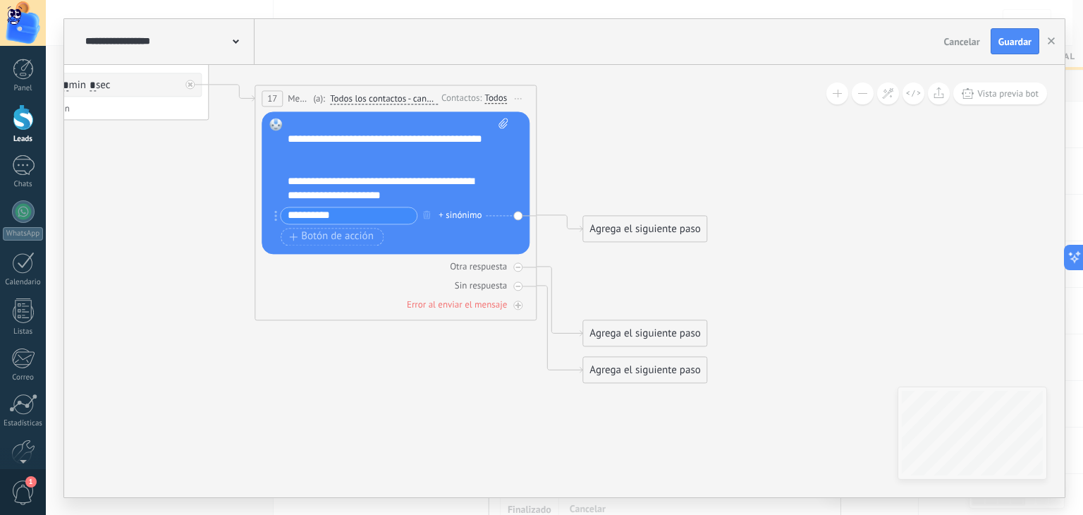
drag, startPoint x: 840, startPoint y: 303, endPoint x: 735, endPoint y: 286, distance: 105.8
click at [735, 286] on icon at bounding box center [209, 191] width 1603 height 1088
click at [657, 235] on div "Agrega el siguiente paso" at bounding box center [644, 228] width 123 height 23
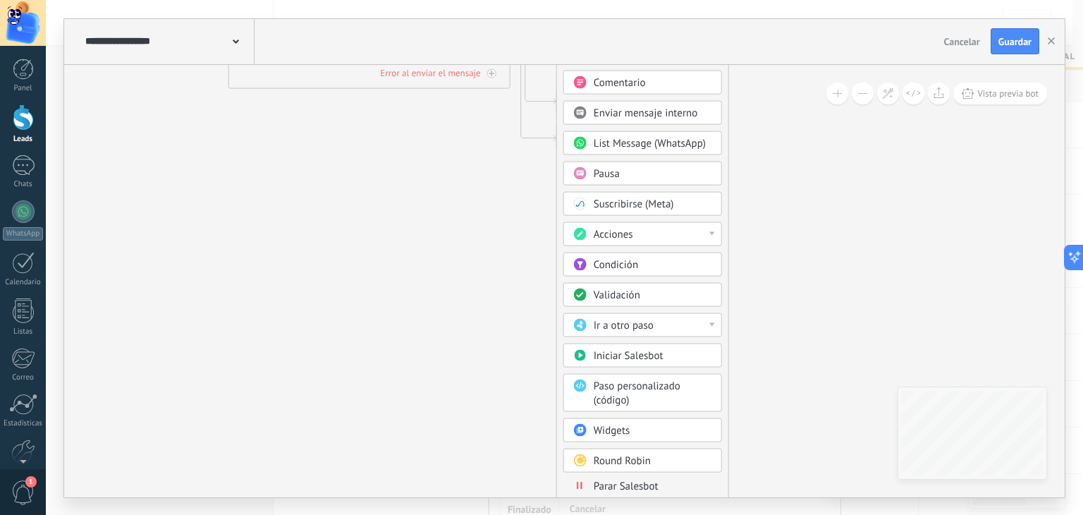
drag, startPoint x: 804, startPoint y: 339, endPoint x: 767, endPoint y: 125, distance: 217.5
drag, startPoint x: 796, startPoint y: 297, endPoint x: 795, endPoint y: 236, distance: 60.6
click at [668, 480] on div "Parar Salesbot" at bounding box center [652, 486] width 118 height 14
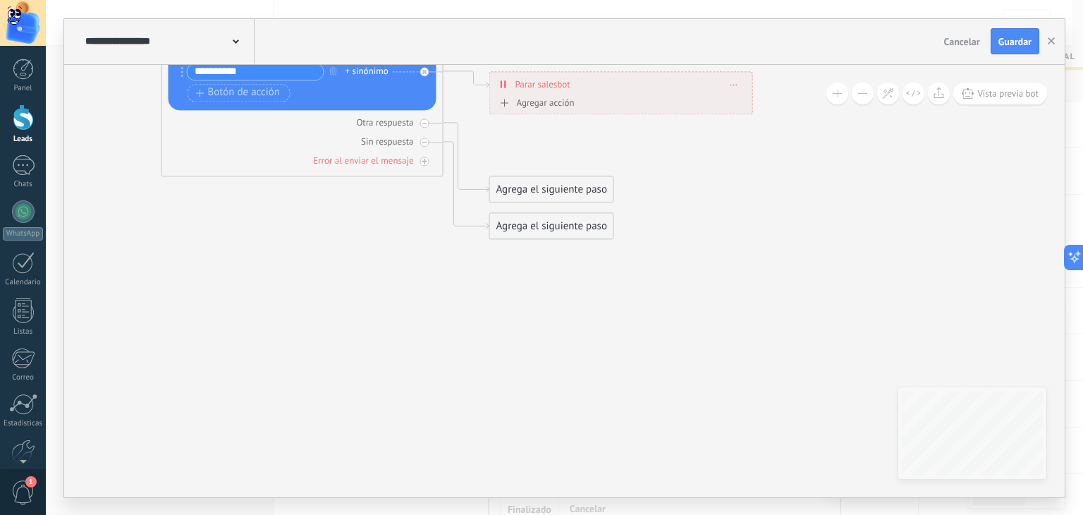
drag, startPoint x: 530, startPoint y: 286, endPoint x: 539, endPoint y: 300, distance: 16.8
click at [539, 300] on icon at bounding box center [116, 48] width 1603 height 1088
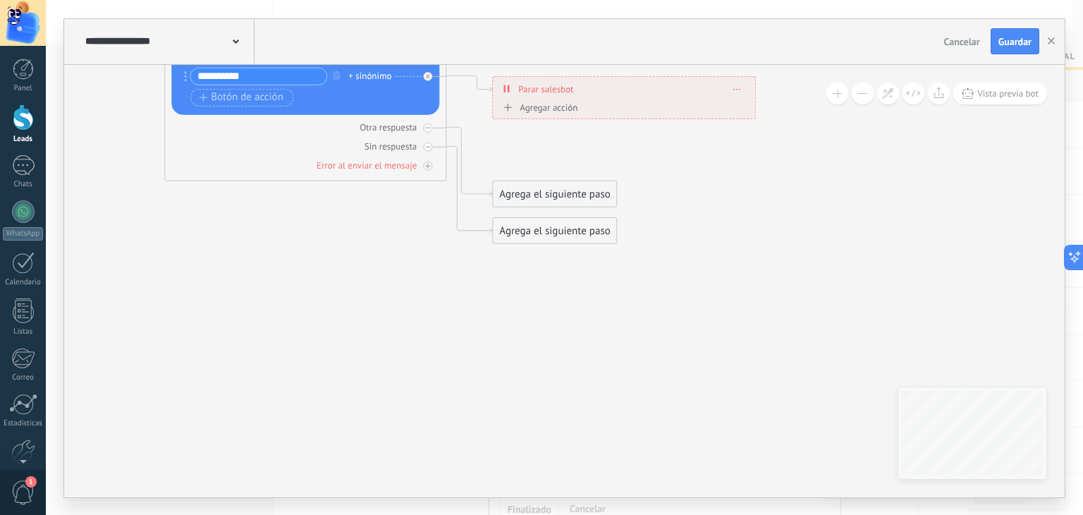
click at [539, 190] on div "Agrega el siguiente paso" at bounding box center [554, 193] width 123 height 23
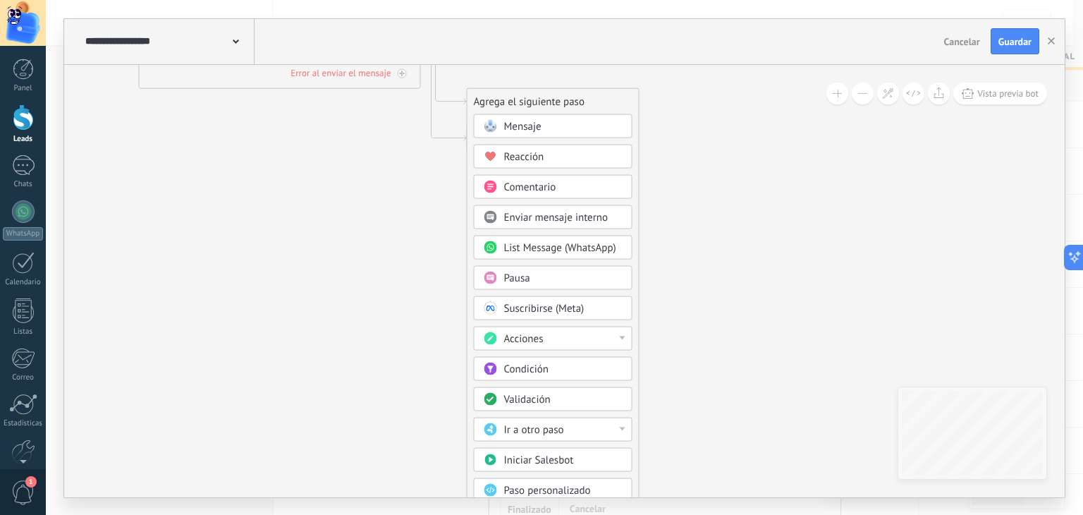
drag, startPoint x: 751, startPoint y: 407, endPoint x: 725, endPoint y: 99, distance: 308.5
drag, startPoint x: 670, startPoint y: 427, endPoint x: 674, endPoint y: 338, distance: 88.9
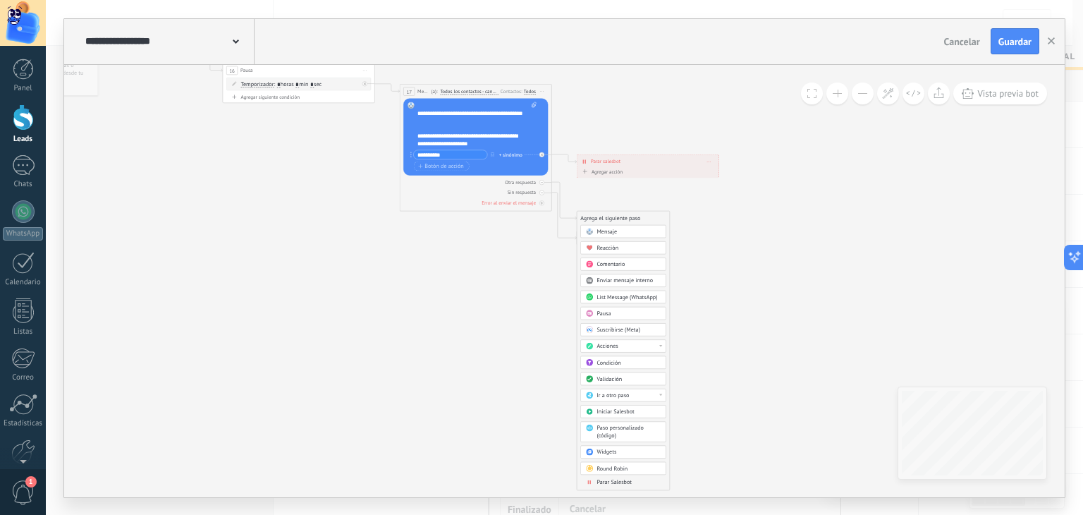
click at [630, 480] on span "Parar Salesbot" at bounding box center [613, 481] width 35 height 7
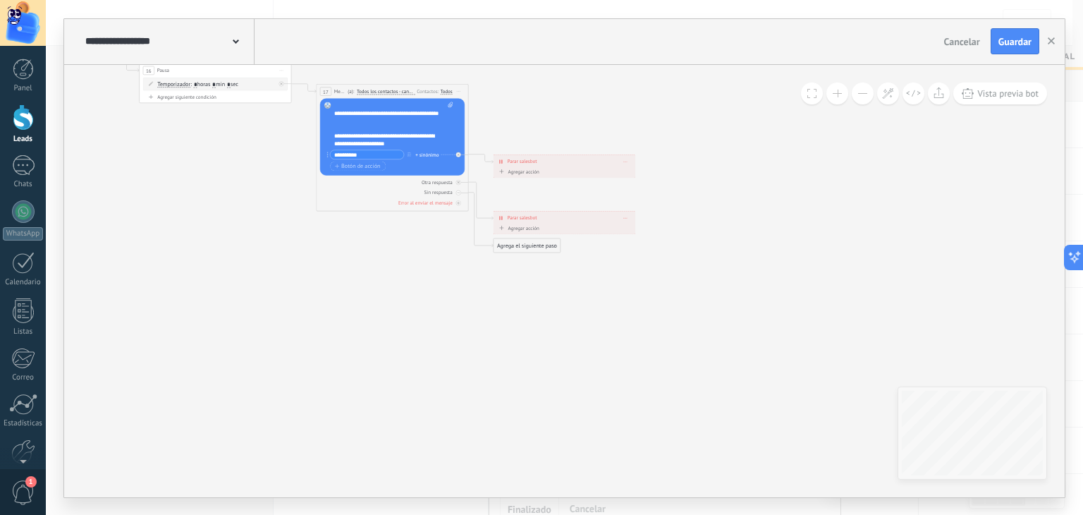
click at [510, 250] on div "Agrega el siguiente paso" at bounding box center [527, 245] width 67 height 13
click at [699, 262] on div "Agrega el siguiente paso" at bounding box center [699, 266] width 67 height 13
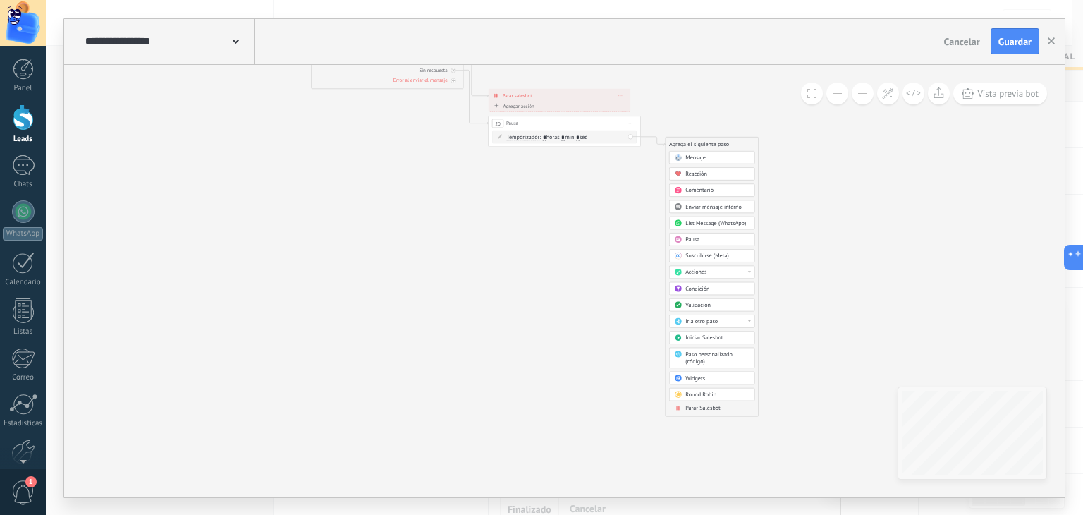
click at [718, 408] on span "Parar Salesbot" at bounding box center [702, 407] width 35 height 7
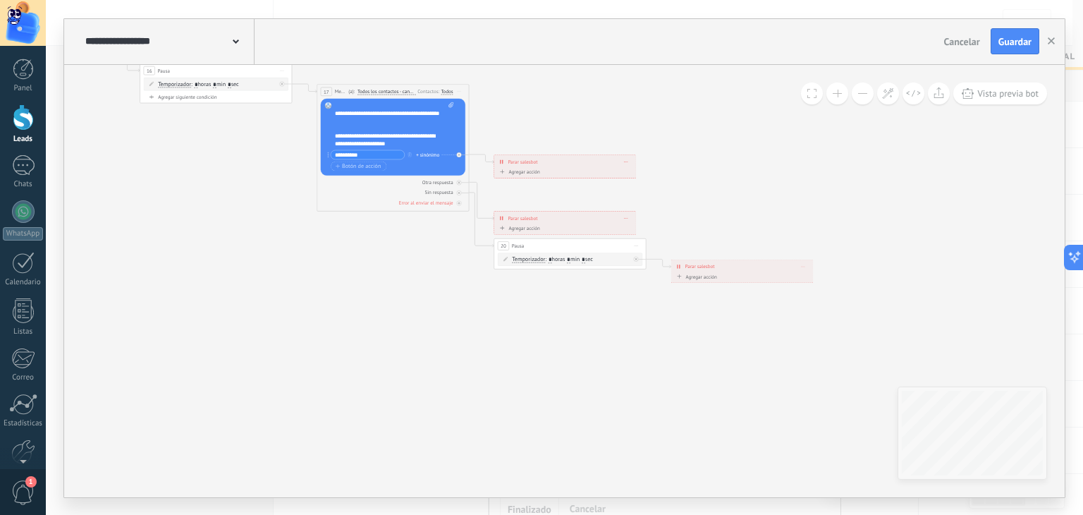
drag, startPoint x: 313, startPoint y: 223, endPoint x: 491, endPoint y: 345, distance: 215.5
click at [491, 345] on icon at bounding box center [381, 156] width 1043 height 616
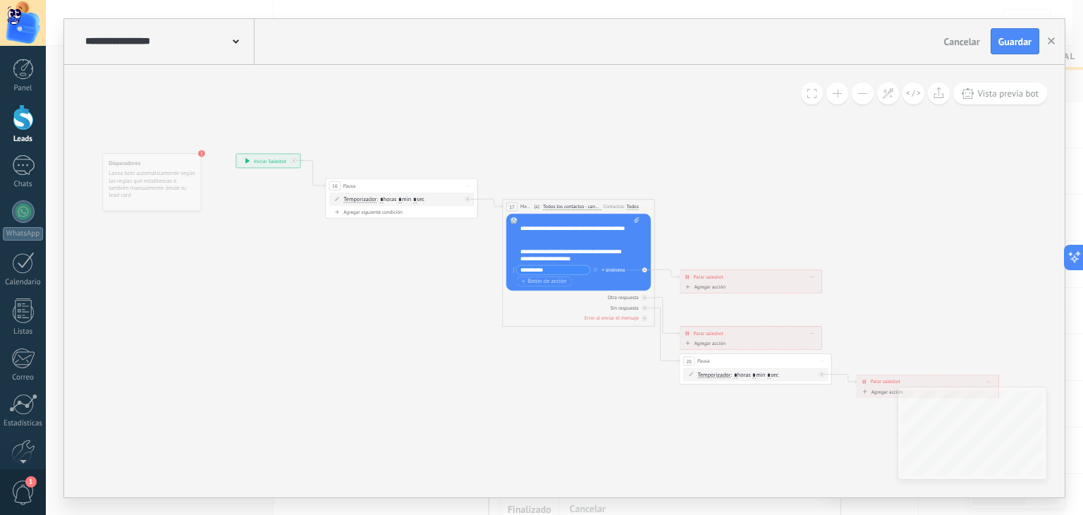
drag, startPoint x: 330, startPoint y: 386, endPoint x: 515, endPoint y: 365, distance: 186.6
click at [515, 365] on icon at bounding box center [567, 271] width 1043 height 616
click at [1013, 42] on span "Guardar" at bounding box center [1014, 42] width 33 height 10
click at [1012, 41] on div "Guardar" at bounding box center [1014, 42] width 33 height 10
click at [1052, 37] on icon "button" at bounding box center [1051, 40] width 7 height 7
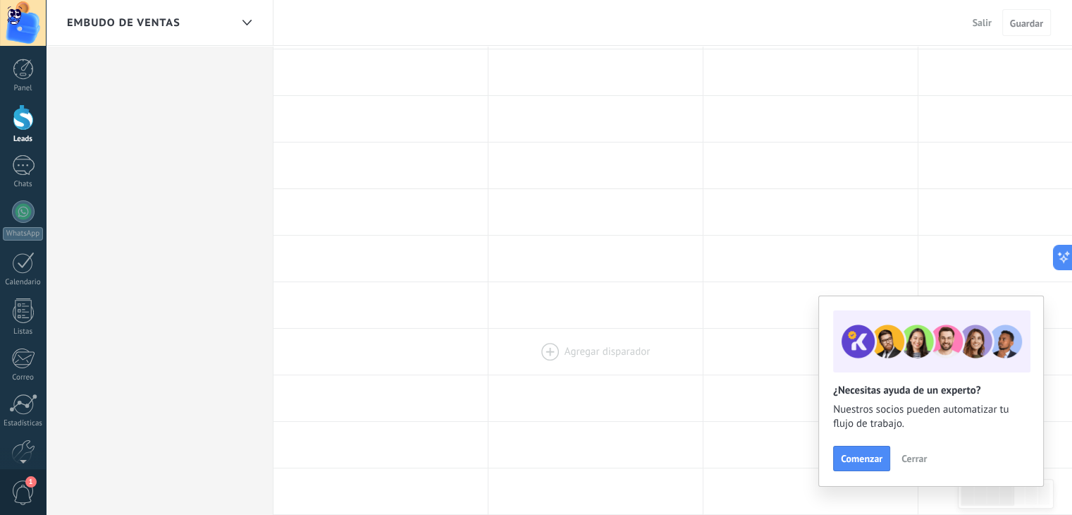
scroll to position [282, 0]
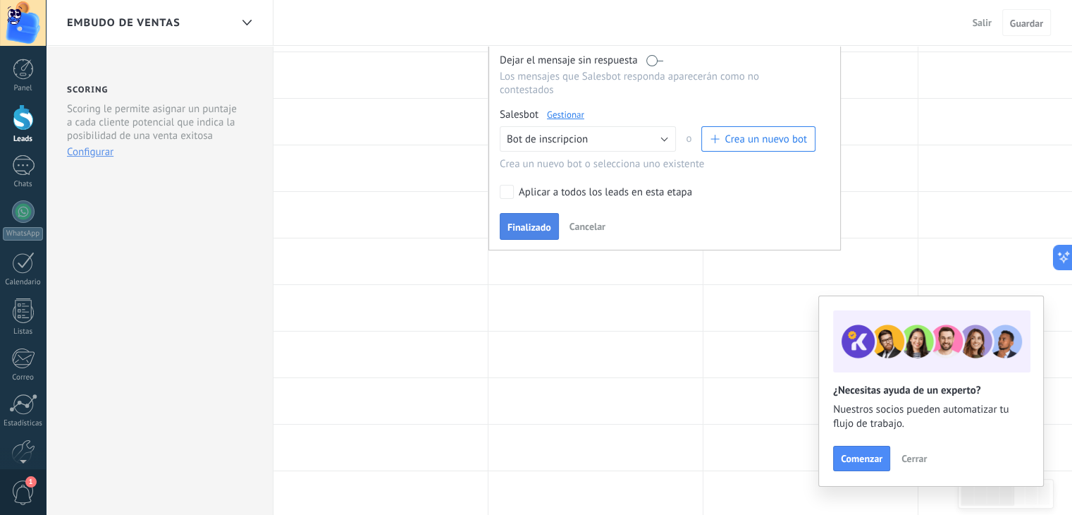
click at [544, 222] on span "Finalizado" at bounding box center [530, 227] width 44 height 10
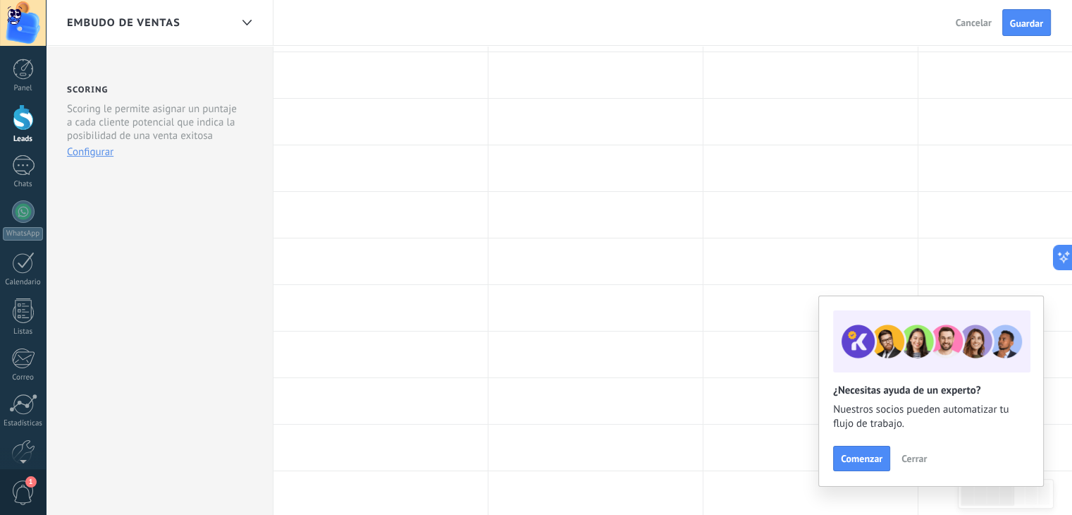
scroll to position [0, 0]
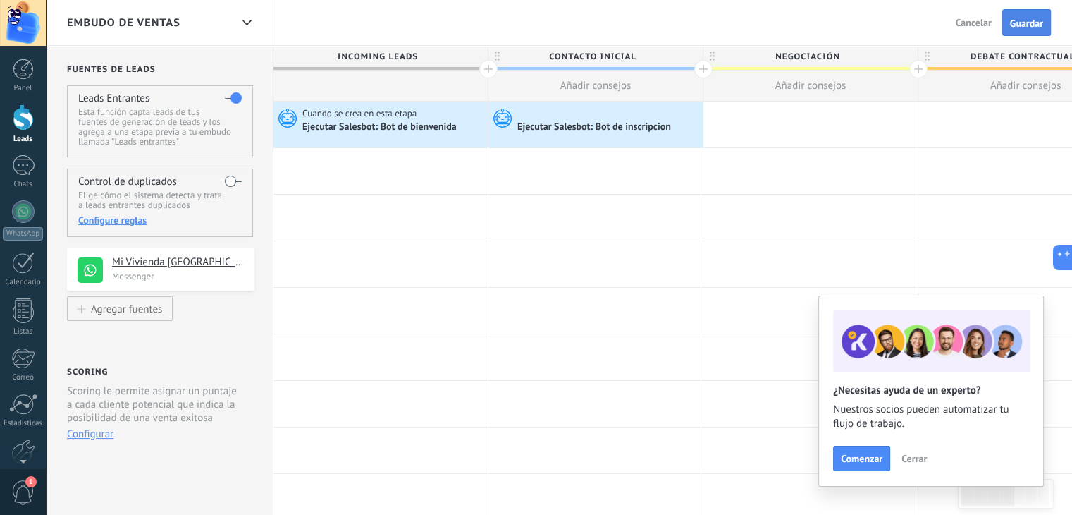
click at [1024, 20] on span "Guardar" at bounding box center [1026, 23] width 33 height 10
click at [392, 122] on div "Ejecutar Salesbot: Bot de bienvenida" at bounding box center [380, 127] width 157 height 13
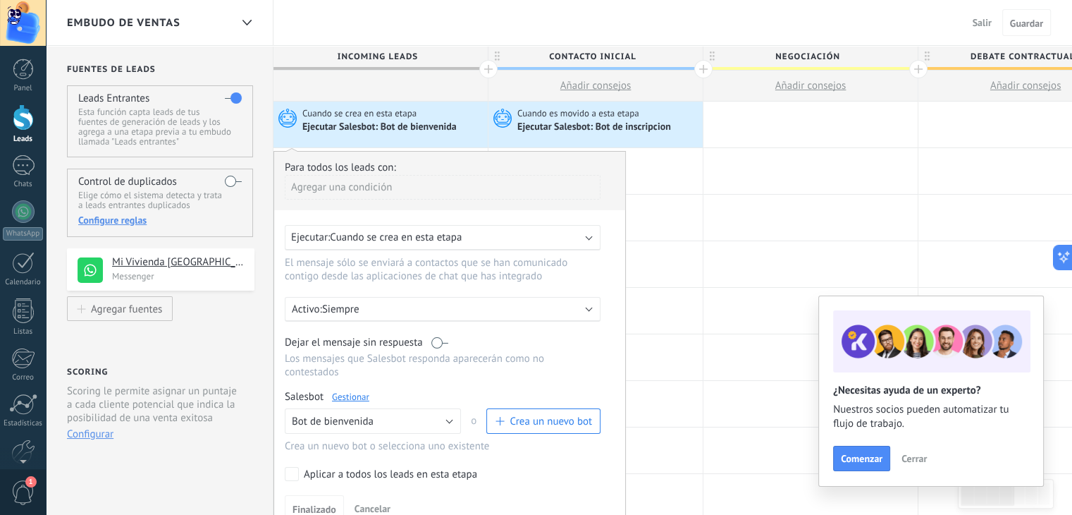
click at [977, 26] on span "Salir" at bounding box center [982, 22] width 19 height 13
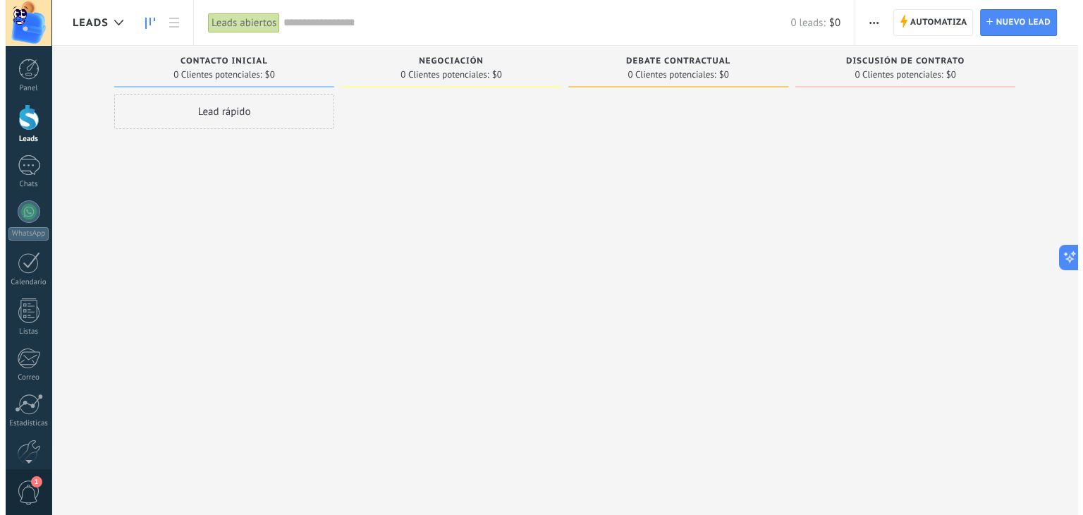
scroll to position [71, 0]
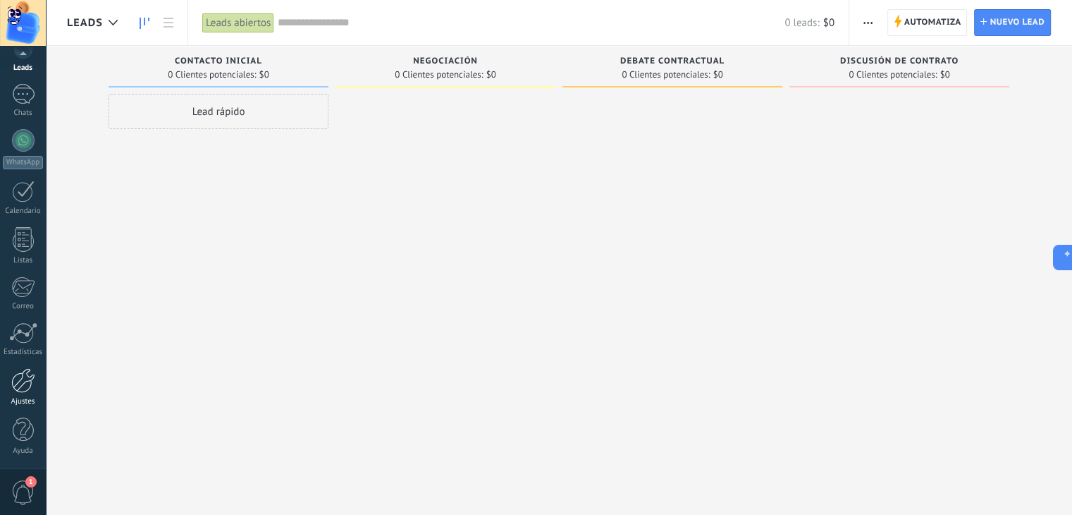
click at [31, 377] on div at bounding box center [23, 380] width 24 height 25
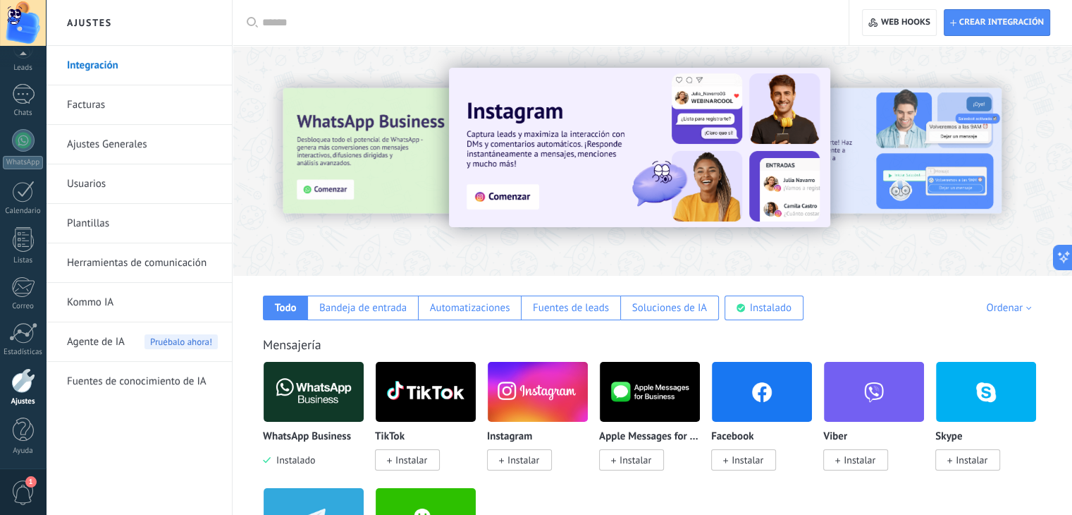
click at [118, 266] on link "Herramientas de comunicación" at bounding box center [142, 262] width 151 height 39
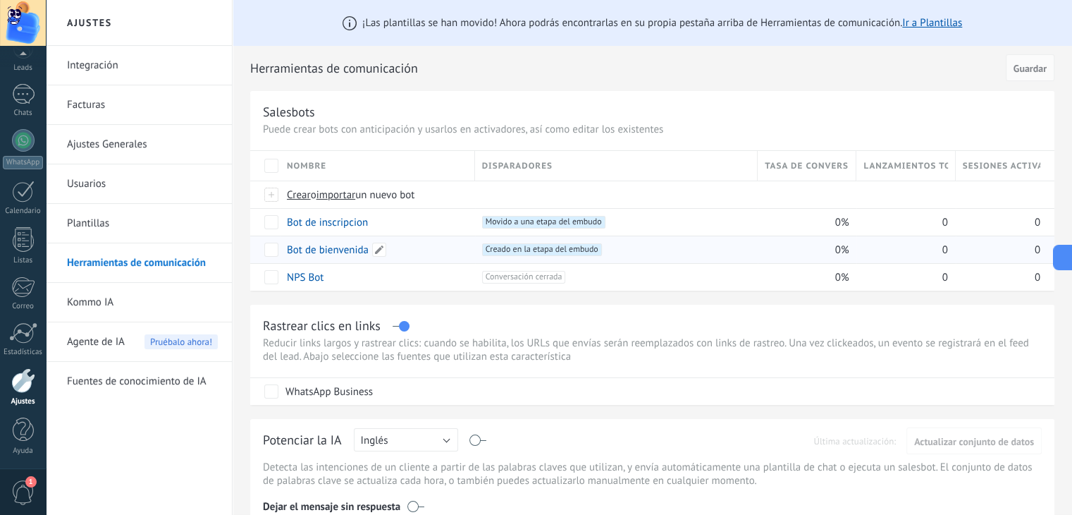
click at [429, 250] on div "Bot de bienvenida" at bounding box center [374, 249] width 188 height 27
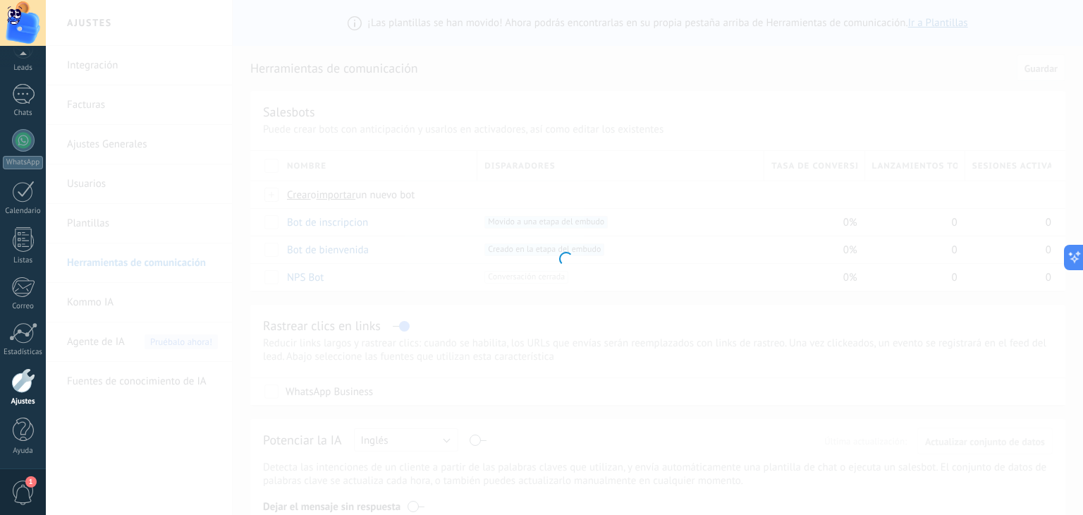
type input "**********"
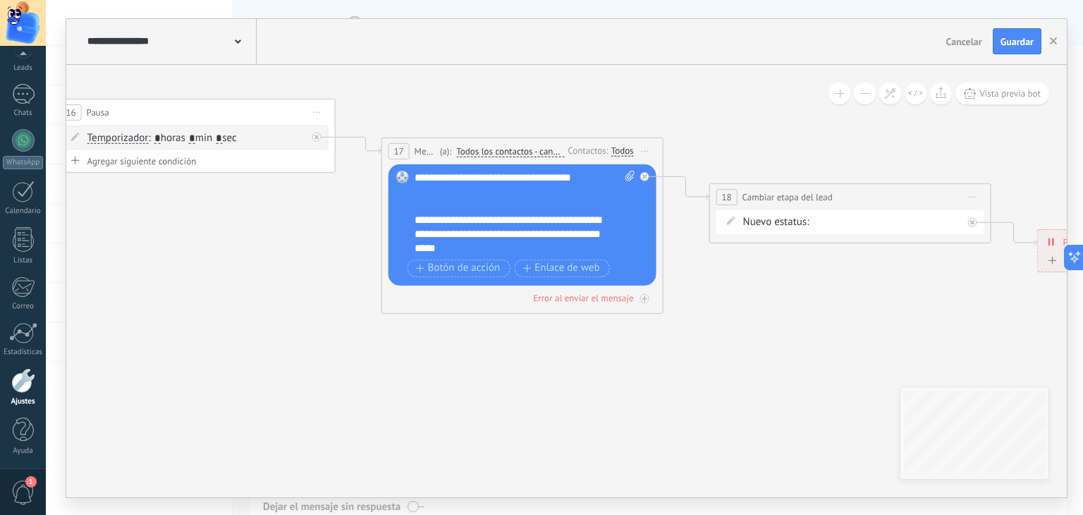
drag, startPoint x: 663, startPoint y: 360, endPoint x: 109, endPoint y: 252, distance: 564.6
click at [114, 252] on icon at bounding box center [594, 182] width 2118 height 965
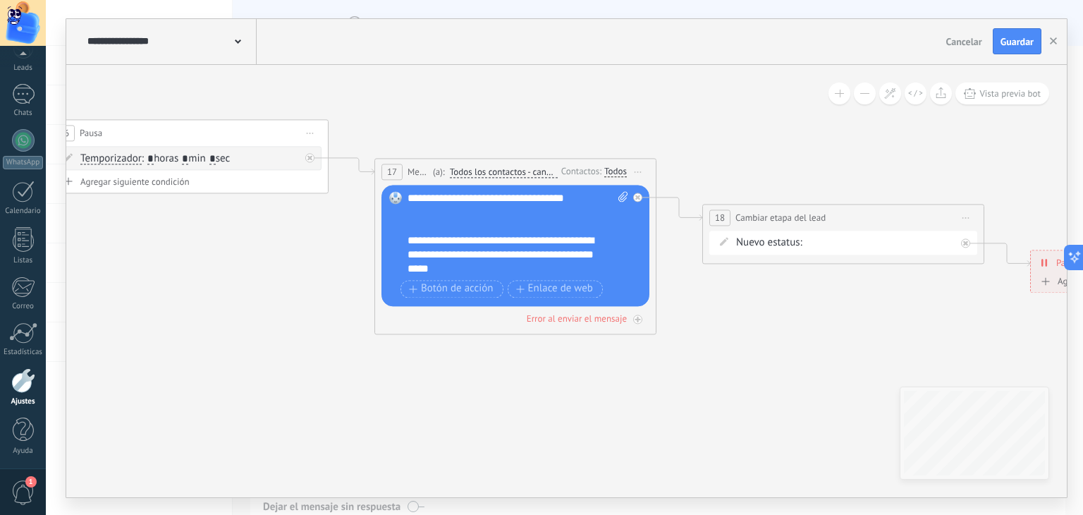
drag, startPoint x: 662, startPoint y: 344, endPoint x: 776, endPoint y: 369, distance: 116.3
click at [776, 369] on icon at bounding box center [587, 203] width 2118 height 965
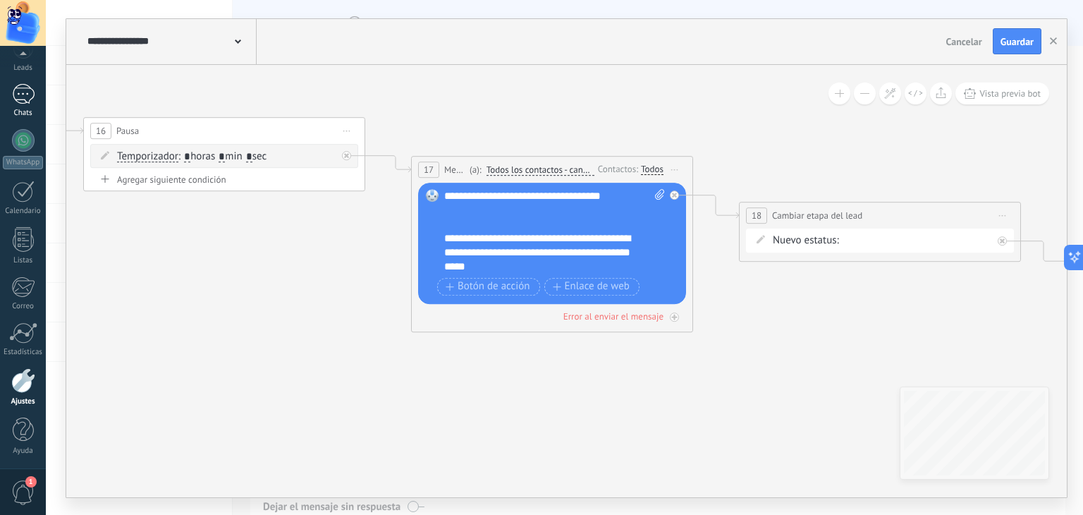
click at [27, 99] on div at bounding box center [23, 94] width 23 height 20
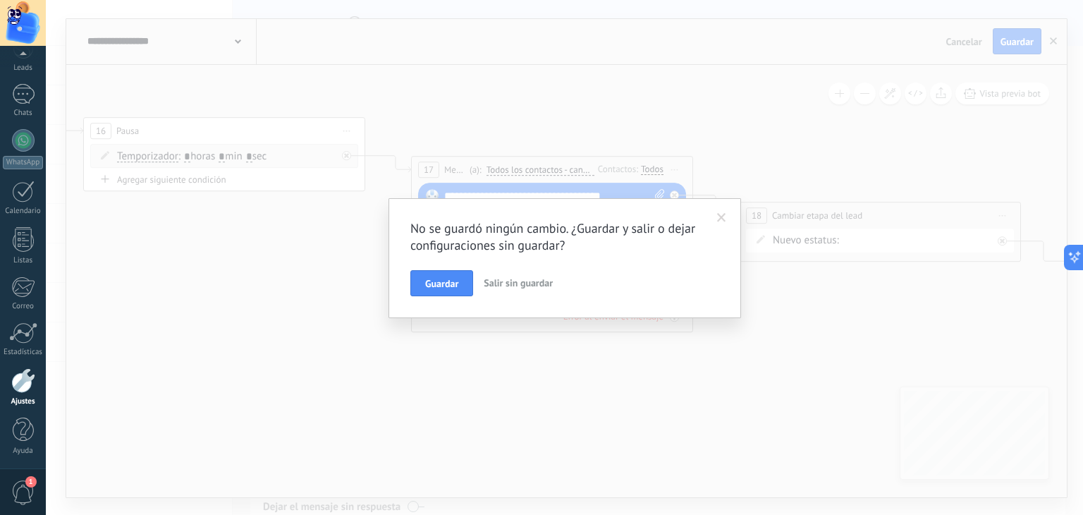
click at [503, 281] on span "Salir sin guardar" at bounding box center [518, 282] width 69 height 13
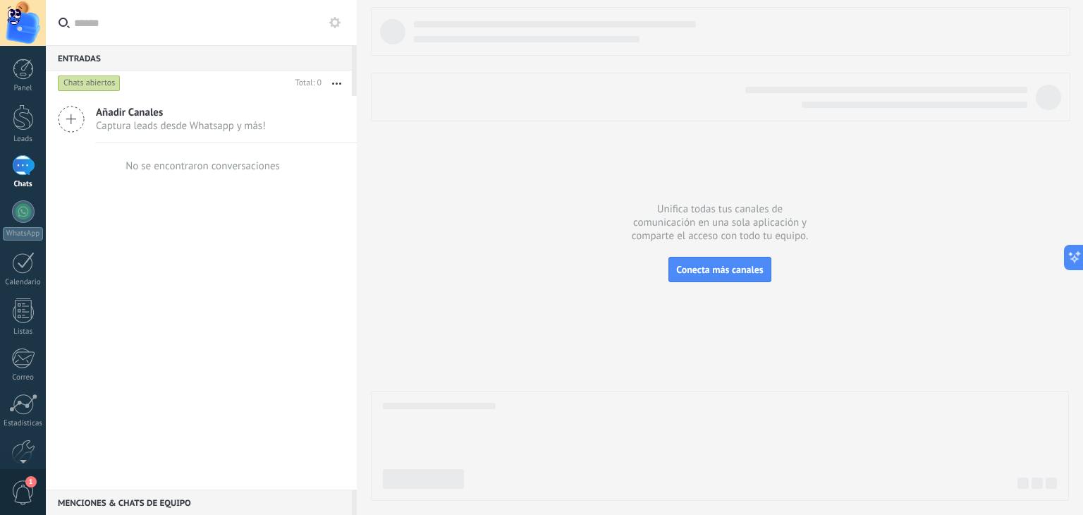
click at [152, 107] on span "Añadir Canales" at bounding box center [181, 112] width 170 height 13
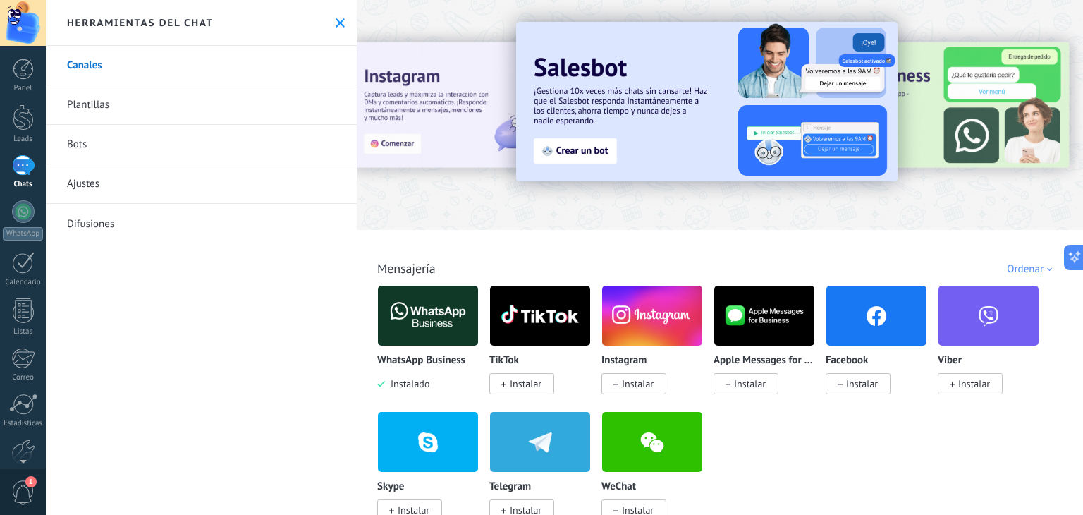
click at [336, 20] on icon at bounding box center [340, 22] width 9 height 9
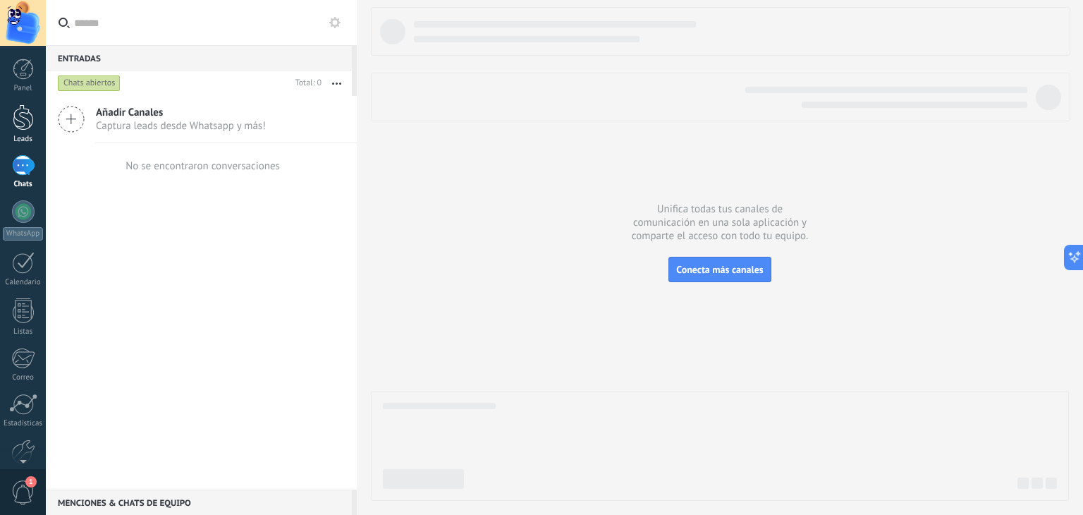
click at [29, 116] on div at bounding box center [23, 117] width 21 height 26
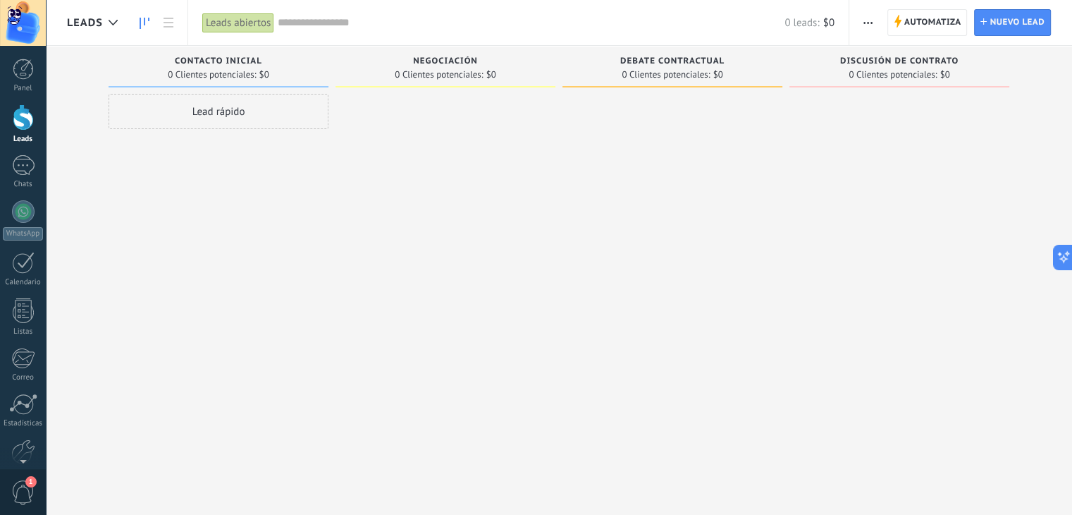
click at [219, 119] on div "Lead rápido" at bounding box center [219, 111] width 220 height 35
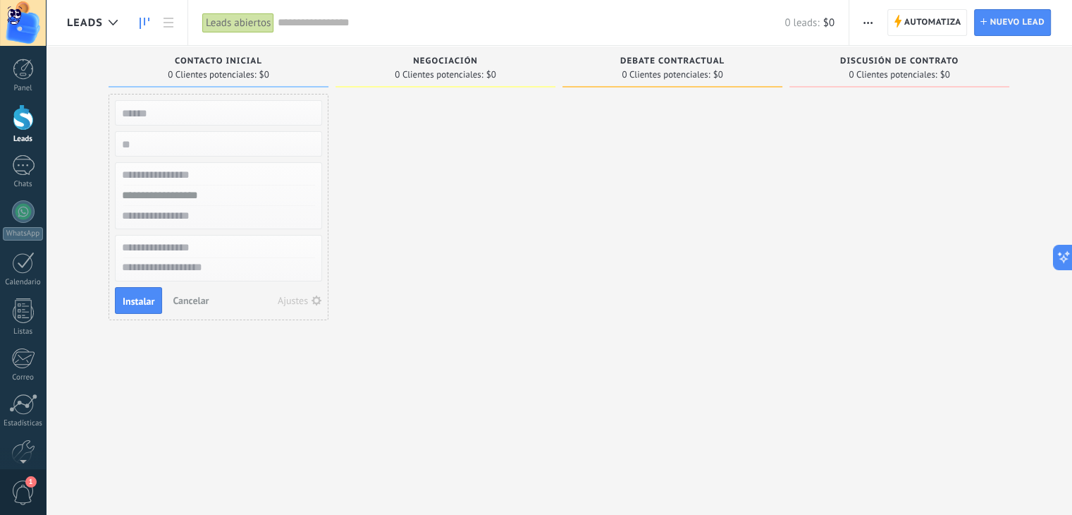
click at [187, 305] on span "Cancelar" at bounding box center [191, 300] width 36 height 13
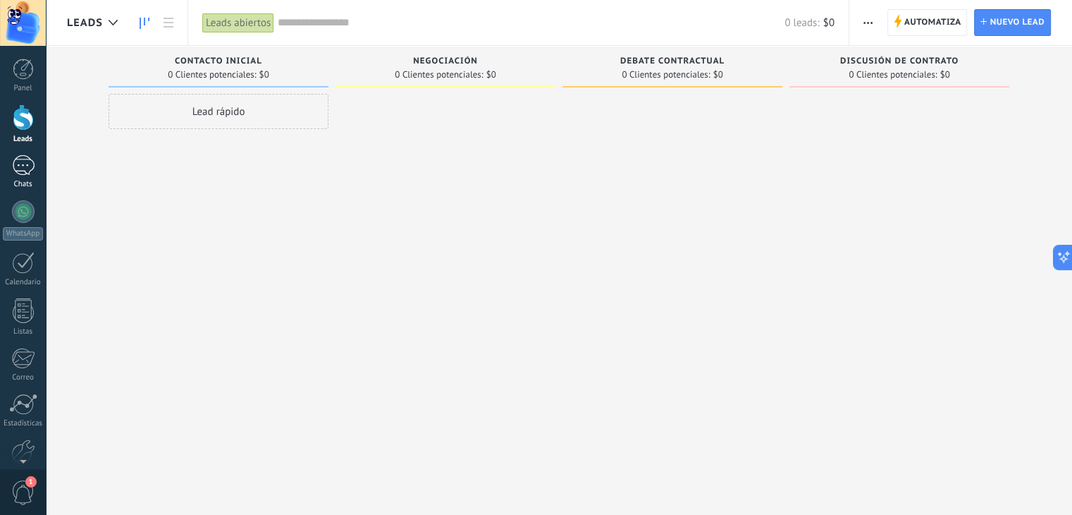
click at [30, 161] on div at bounding box center [23, 165] width 23 height 20
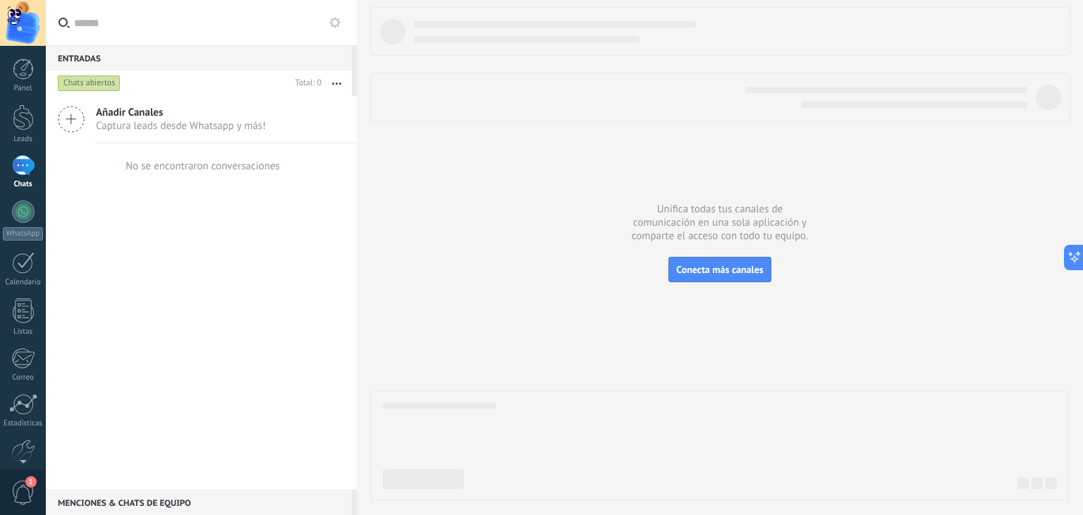
click at [533, 212] on div at bounding box center [720, 254] width 698 height 494
click at [759, 266] on span "Conecta más canales" at bounding box center [719, 269] width 87 height 13
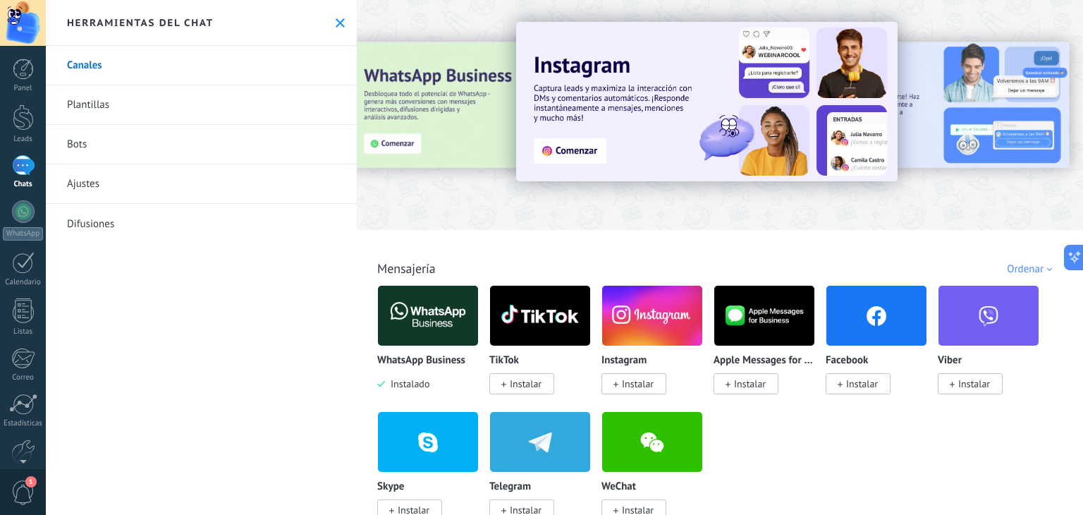
click at [433, 317] on img at bounding box center [428, 315] width 100 height 68
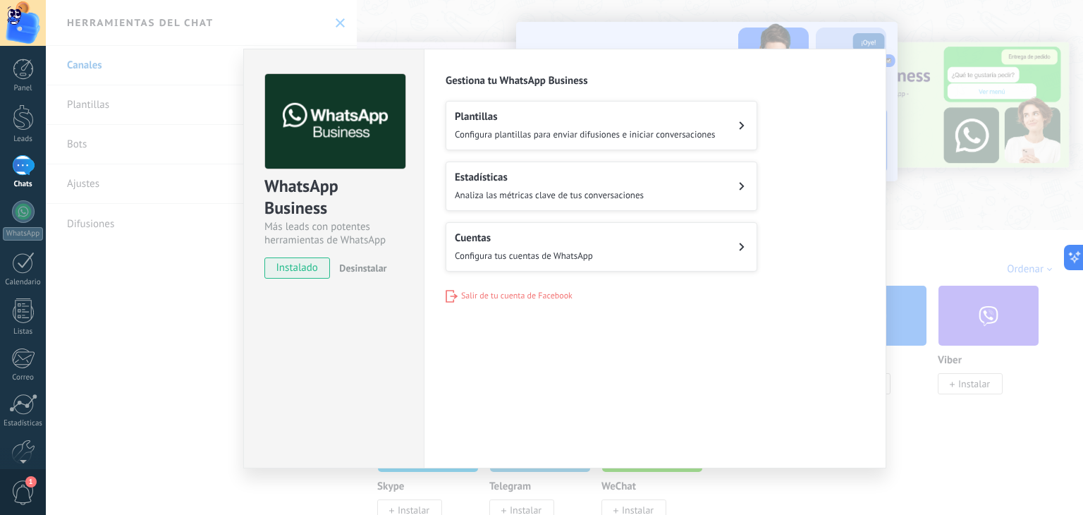
click at [524, 250] on span "Configura tus cuentas de WhatsApp" at bounding box center [524, 256] width 138 height 12
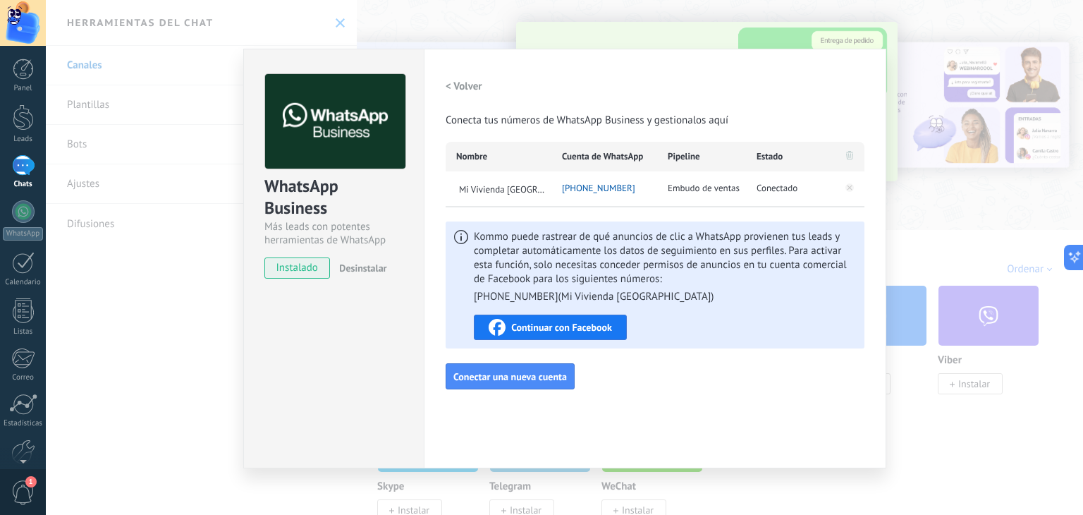
click at [568, 324] on span "Continuar con Facebook" at bounding box center [561, 327] width 101 height 10
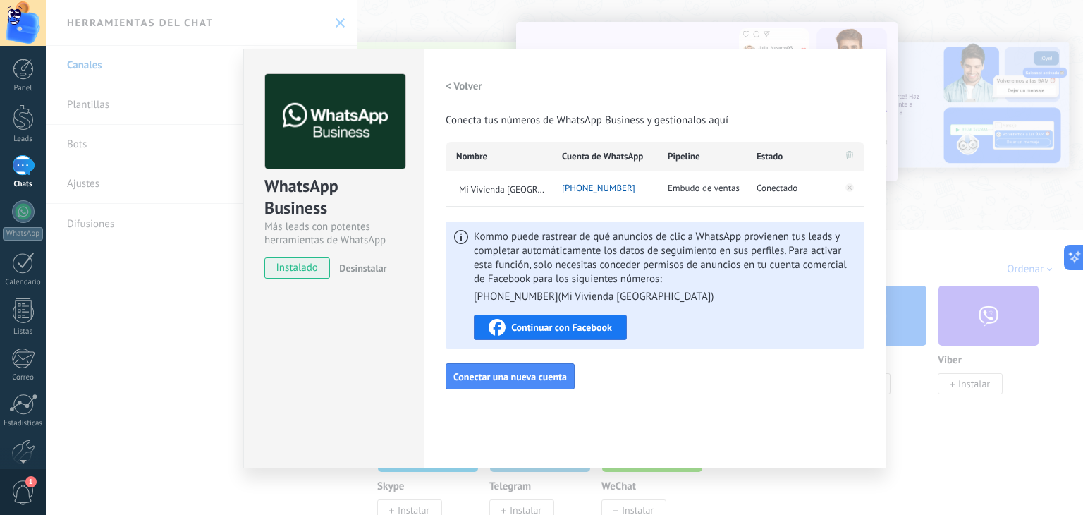
click at [602, 183] on span "+57 323 3986059" at bounding box center [598, 188] width 73 height 14
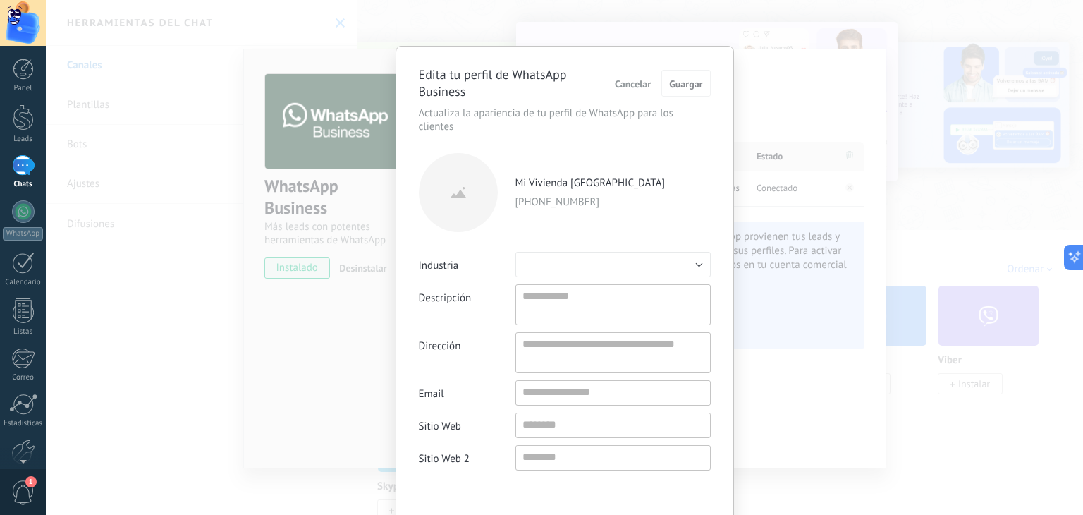
type textarea "**********"
type input "**********"
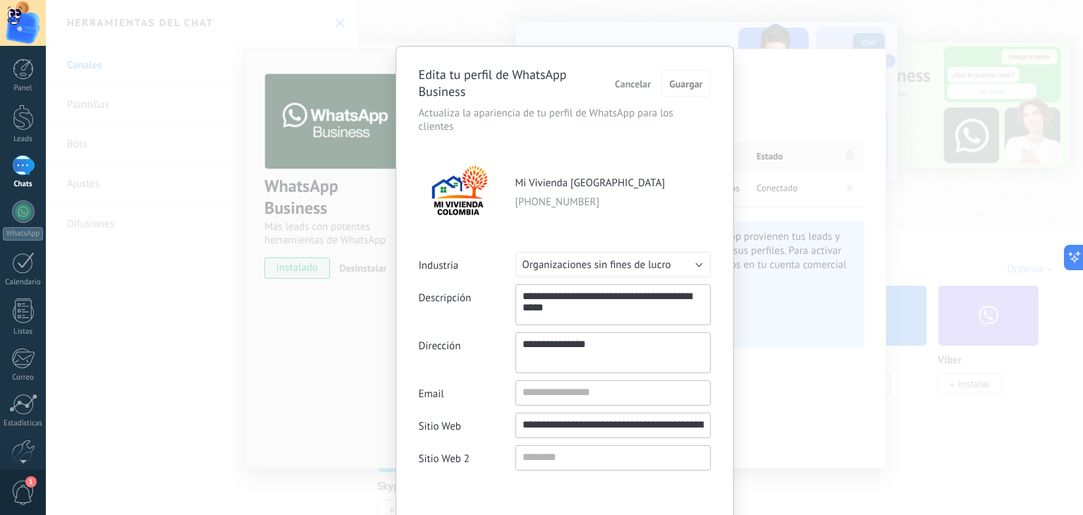
click at [632, 85] on span "Cancelar" at bounding box center [633, 84] width 36 height 10
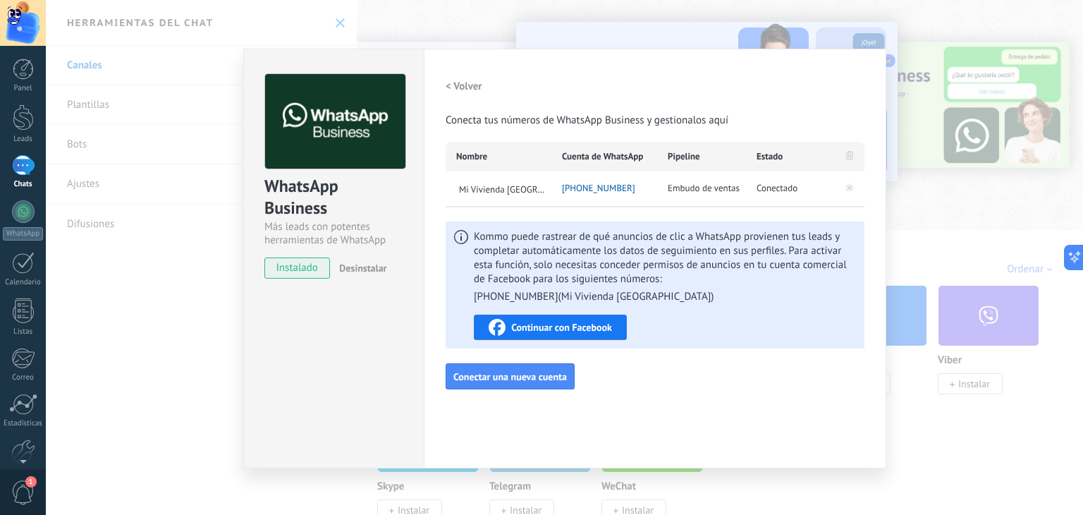
click at [923, 415] on div "WhatsApp Business Más leads con potentes herramientas de WhatsApp instalado Des…" at bounding box center [564, 257] width 1037 height 515
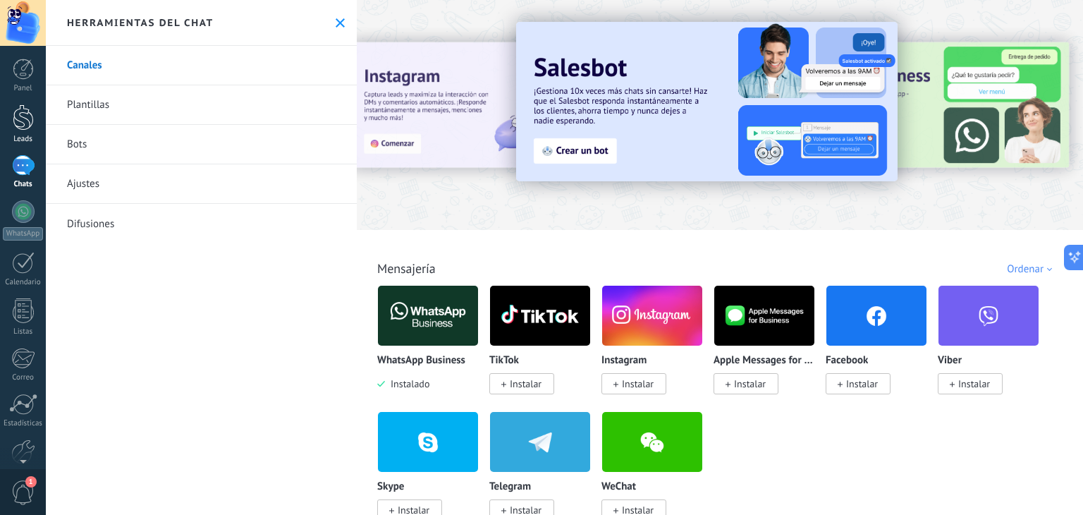
click at [17, 128] on div at bounding box center [23, 117] width 21 height 26
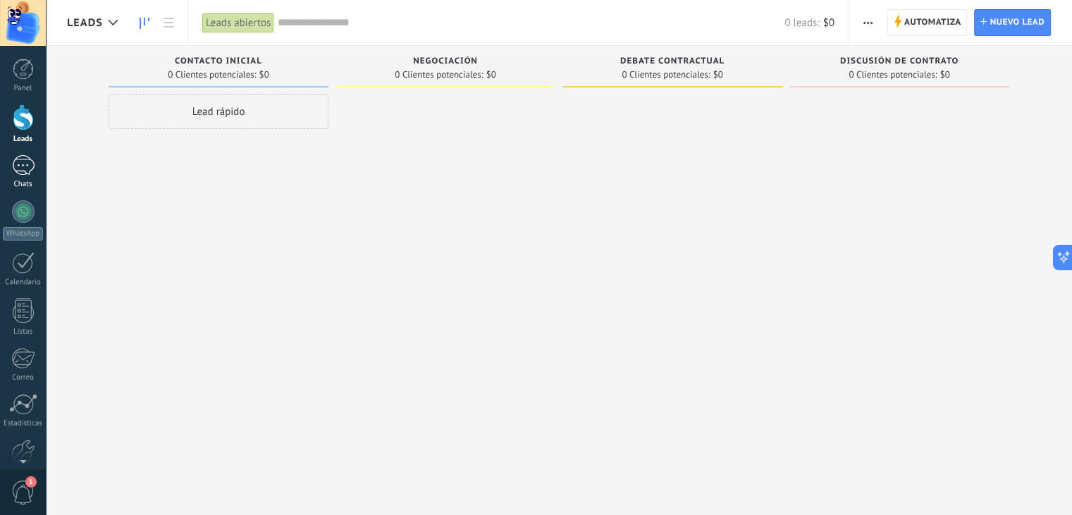
click at [17, 167] on div at bounding box center [23, 165] width 23 height 20
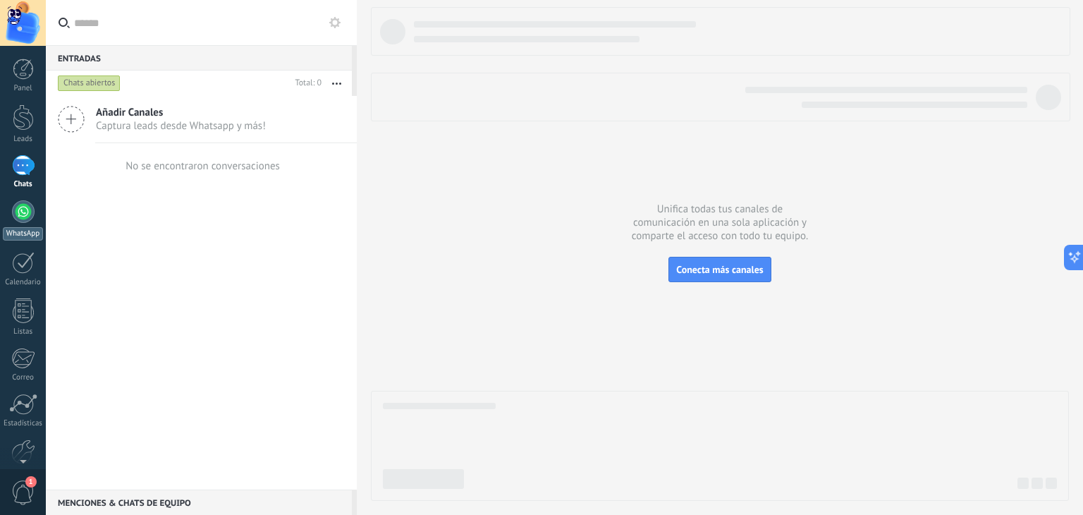
click at [20, 219] on div at bounding box center [23, 211] width 23 height 23
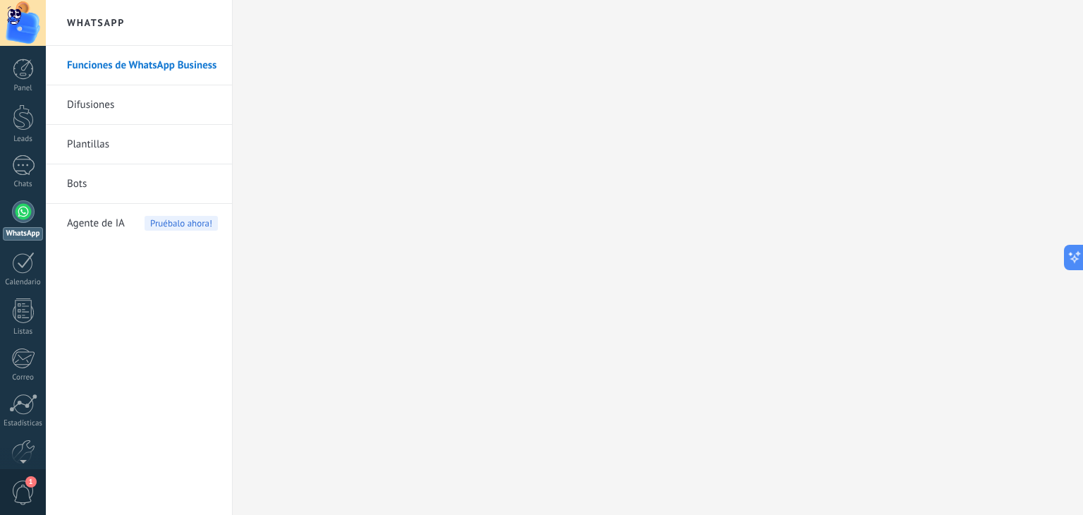
click at [31, 18] on div at bounding box center [23, 23] width 46 height 46
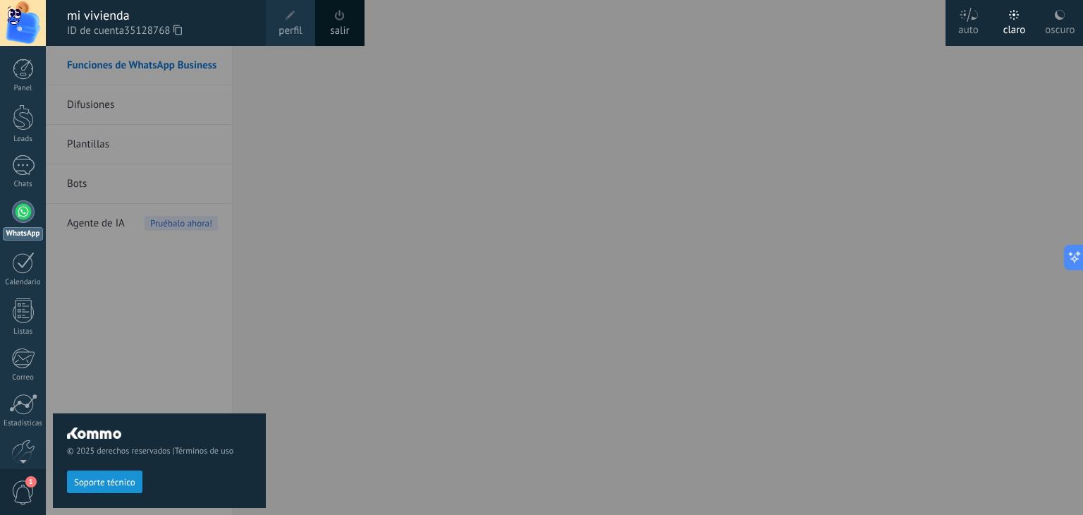
click at [31, 16] on div at bounding box center [23, 23] width 46 height 46
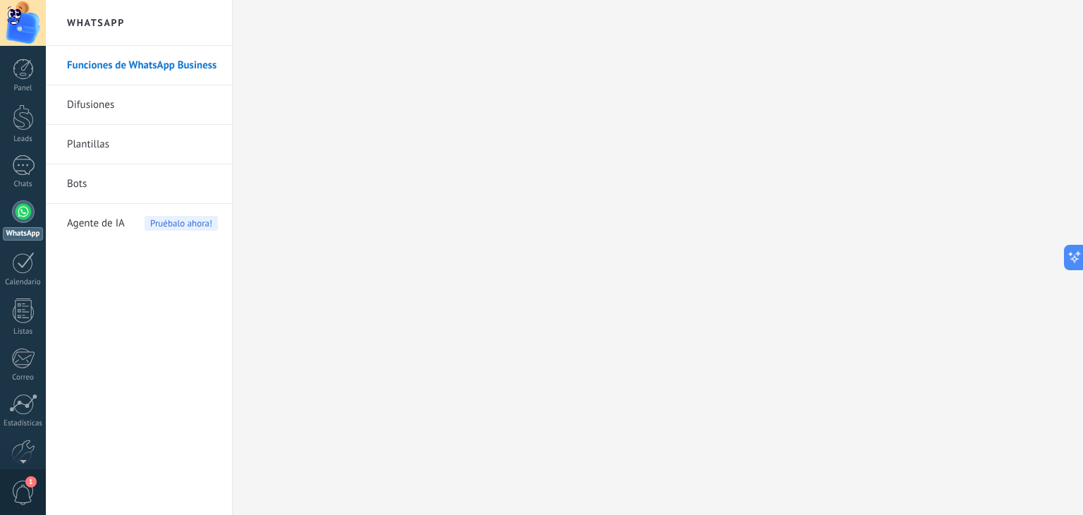
click at [28, 491] on span "1" at bounding box center [23, 492] width 24 height 25
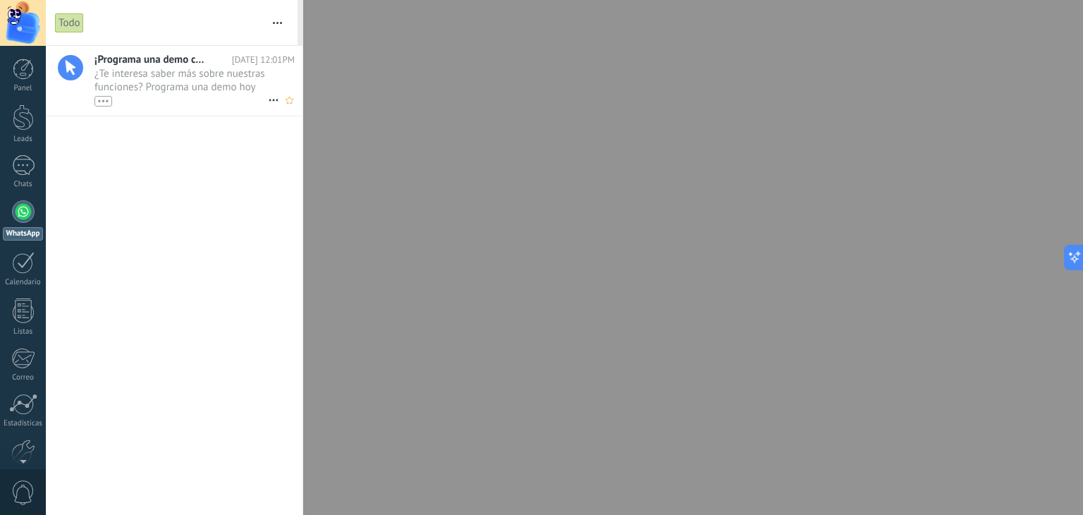
click at [180, 78] on span "¿Te interesa saber más sobre nuestras funciones? Programa una demo hoy mismo! •…" at bounding box center [180, 86] width 173 height 39
click at [28, 157] on div at bounding box center [23, 165] width 23 height 20
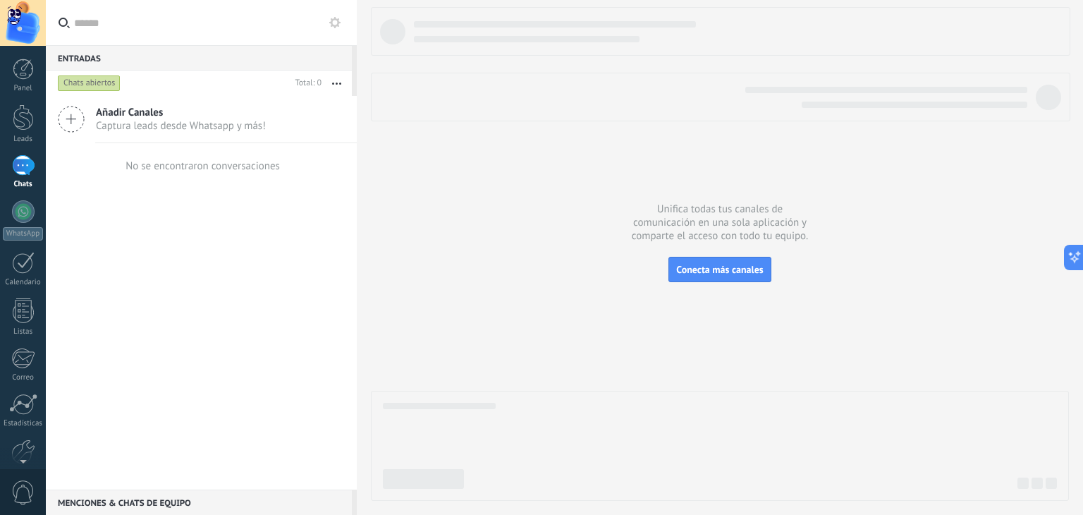
click at [137, 116] on span "Añadir Canales" at bounding box center [181, 112] width 170 height 13
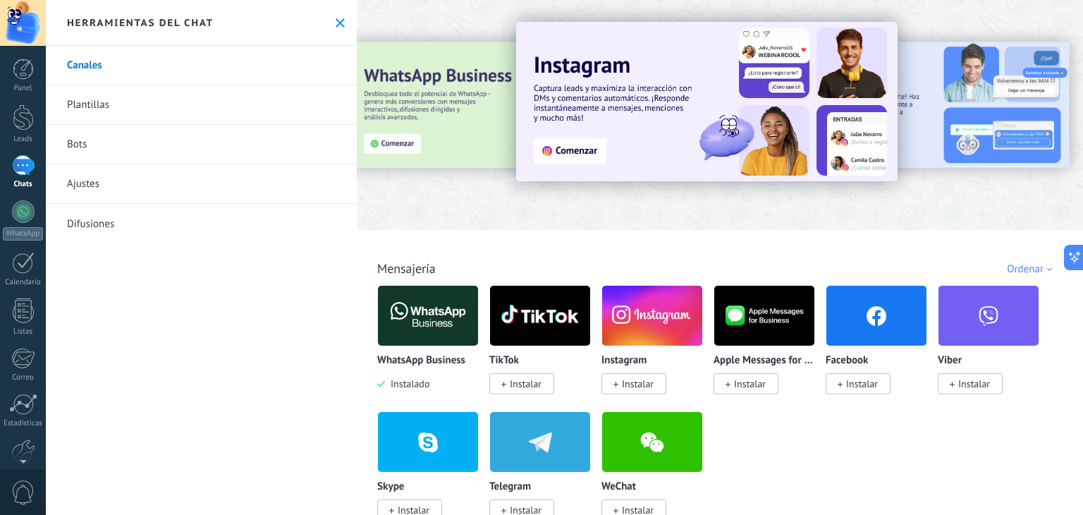
click at [410, 320] on img at bounding box center [428, 315] width 100 height 68
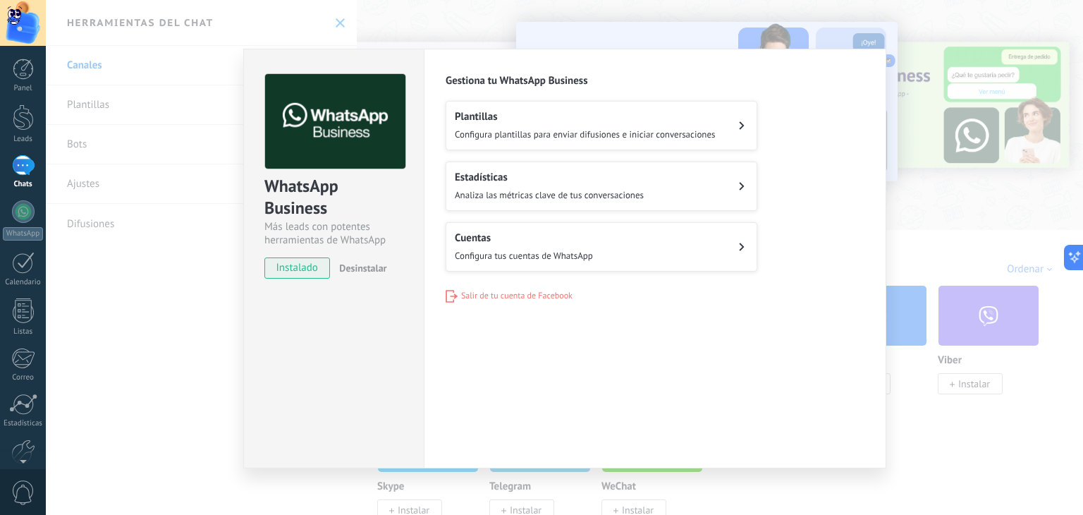
click at [659, 180] on button "Estadísticas Analiza las métricas clave de tus conversaciones" at bounding box center [602, 185] width 312 height 49
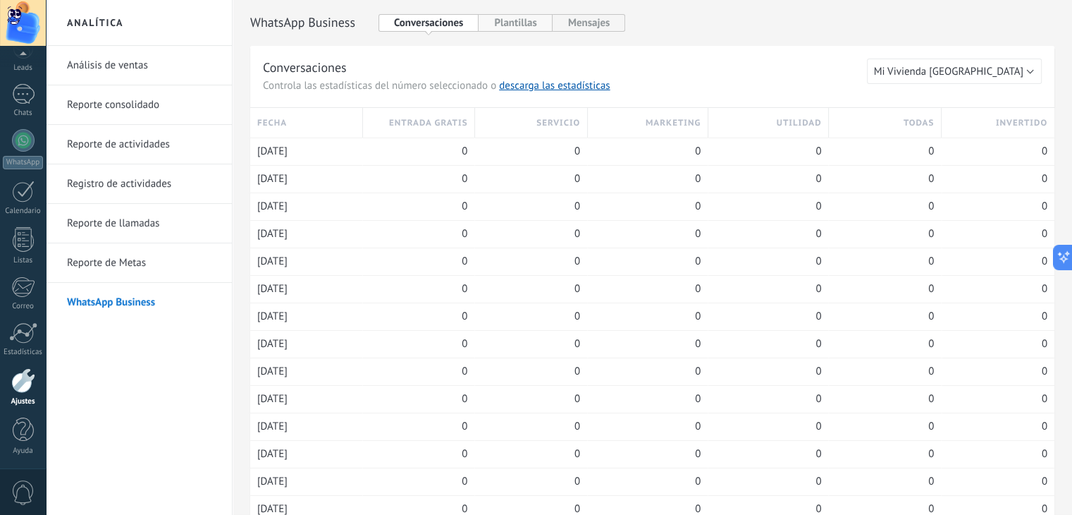
click at [519, 22] on button "Plantillas" at bounding box center [515, 23] width 73 height 18
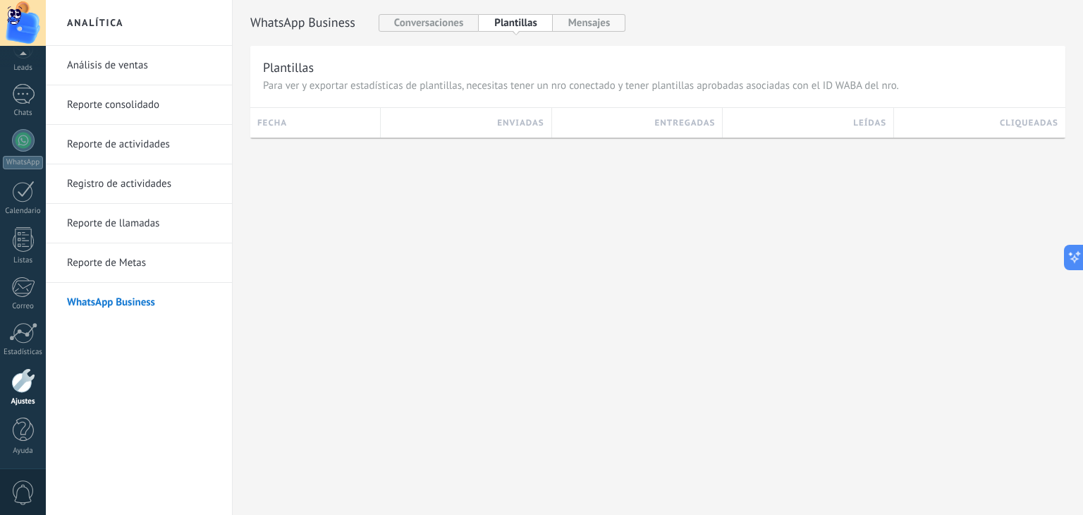
click at [600, 22] on button "Mensajes" at bounding box center [589, 23] width 73 height 18
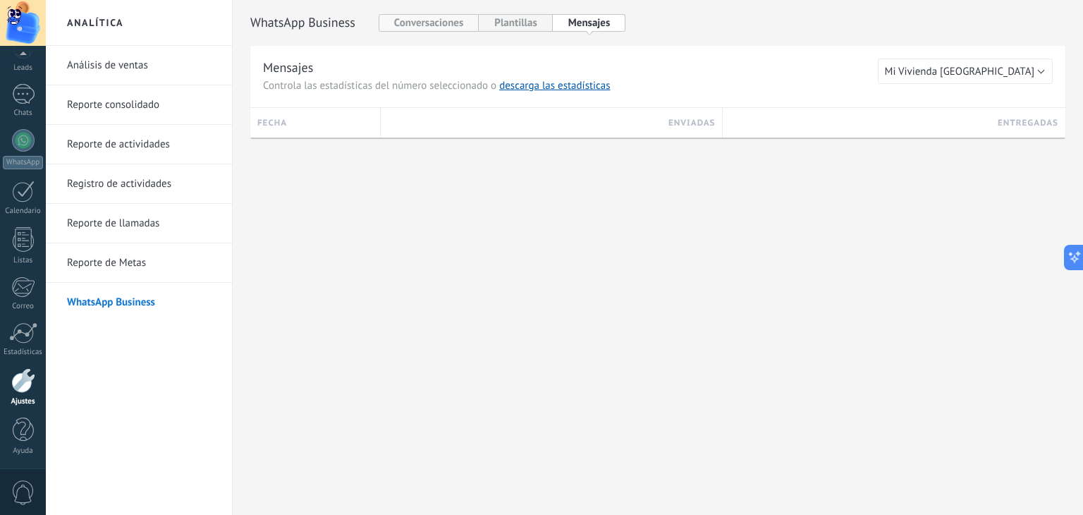
click at [430, 23] on button "Conversaciones" at bounding box center [429, 23] width 101 height 18
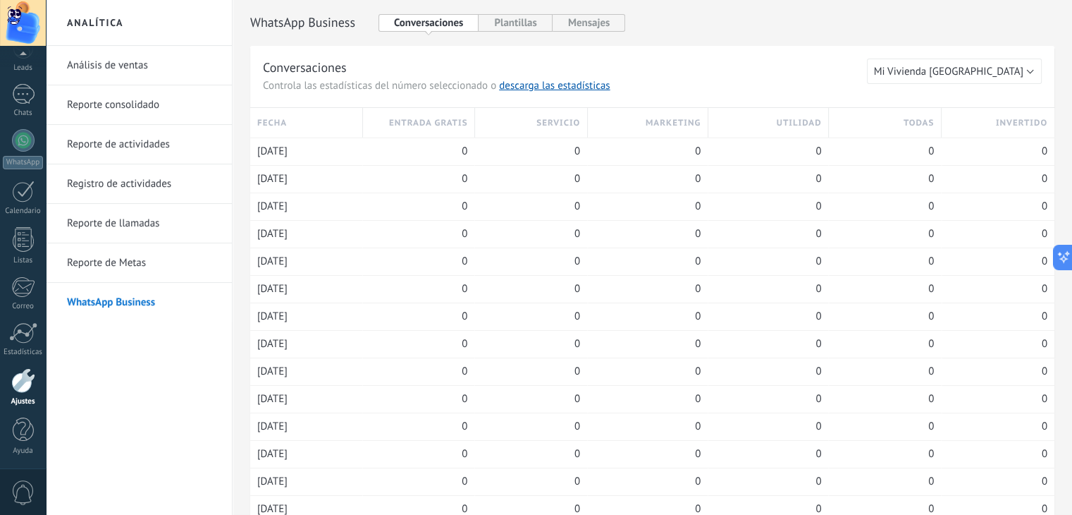
click at [138, 267] on link "Reporte de Metas" at bounding box center [142, 262] width 151 height 39
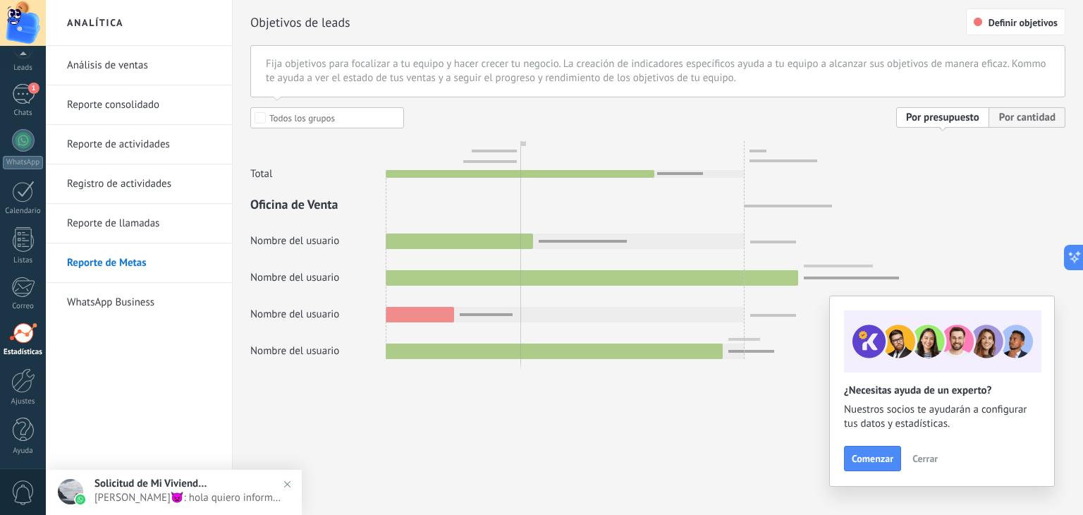
click at [157, 496] on span "Andres👿: hola quiero informacion sobre las casas" at bounding box center [187, 497] width 187 height 13
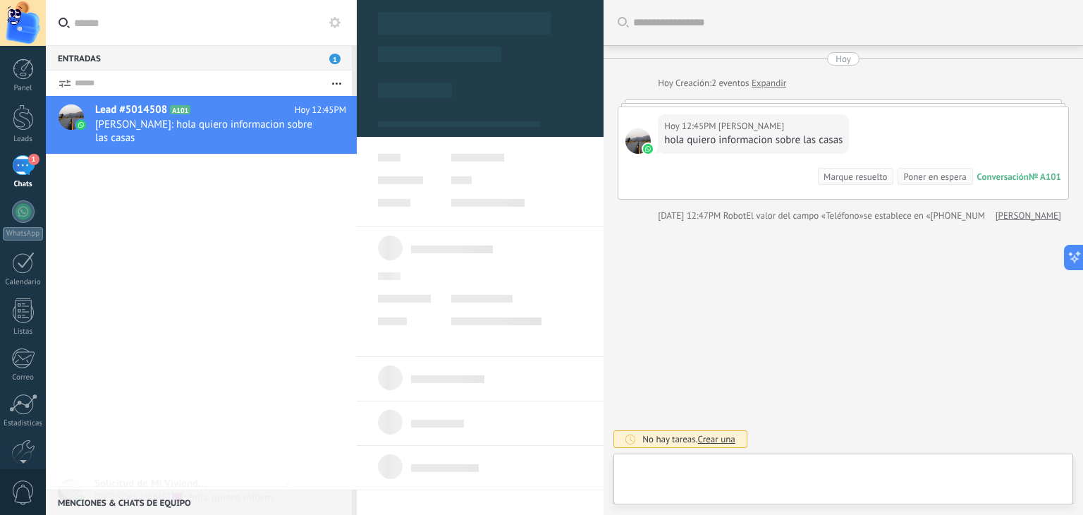
scroll to position [20, 0]
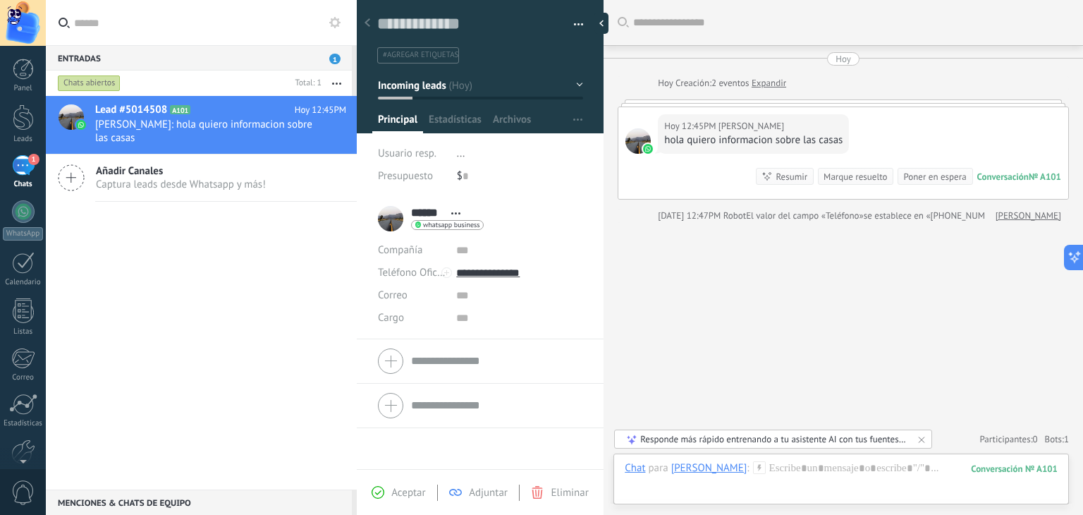
click at [370, 18] on div at bounding box center [367, 23] width 20 height 27
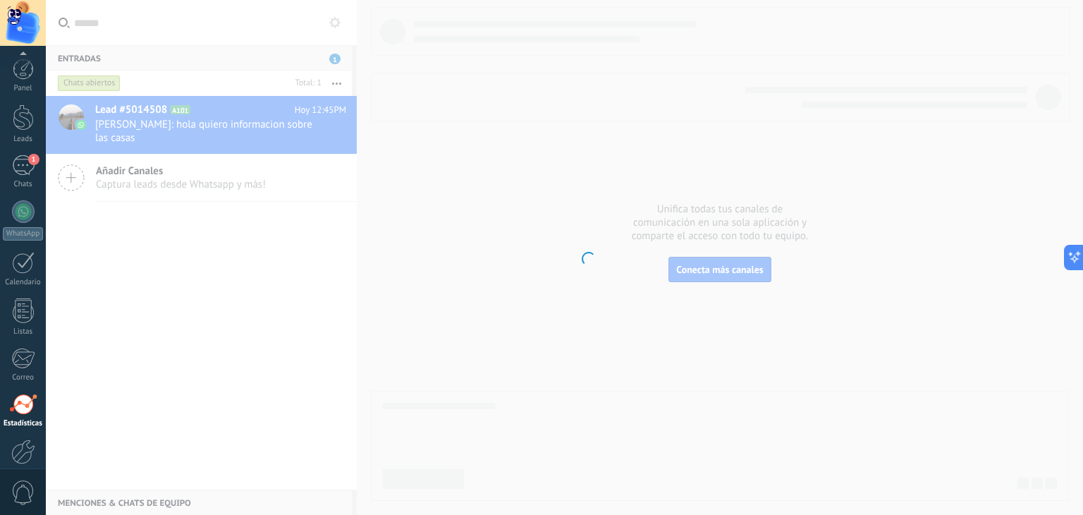
scroll to position [71, 0]
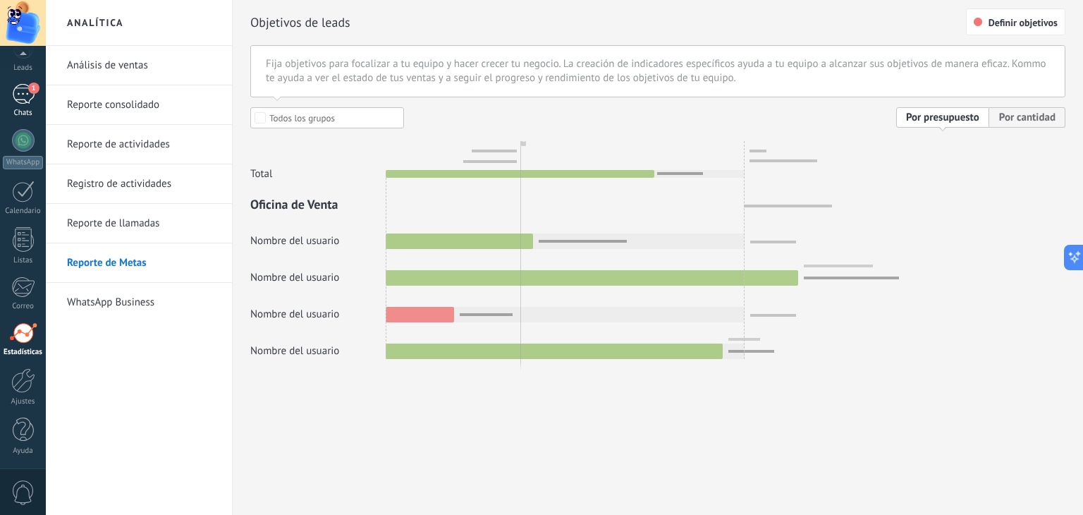
click at [25, 94] on div "1" at bounding box center [23, 94] width 23 height 20
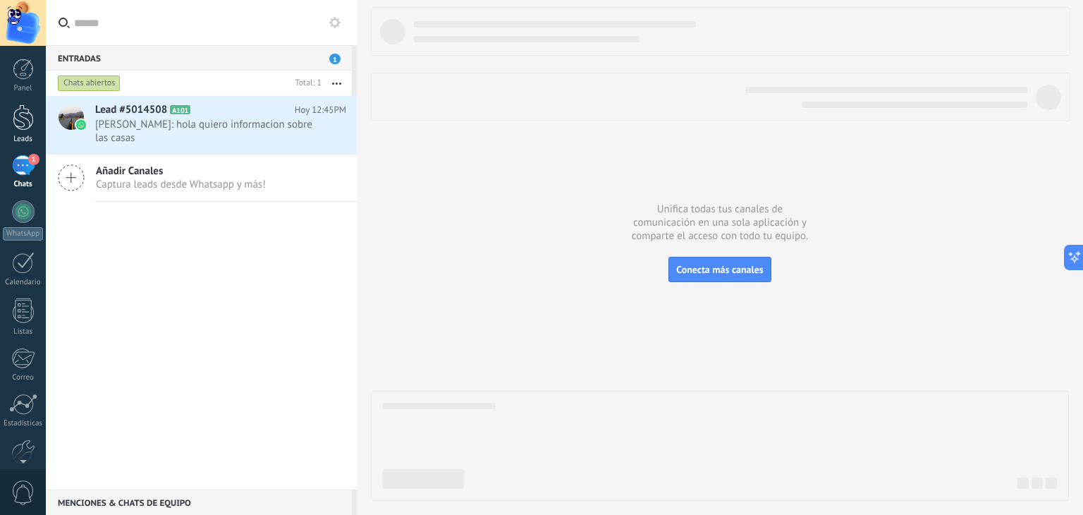
click at [29, 111] on div at bounding box center [23, 117] width 21 height 26
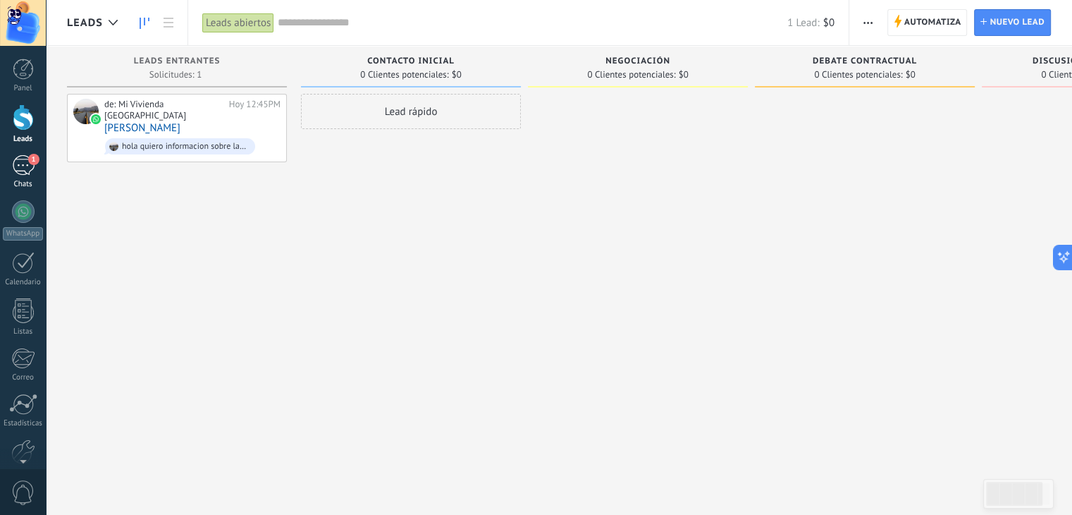
click at [30, 170] on div "1" at bounding box center [23, 165] width 23 height 20
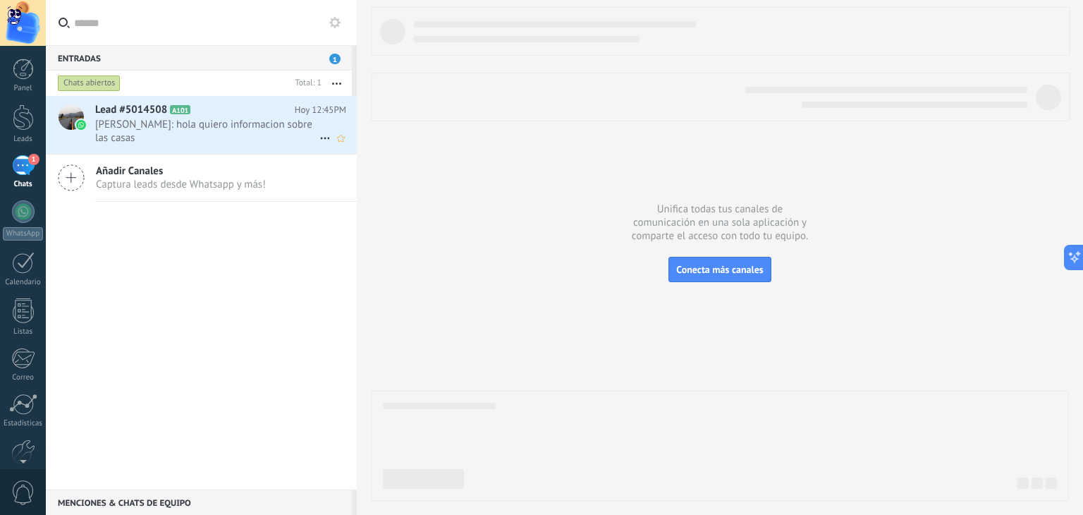
click at [238, 114] on h2 "Lead #5014508 A101" at bounding box center [195, 110] width 200 height 14
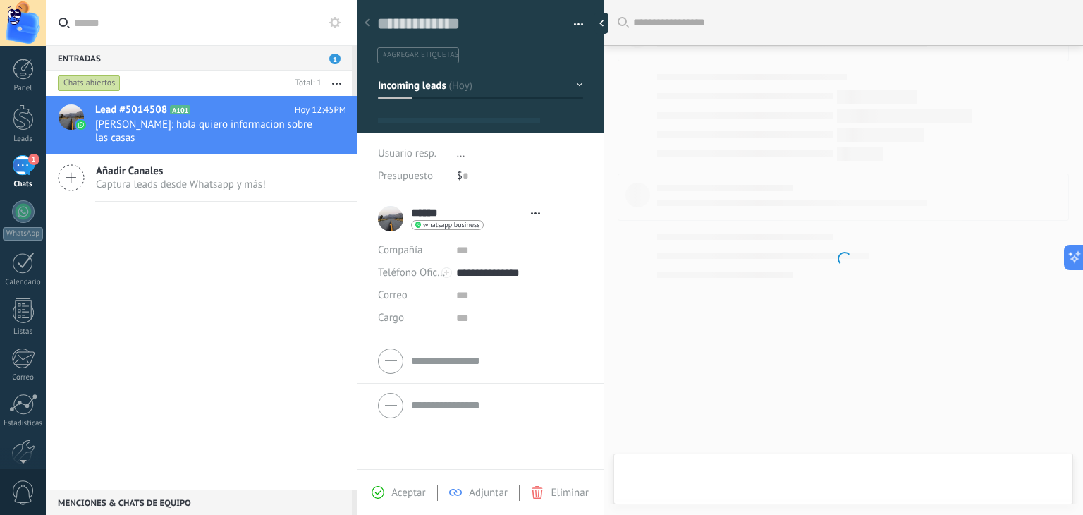
type textarea "**********"
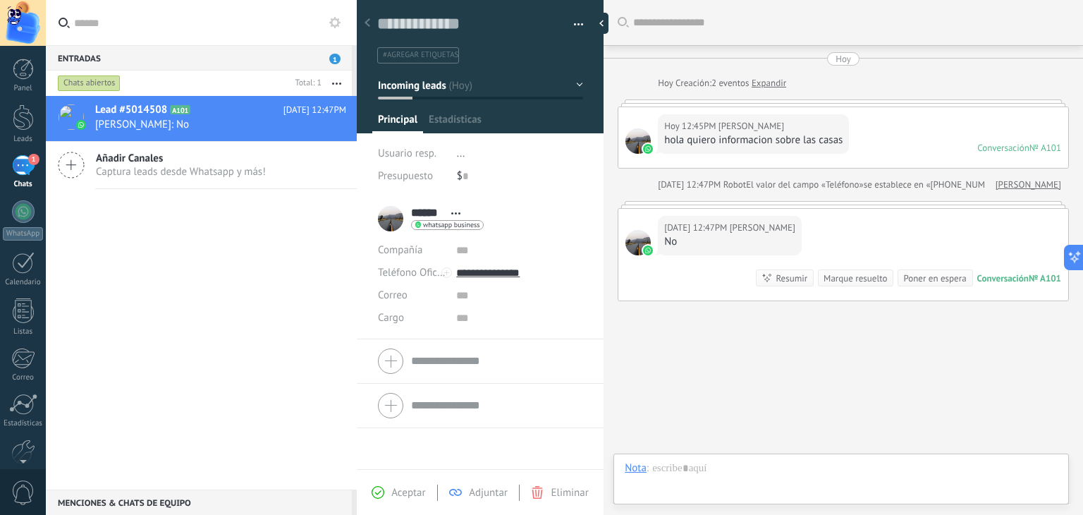
scroll to position [20, 0]
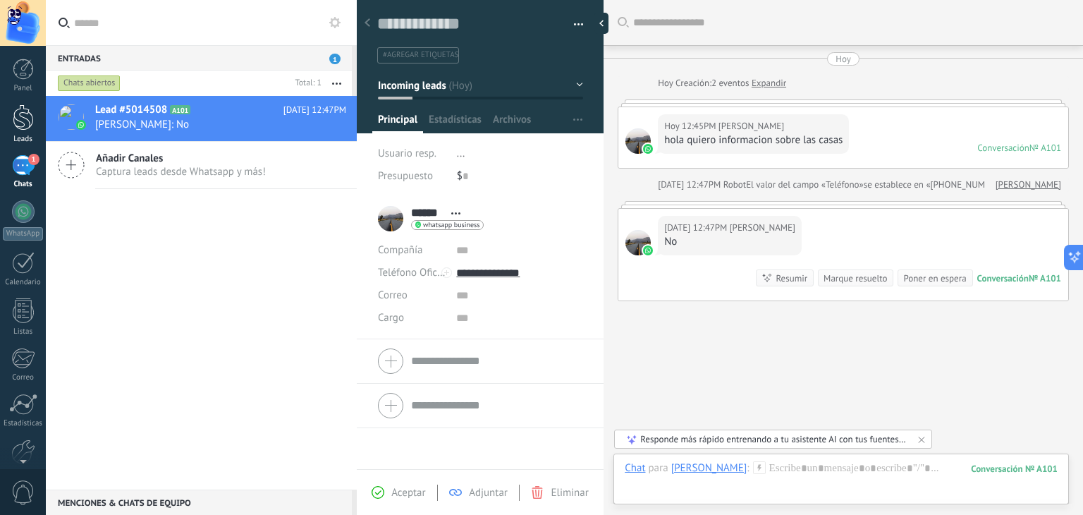
click at [23, 105] on div at bounding box center [23, 117] width 21 height 26
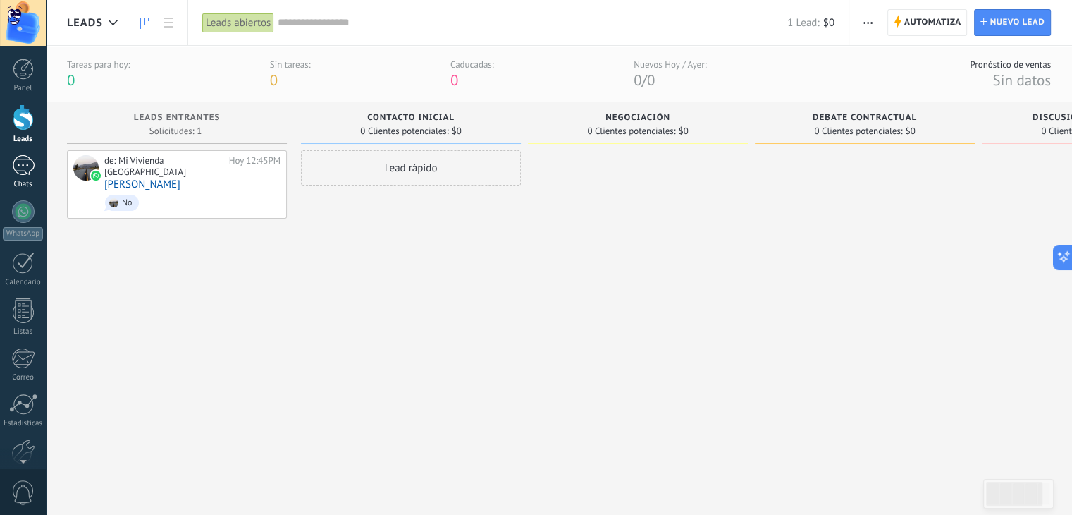
click at [23, 170] on div "1" at bounding box center [23, 165] width 23 height 20
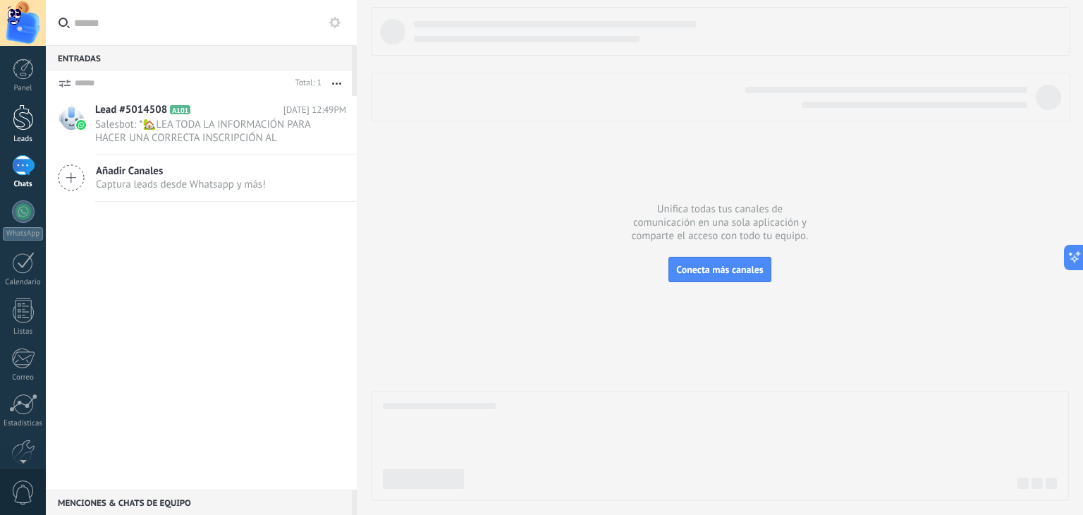
click at [15, 119] on div at bounding box center [23, 117] width 21 height 26
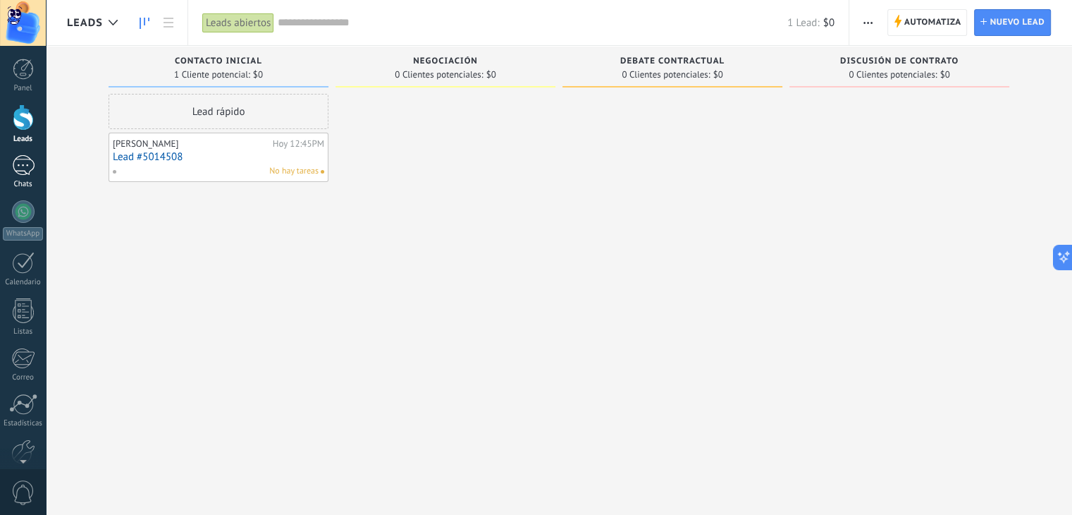
click at [34, 167] on div at bounding box center [23, 165] width 23 height 20
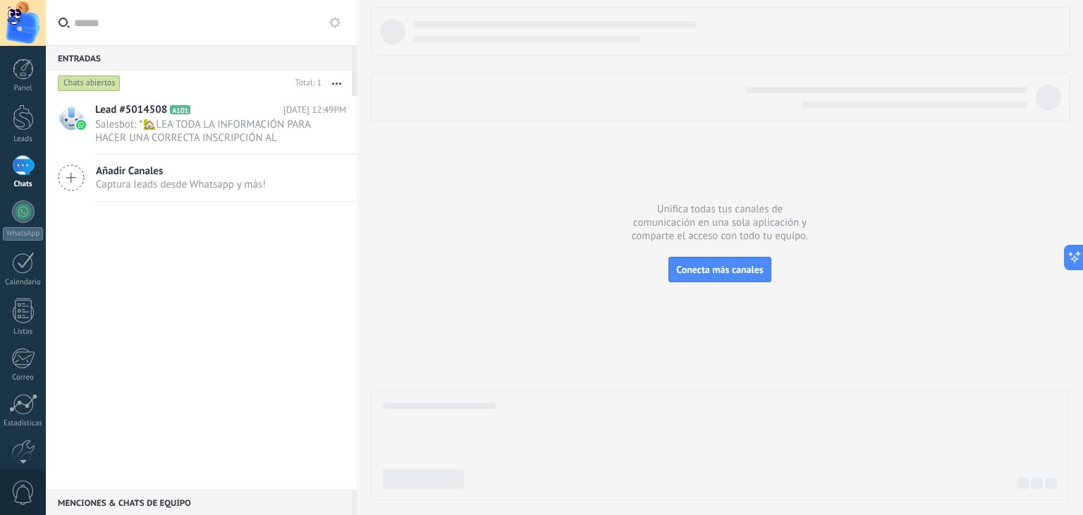
click at [910, 99] on div at bounding box center [700, 97] width 656 height 21
click at [26, 166] on div at bounding box center [23, 165] width 23 height 20
click at [22, 120] on div at bounding box center [23, 117] width 21 height 26
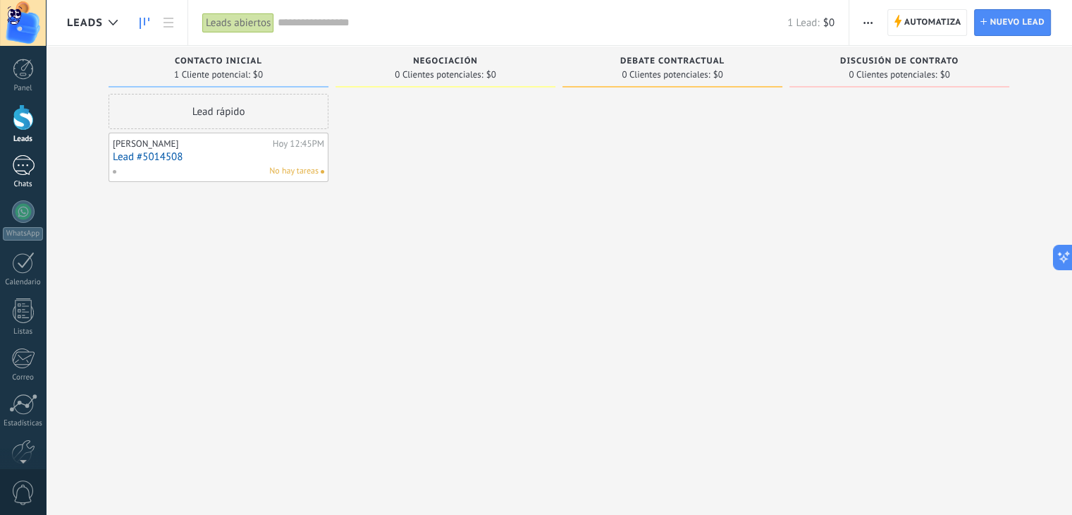
click at [23, 173] on div at bounding box center [23, 165] width 23 height 20
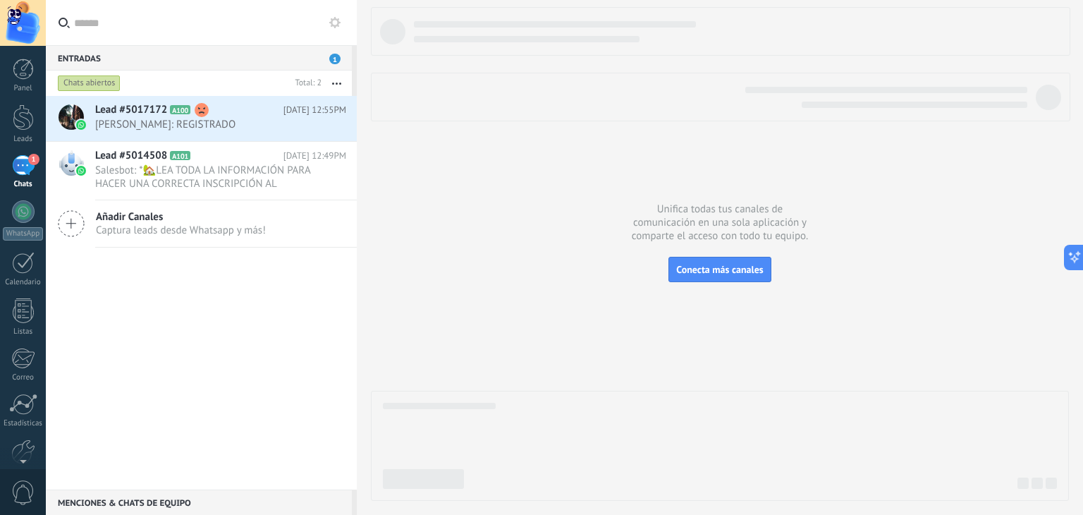
click at [333, 50] on div "Entradas 1" at bounding box center [199, 57] width 306 height 25
click at [18, 122] on div at bounding box center [23, 117] width 21 height 26
